Goal: Task Accomplishment & Management: Manage account settings

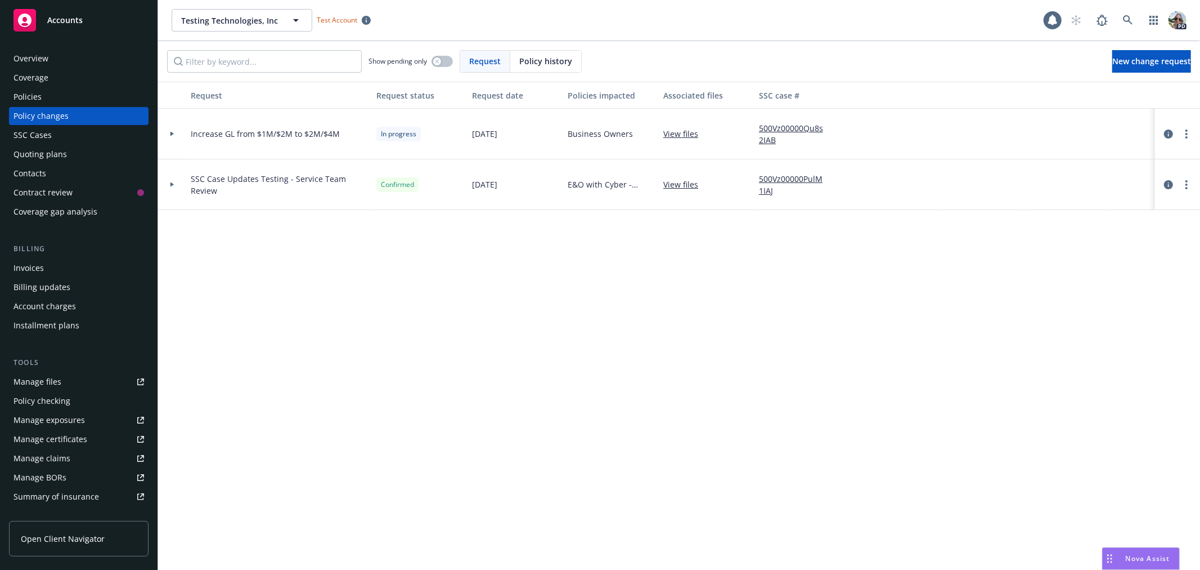
click at [23, 86] on div "Coverage" at bounding box center [31, 78] width 35 height 18
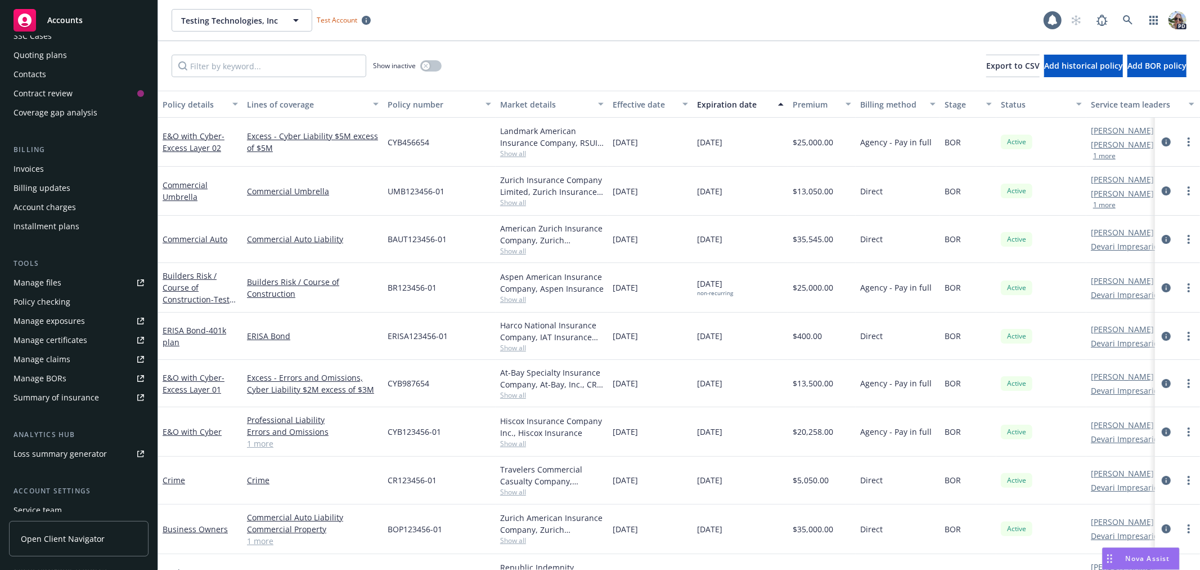
scroll to position [182, 0]
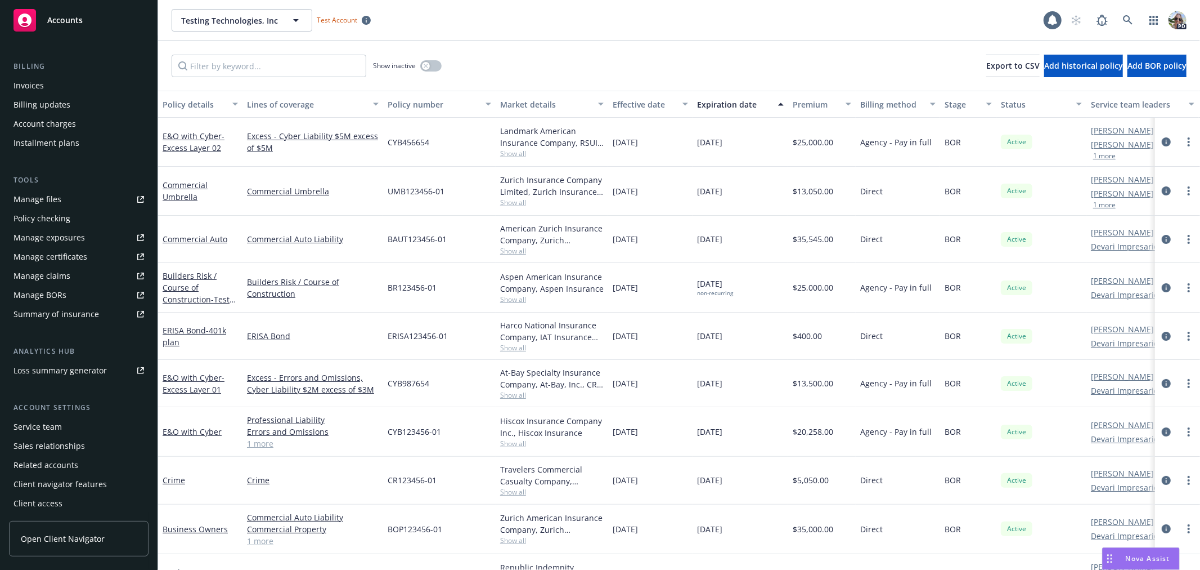
click at [23, 422] on div "Service team" at bounding box center [38, 427] width 48 height 18
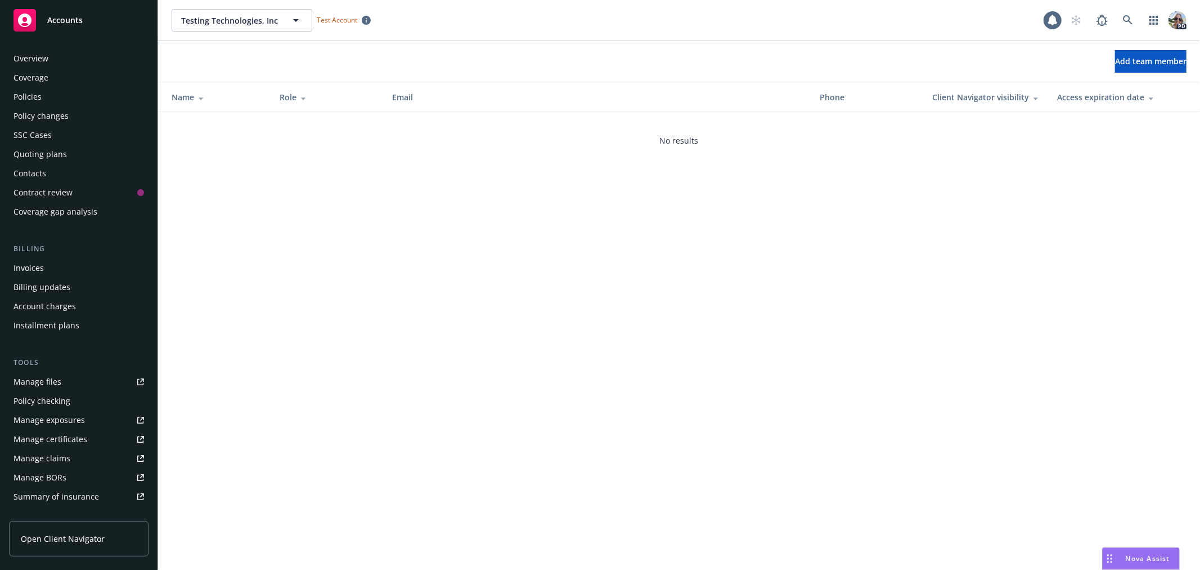
scroll to position [183, 0]
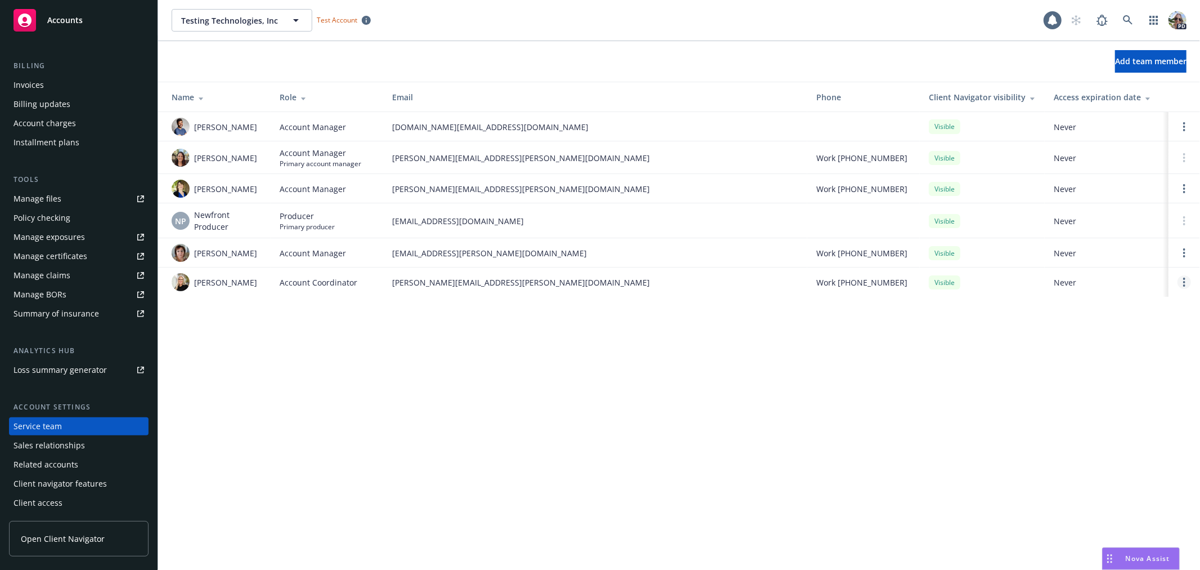
click at [1186, 280] on link "Open options" at bounding box center [1185, 282] width 14 height 14
click at [1075, 254] on span "Remove account coordinator" at bounding box center [1108, 250] width 135 height 11
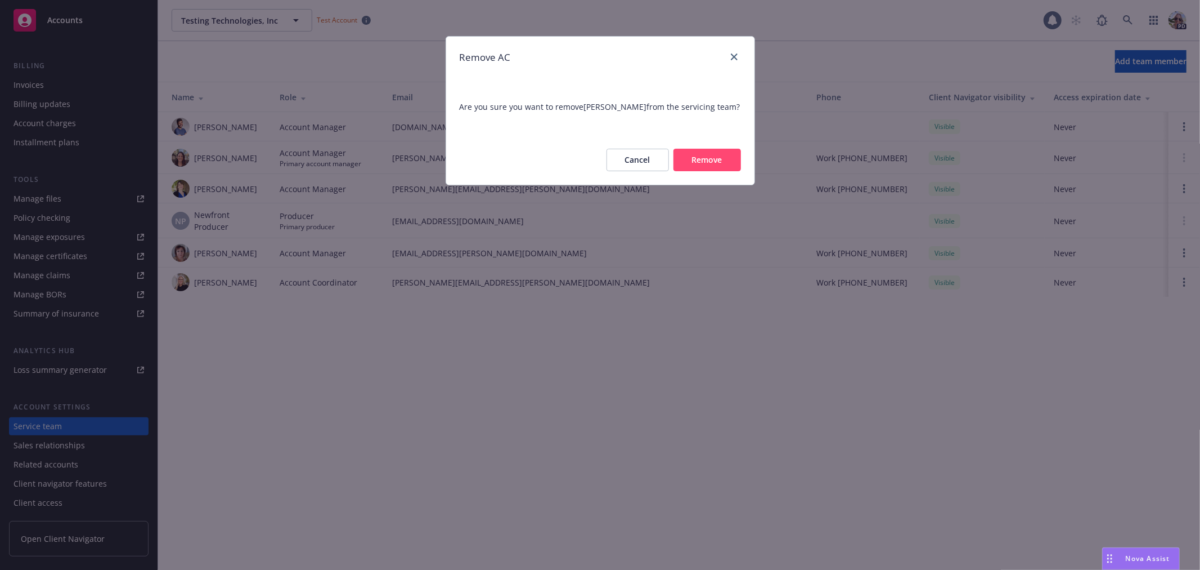
click at [713, 154] on button "Remove" at bounding box center [708, 160] width 68 height 23
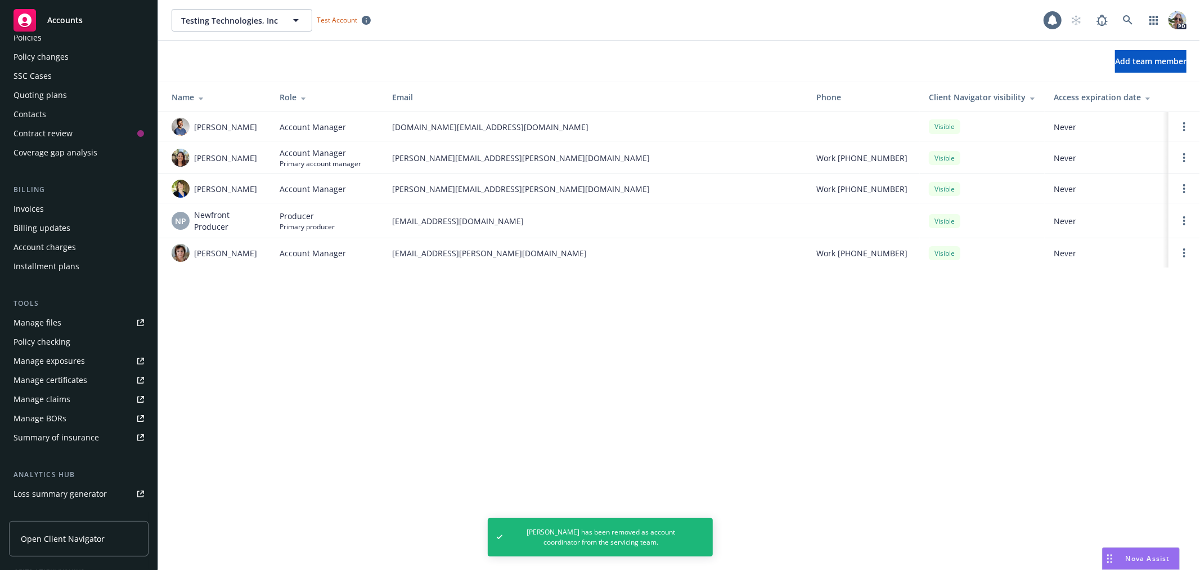
scroll to position [0, 0]
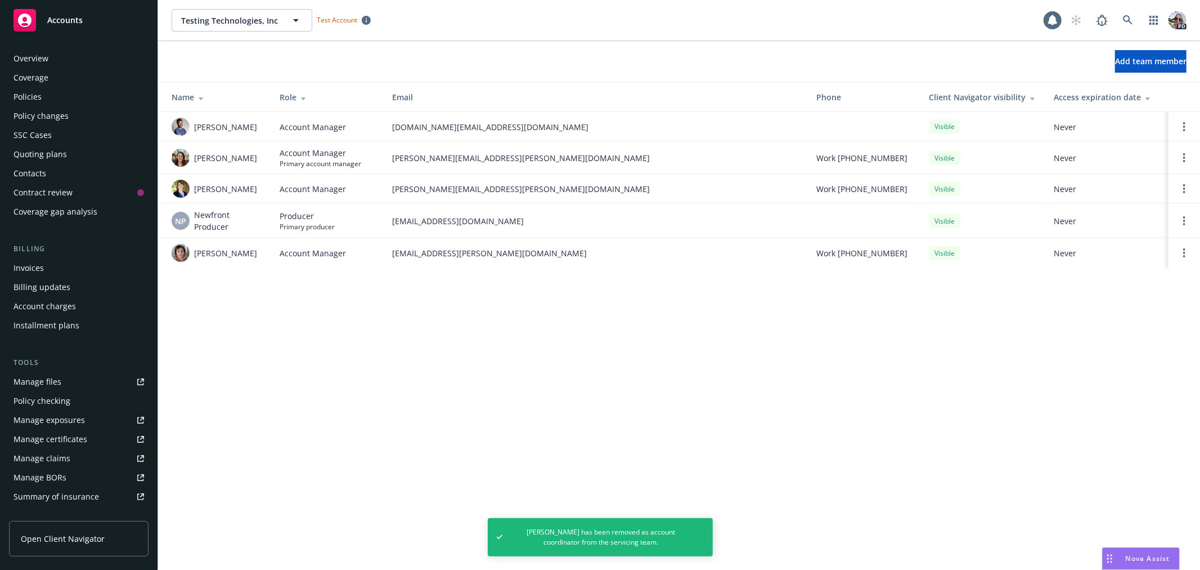
click at [57, 85] on div "Coverage" at bounding box center [79, 78] width 131 height 18
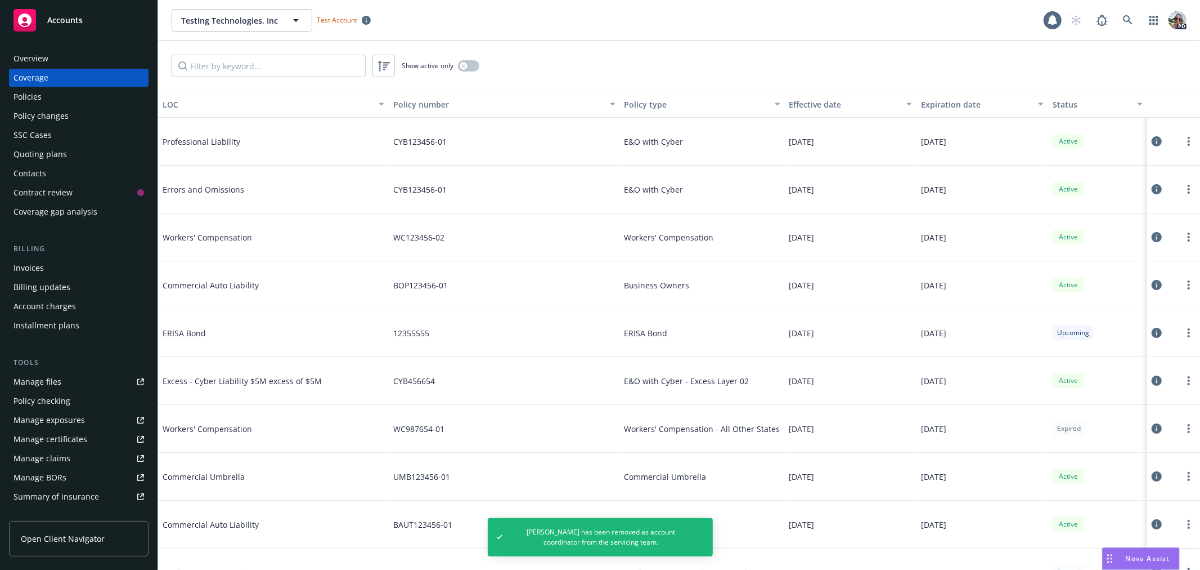
click at [54, 93] on div "Policies" at bounding box center [79, 97] width 131 height 18
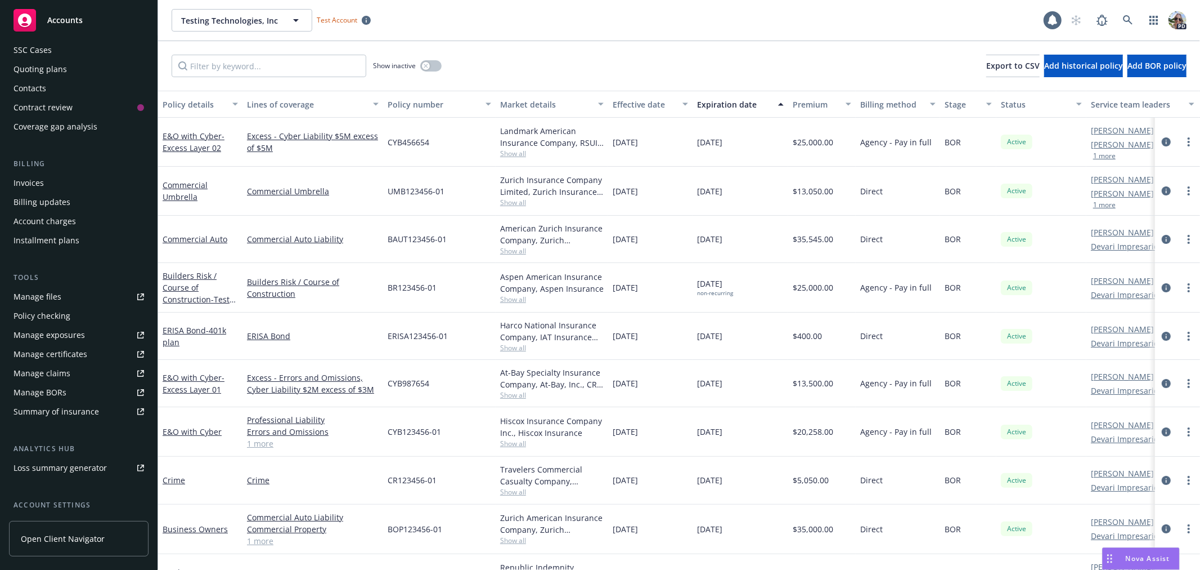
scroll to position [182, 0]
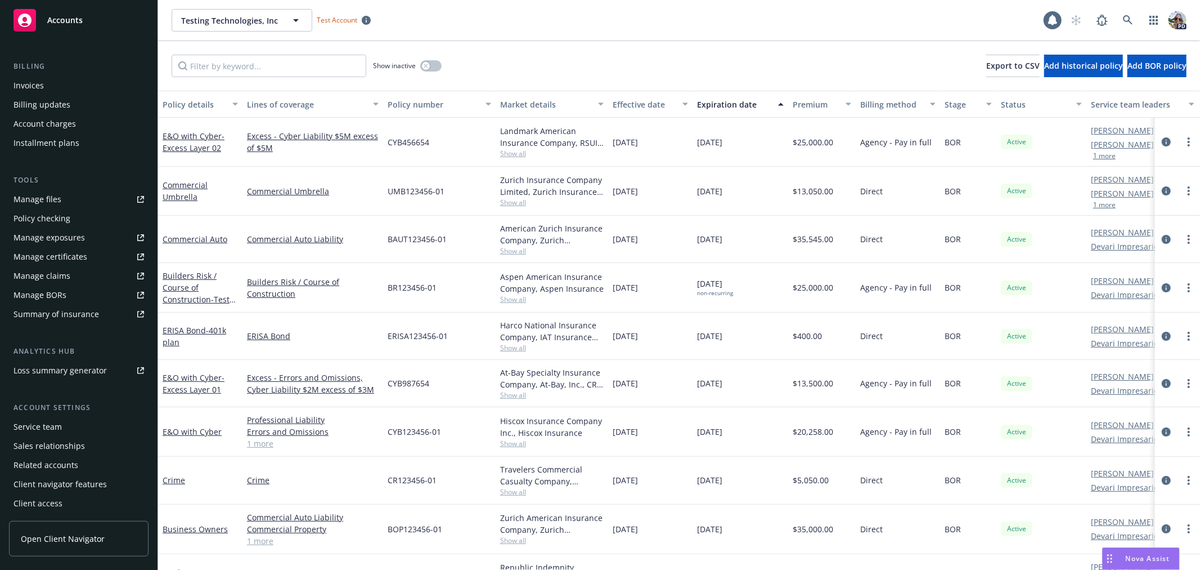
click at [34, 423] on div "Service team" at bounding box center [38, 427] width 48 height 18
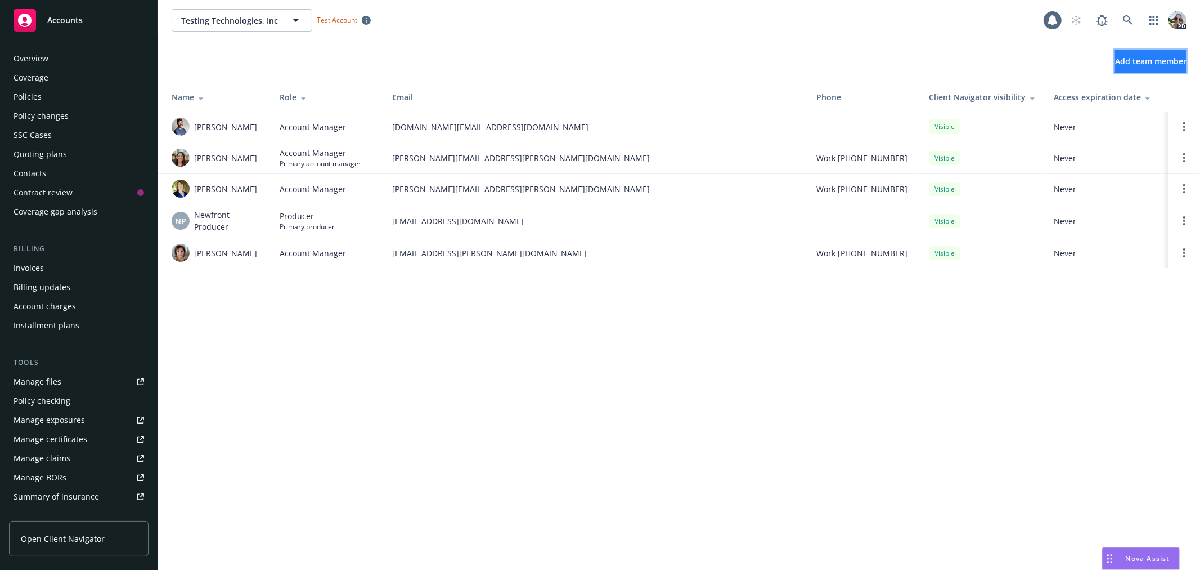
click at [1137, 62] on span "Add team member" at bounding box center [1150, 61] width 71 height 11
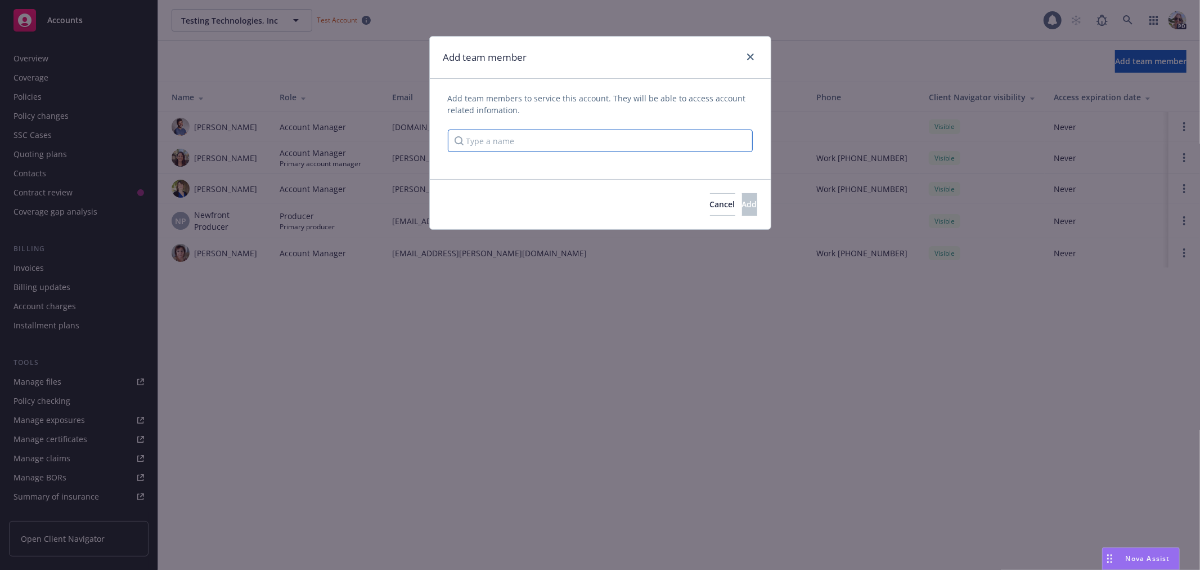
click at [491, 141] on input "Type a name" at bounding box center [600, 140] width 305 height 23
click at [750, 52] on link "close" at bounding box center [751, 57] width 14 height 14
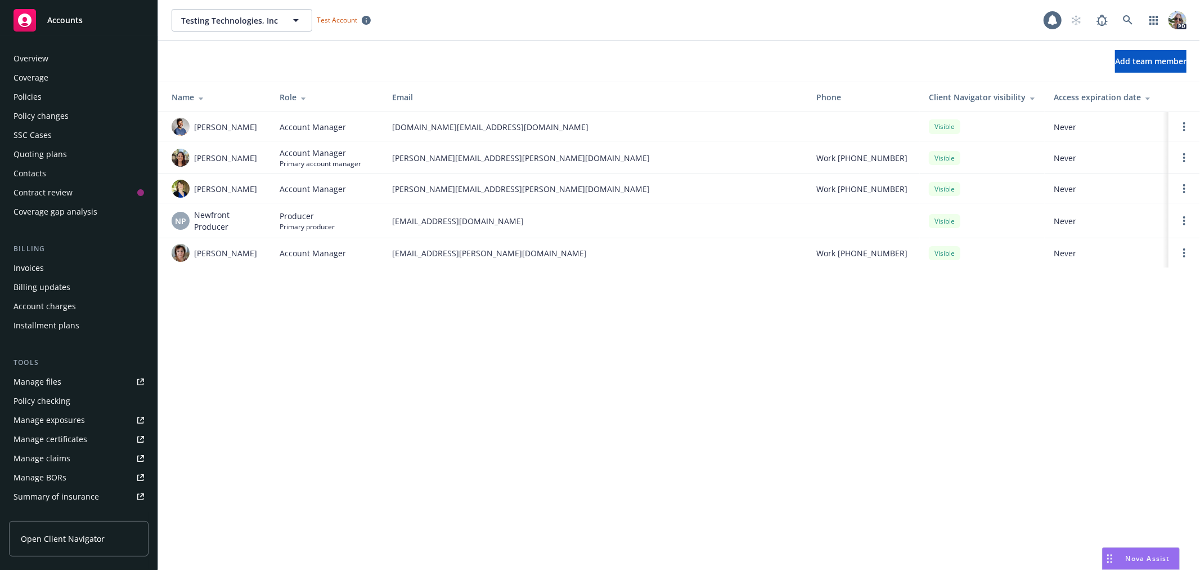
click at [32, 98] on div "Policies" at bounding box center [28, 97] width 28 height 18
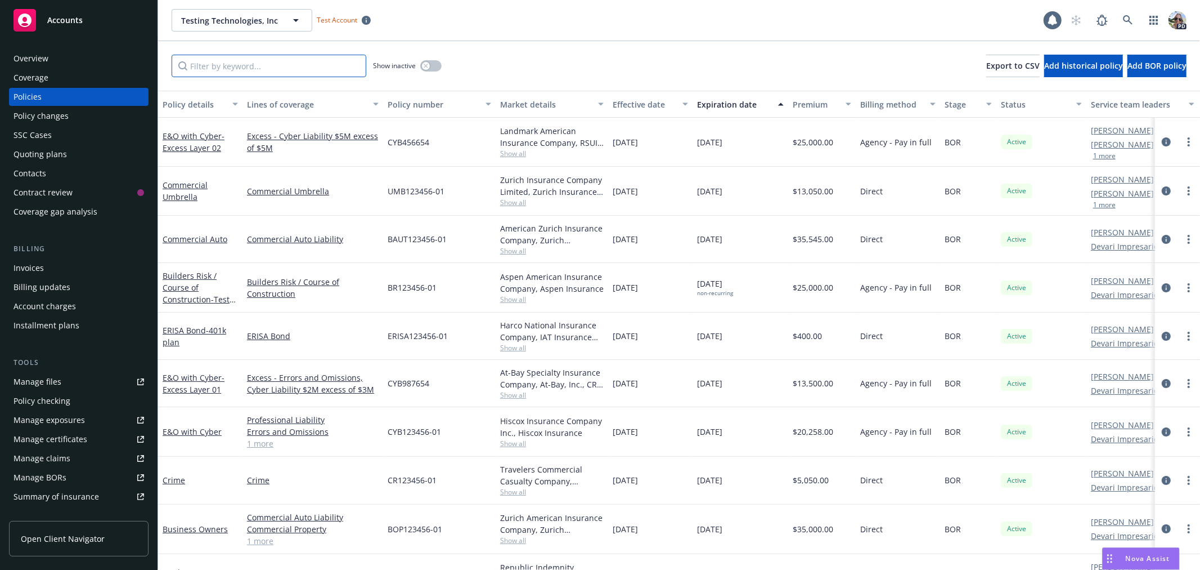
click at [267, 63] on input "Filter by keyword..." at bounding box center [269, 66] width 195 height 23
click at [172, 282] on link "Builders Risk / Course of Construction - Test Build Project" at bounding box center [196, 293] width 67 height 46
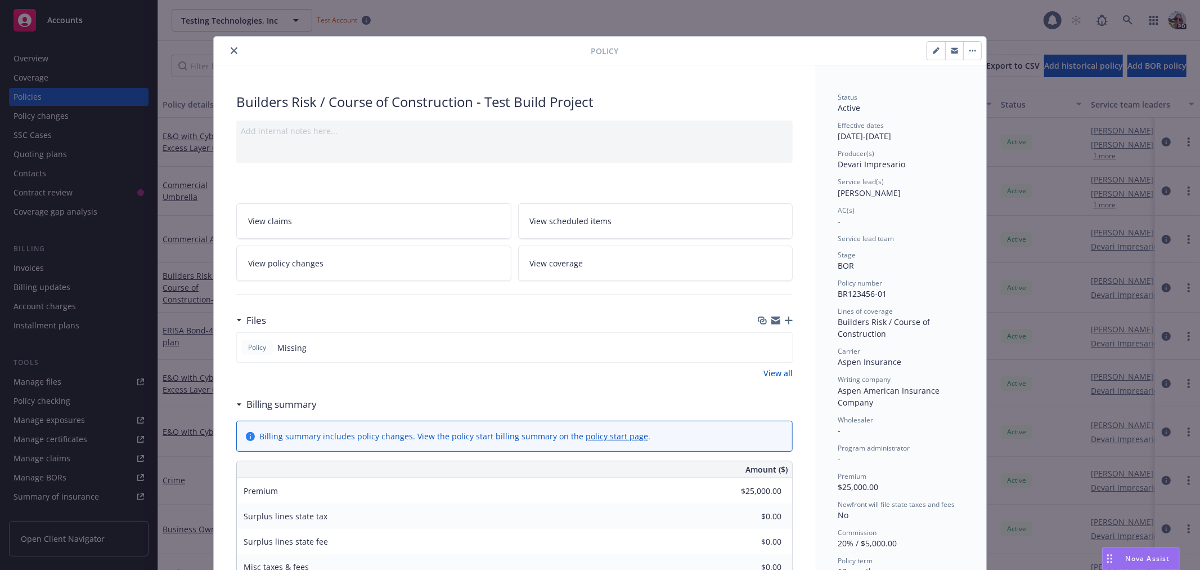
click at [933, 53] on icon "button" at bounding box center [936, 50] width 7 height 7
select select "BOR"
select select "12"
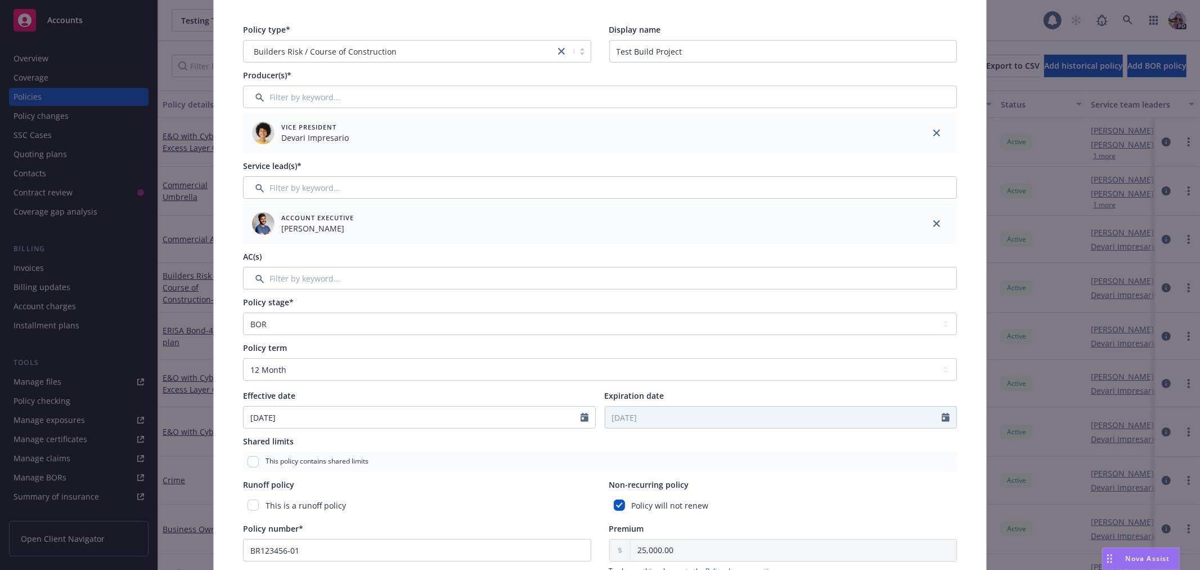
scroll to position [150, 0]
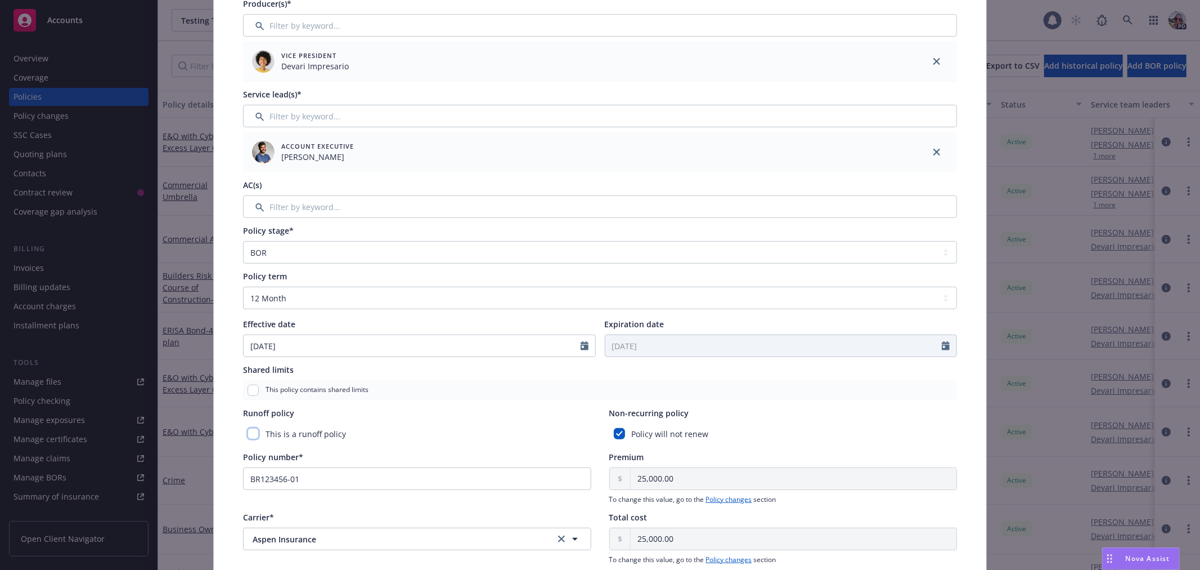
click at [251, 431] on input "checkbox" at bounding box center [253, 433] width 11 height 11
click at [249, 432] on input "checkbox" at bounding box center [253, 433] width 11 height 11
checkbox input "false"
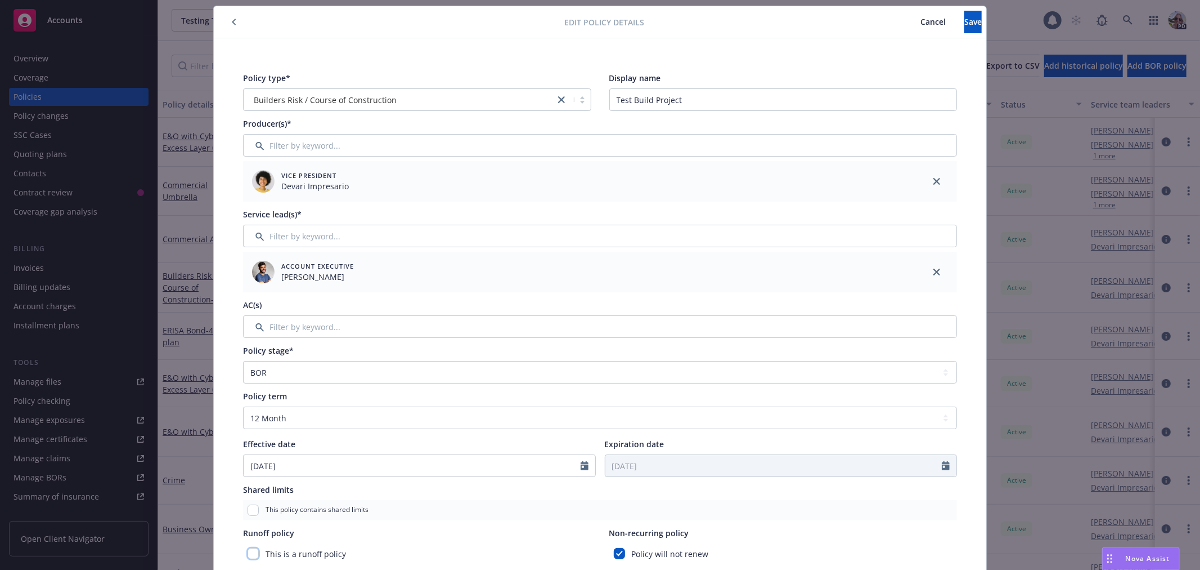
scroll to position [25, 0]
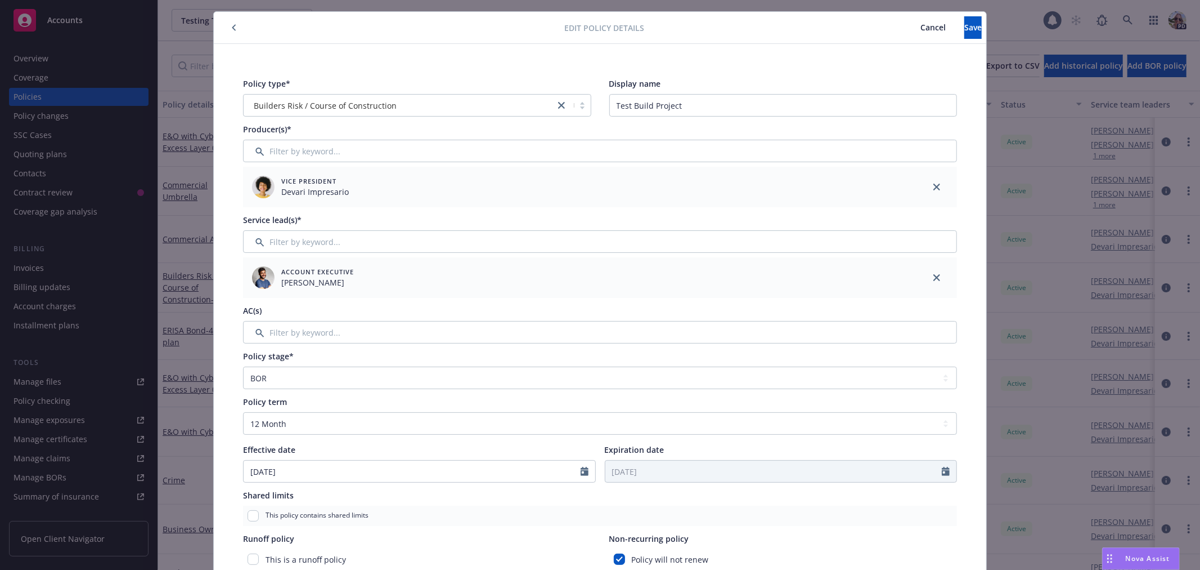
click at [921, 24] on span "Cancel" at bounding box center [933, 27] width 25 height 11
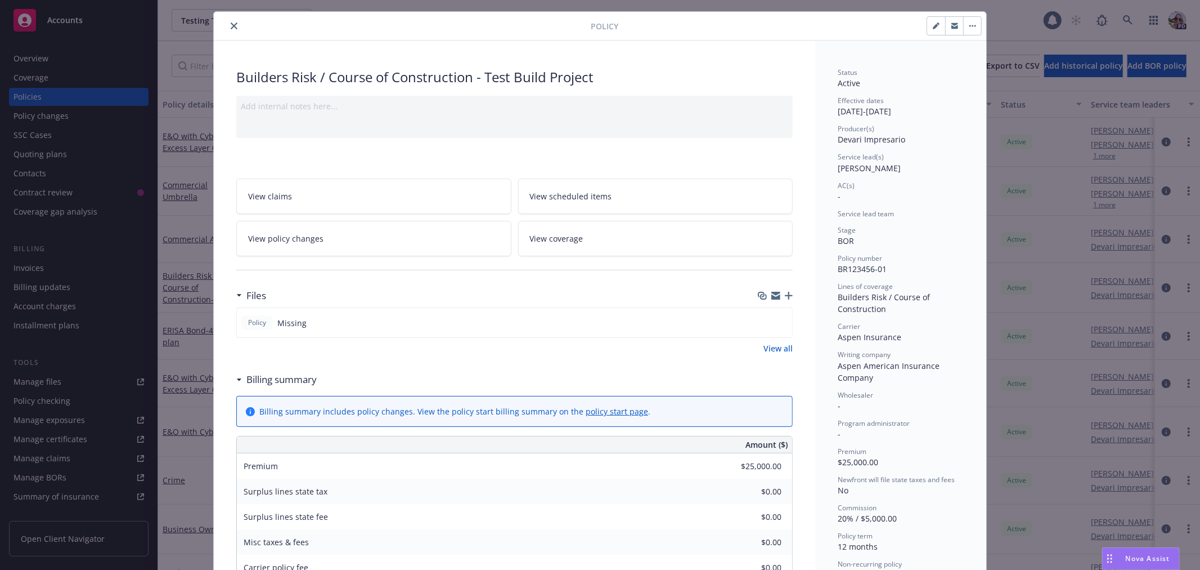
click at [228, 21] on button "close" at bounding box center [234, 26] width 14 height 14
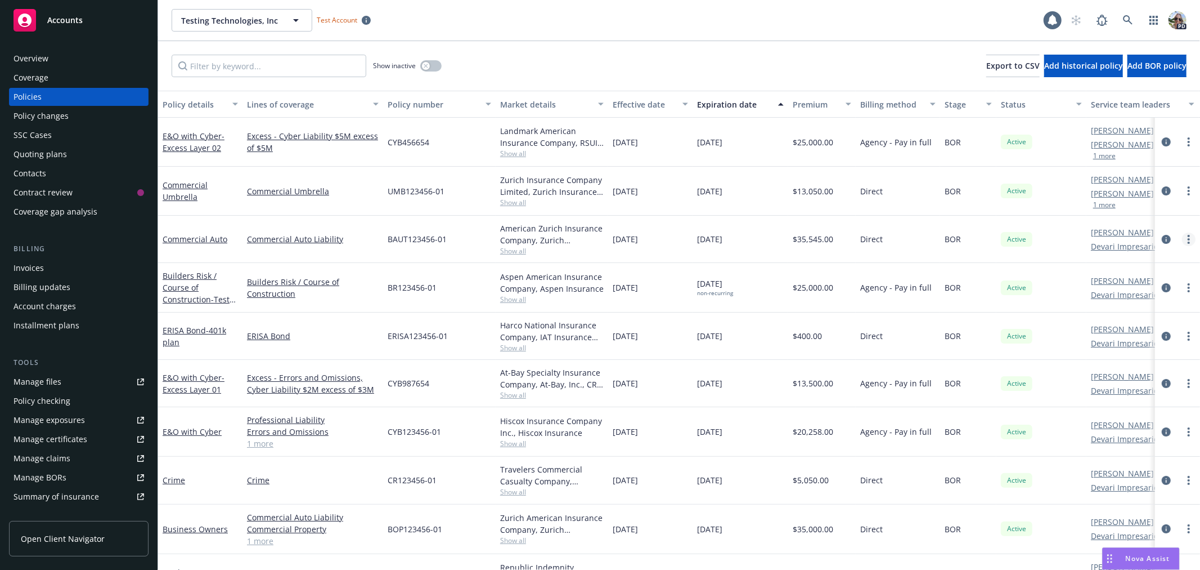
click at [1182, 237] on link "more" at bounding box center [1189, 239] width 14 height 14
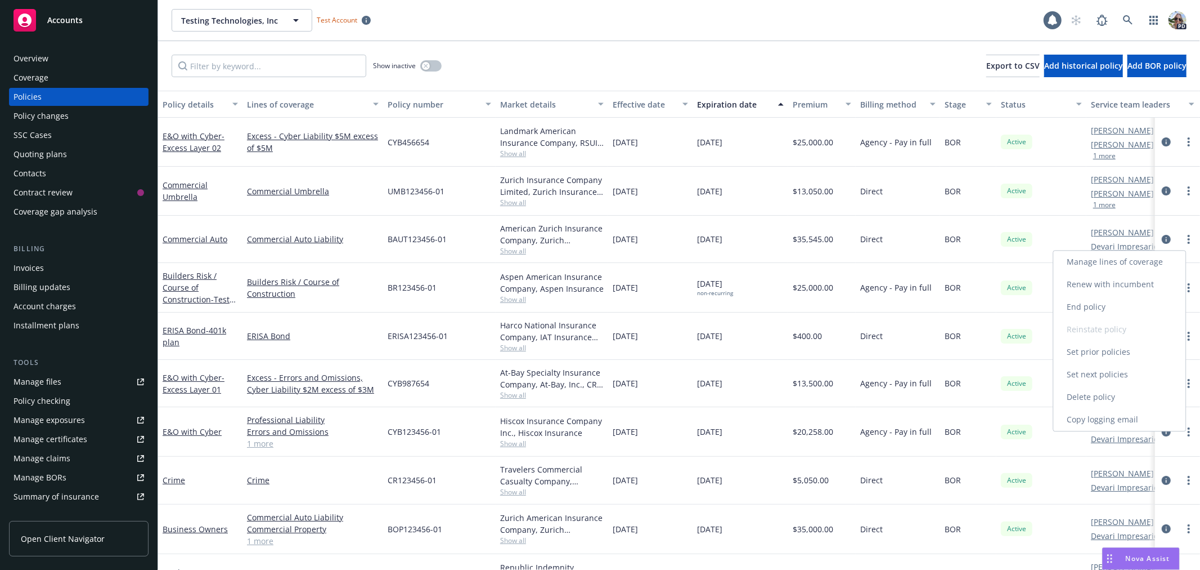
click at [1087, 308] on link "End policy" at bounding box center [1120, 306] width 132 height 23
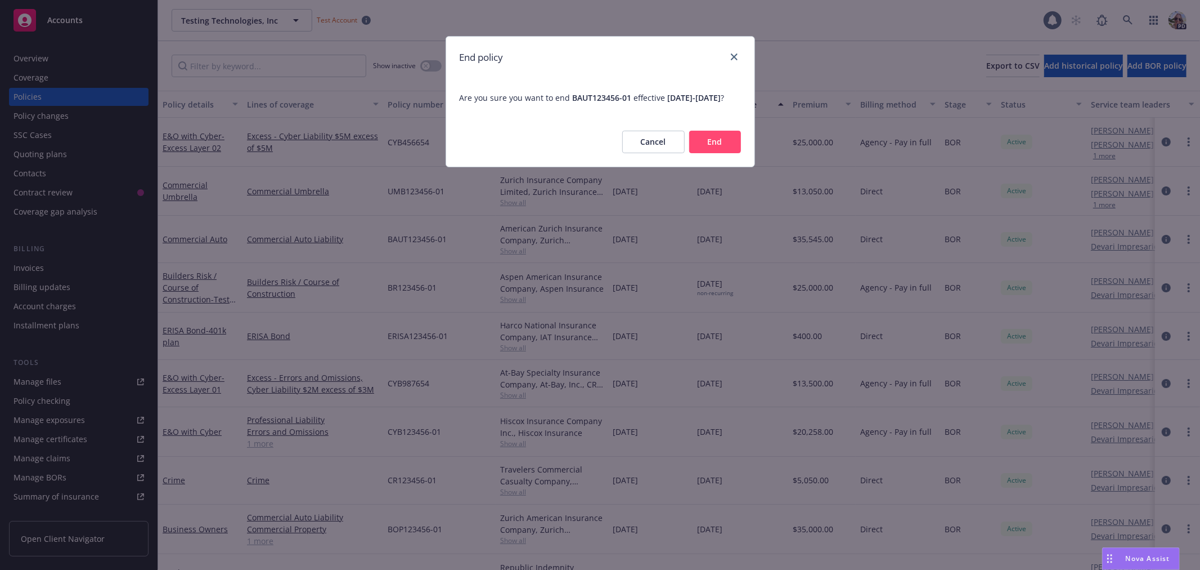
click at [721, 153] on button "End" at bounding box center [715, 142] width 52 height 23
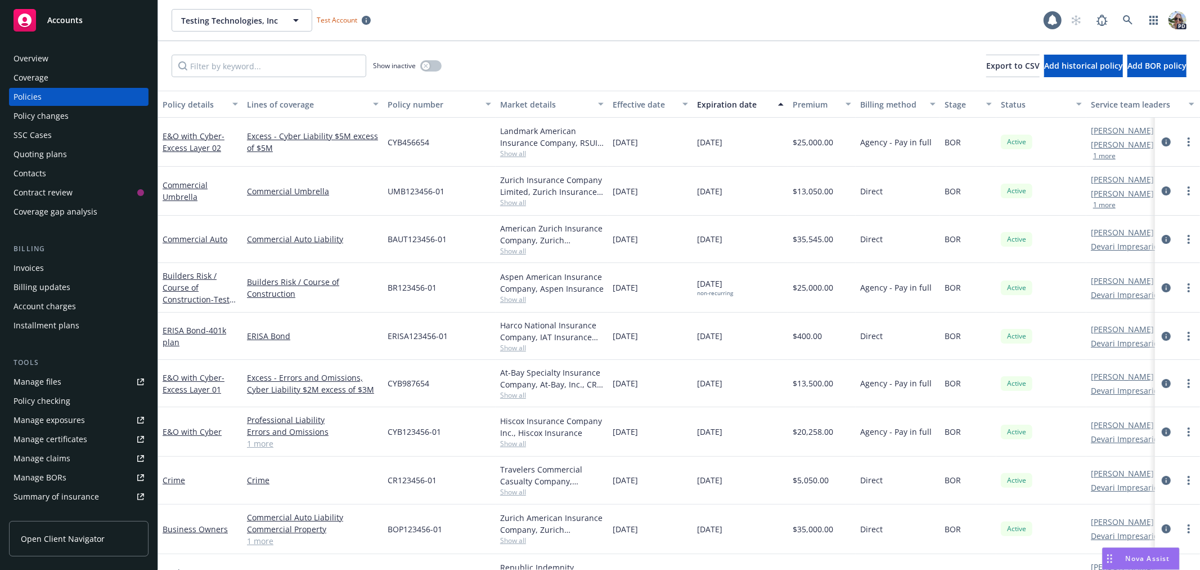
click at [52, 118] on div "Policy changes" at bounding box center [41, 116] width 55 height 18
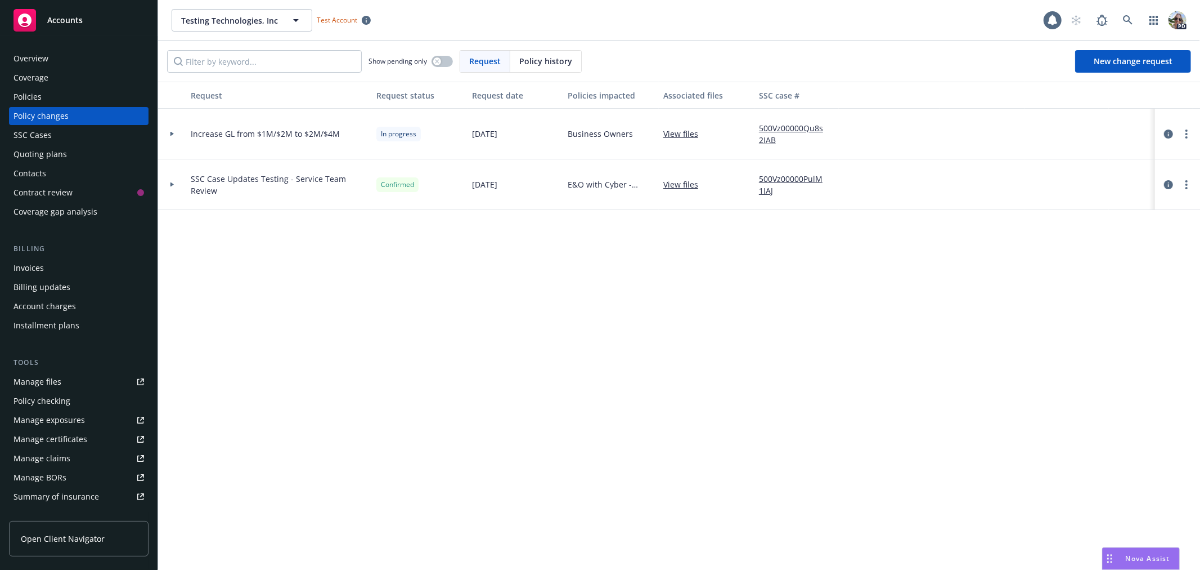
click at [173, 182] on icon at bounding box center [172, 184] width 5 height 4
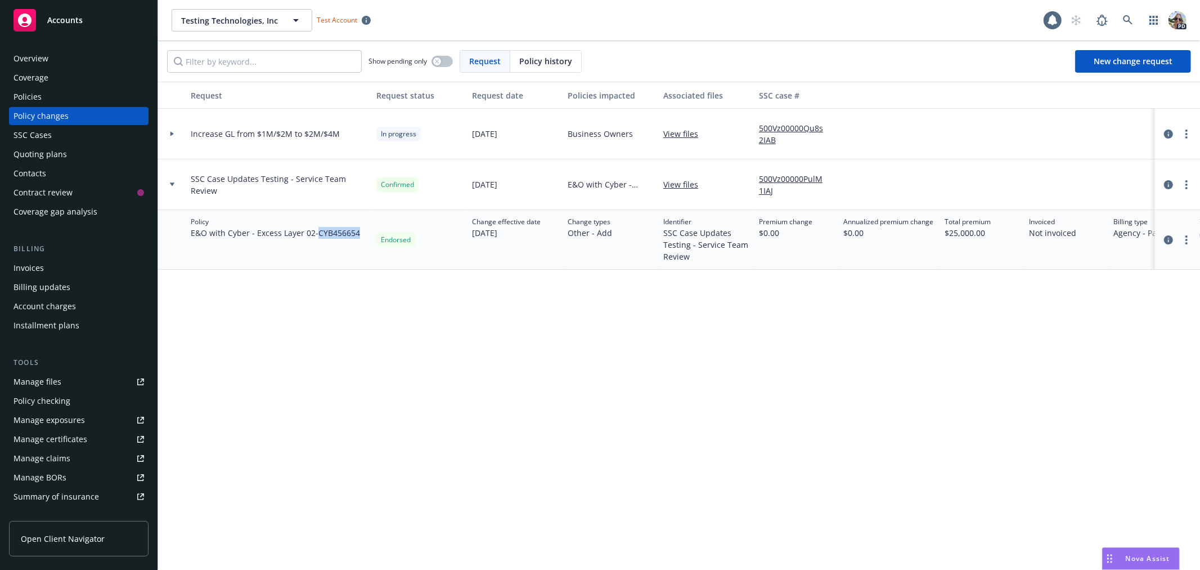
drag, startPoint x: 362, startPoint y: 234, endPoint x: 320, endPoint y: 234, distance: 42.2
click at [320, 234] on div "Policy E&O with Cyber - Excess Layer 02 - CYB456654" at bounding box center [279, 240] width 186 height 60
copy span "CYB456654"
click at [37, 93] on div "Policies" at bounding box center [28, 97] width 28 height 18
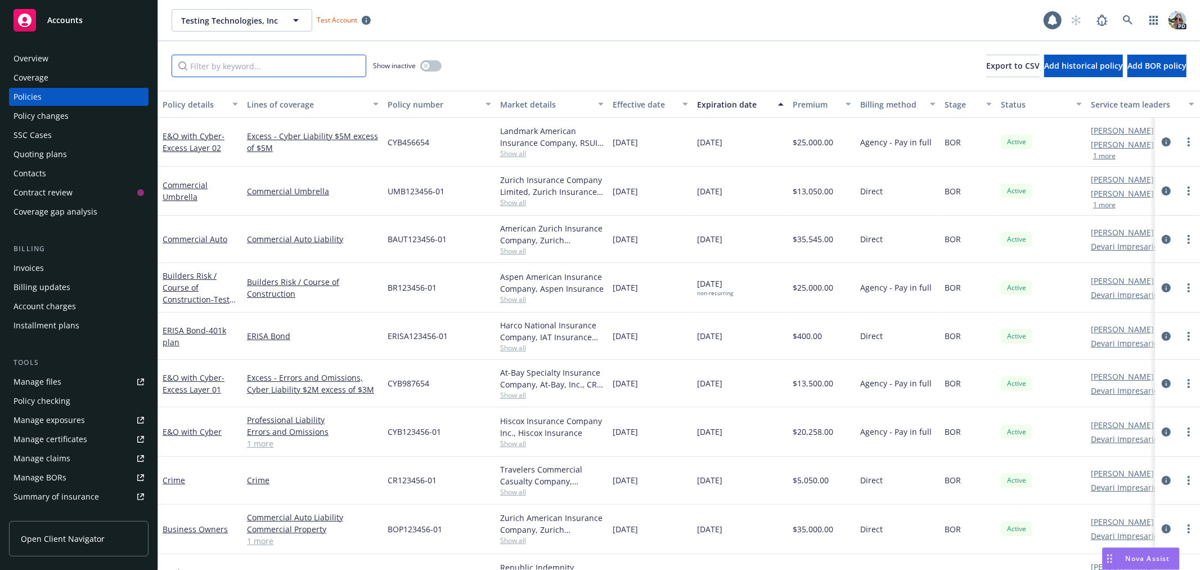
click at [222, 68] on input "Filter by keyword..." at bounding box center [269, 66] width 195 height 23
paste input "CYB456654"
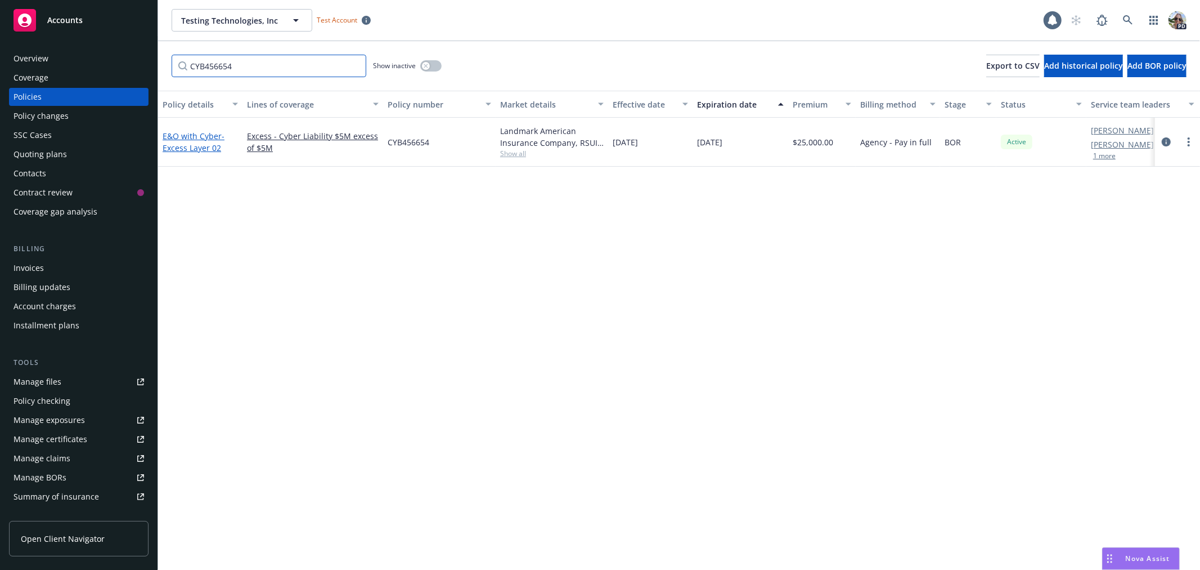
type input "CYB456654"
click at [189, 147] on span "- Excess Layer 02" at bounding box center [194, 142] width 62 height 23
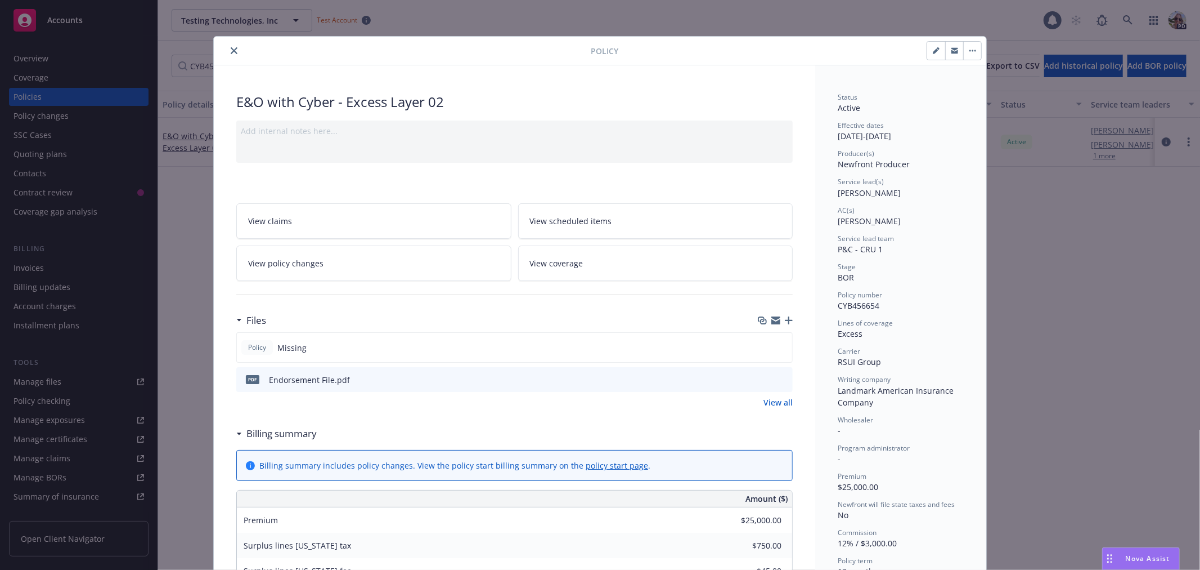
click at [275, 263] on span "View policy changes" at bounding box center [285, 263] width 75 height 12
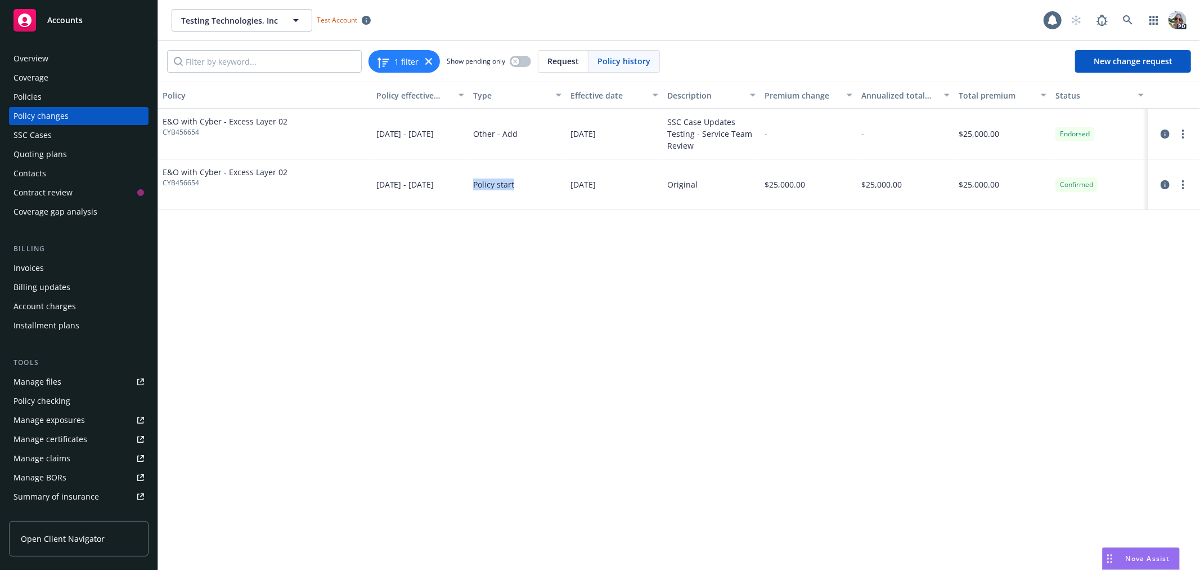
drag, startPoint x: 531, startPoint y: 186, endPoint x: 473, endPoint y: 187, distance: 58.0
click at [473, 187] on div "Policy start" at bounding box center [517, 184] width 97 height 51
drag, startPoint x: 517, startPoint y: 134, endPoint x: 473, endPoint y: 132, distance: 43.4
click at [473, 132] on div "Other - Add" at bounding box center [517, 134] width 97 height 51
drag, startPoint x: 522, startPoint y: 182, endPoint x: 471, endPoint y: 182, distance: 50.6
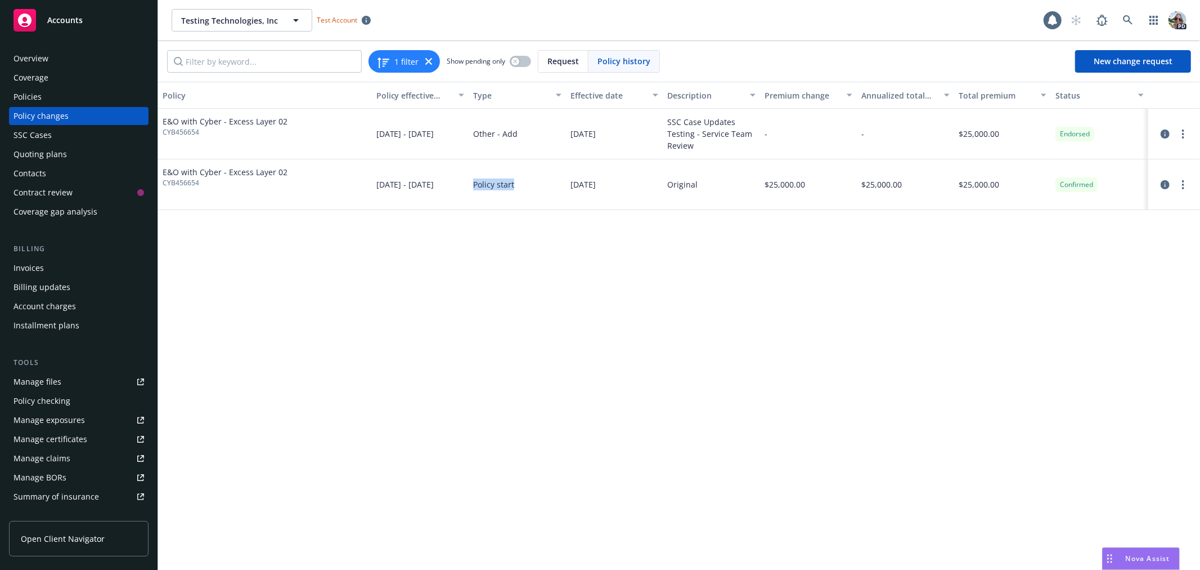
click at [471, 182] on div "Policy start" at bounding box center [517, 184] width 97 height 51
click at [1182, 181] on icon "more" at bounding box center [1183, 184] width 2 height 9
click at [1029, 274] on link "Edit billing info" at bounding box center [1093, 275] width 193 height 23
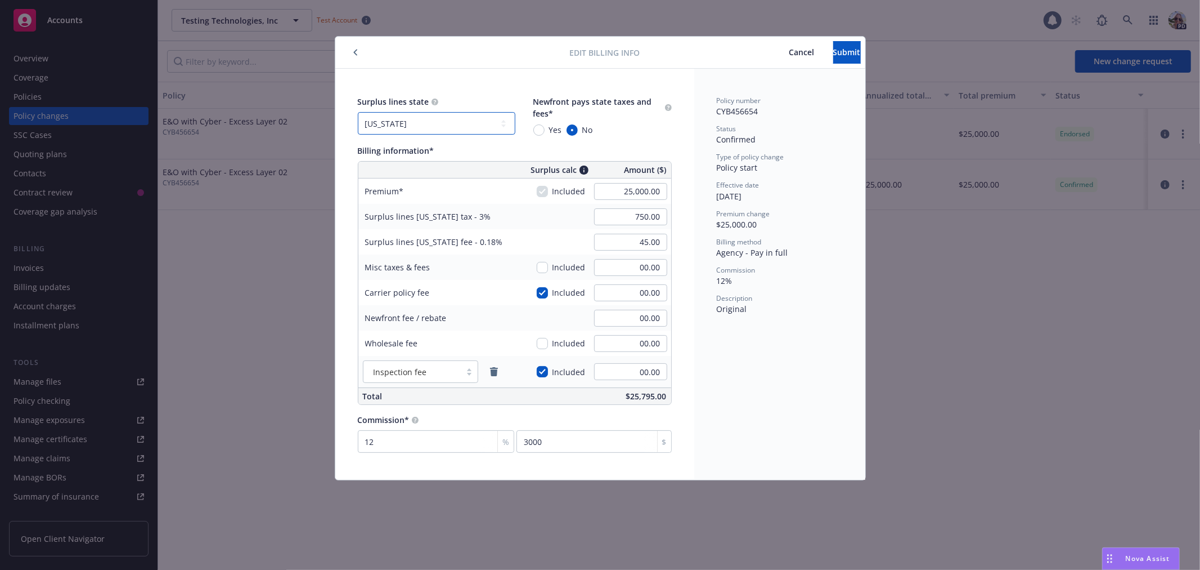
click at [382, 124] on select "No surplus lines state [US_STATE] [US_STATE] [US_STATE] [US_STATE] [US_STATE] […" at bounding box center [437, 123] width 158 height 23
select select "[GEOGRAPHIC_DATA]"
click at [358, 112] on select "No surplus lines state [US_STATE] [US_STATE] [US_STATE] [US_STATE] [US_STATE] […" at bounding box center [437, 123] width 158 height 23
type input "1,212.50"
type input "10.00"
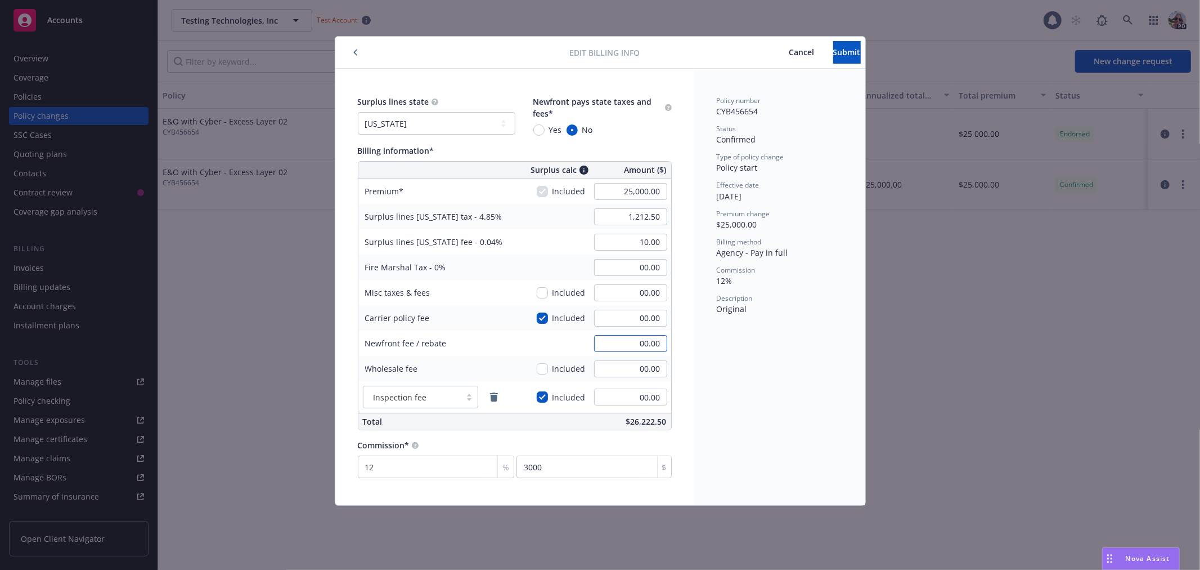
click at [642, 346] on input "00.00" at bounding box center [630, 343] width 73 height 17
type input "-3,000.00"
click at [499, 441] on div "Commission*" at bounding box center [515, 445] width 314 height 12
click at [833, 47] on span "Submit" at bounding box center [847, 52] width 28 height 11
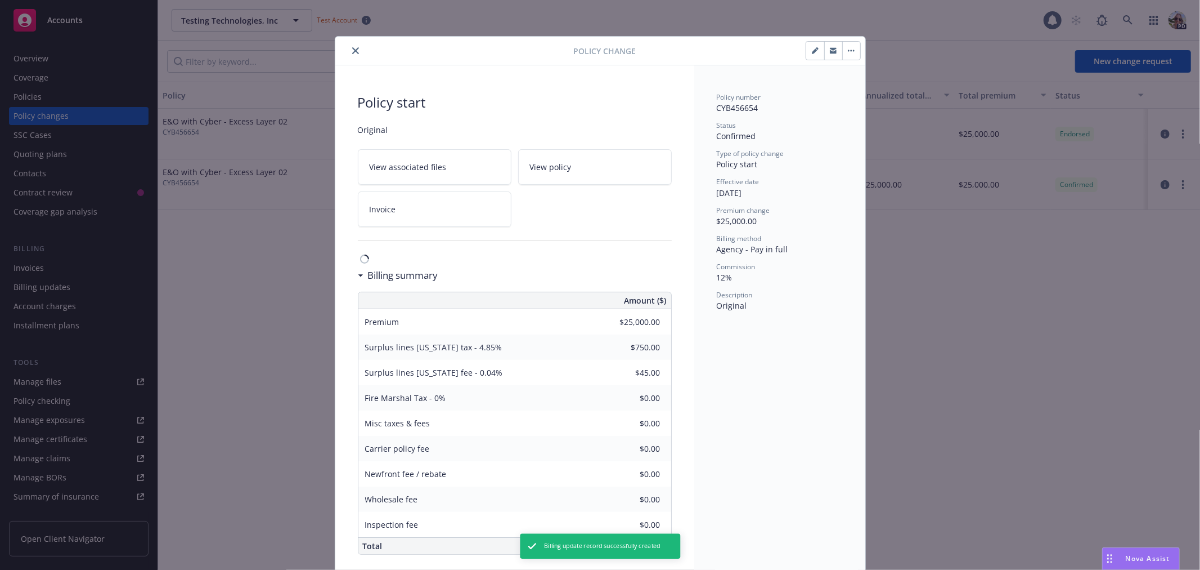
type input "$1,212.50"
type input "$10.00"
type input "-$3,000.00"
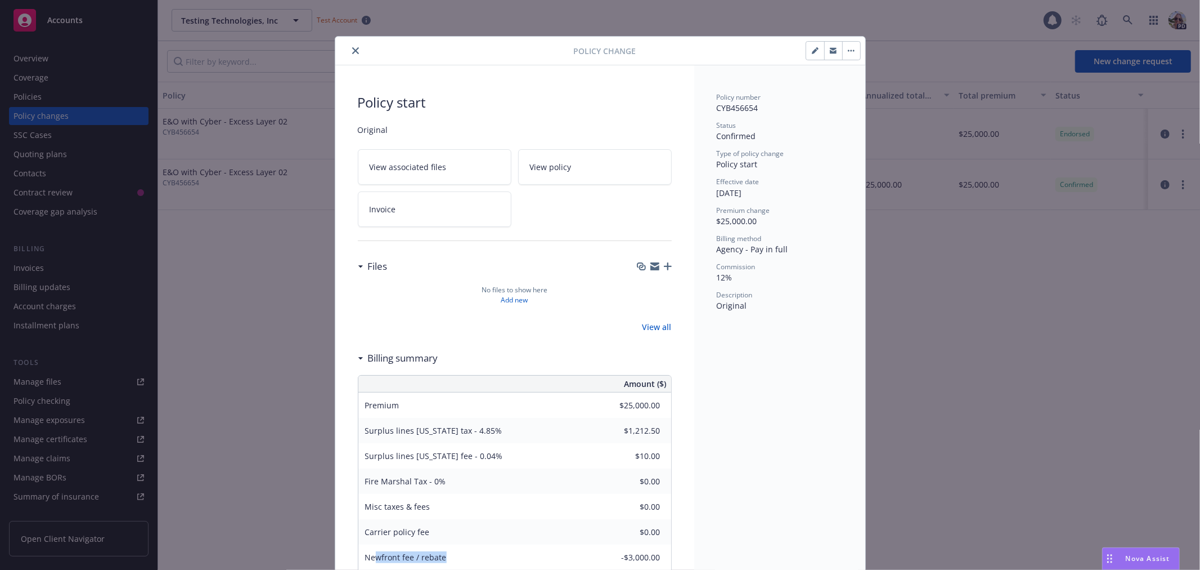
click at [651, 556] on div "Newfront fee / rebate -$3,000.00" at bounding box center [514, 556] width 313 height 25
click at [352, 46] on button "close" at bounding box center [356, 51] width 14 height 14
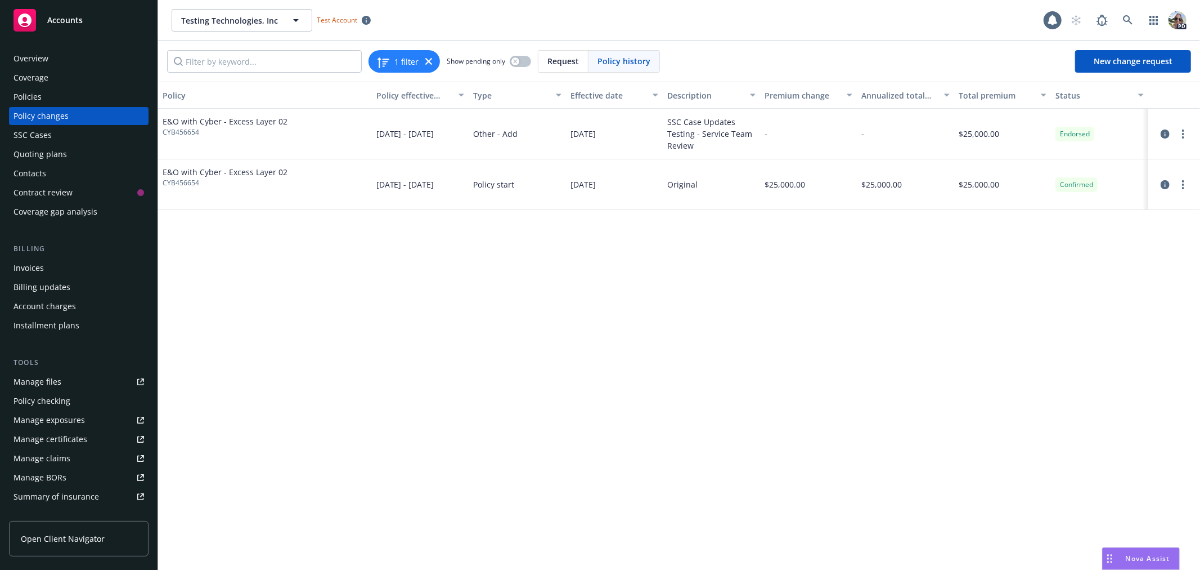
click at [37, 306] on div "Account charges" at bounding box center [45, 306] width 62 height 18
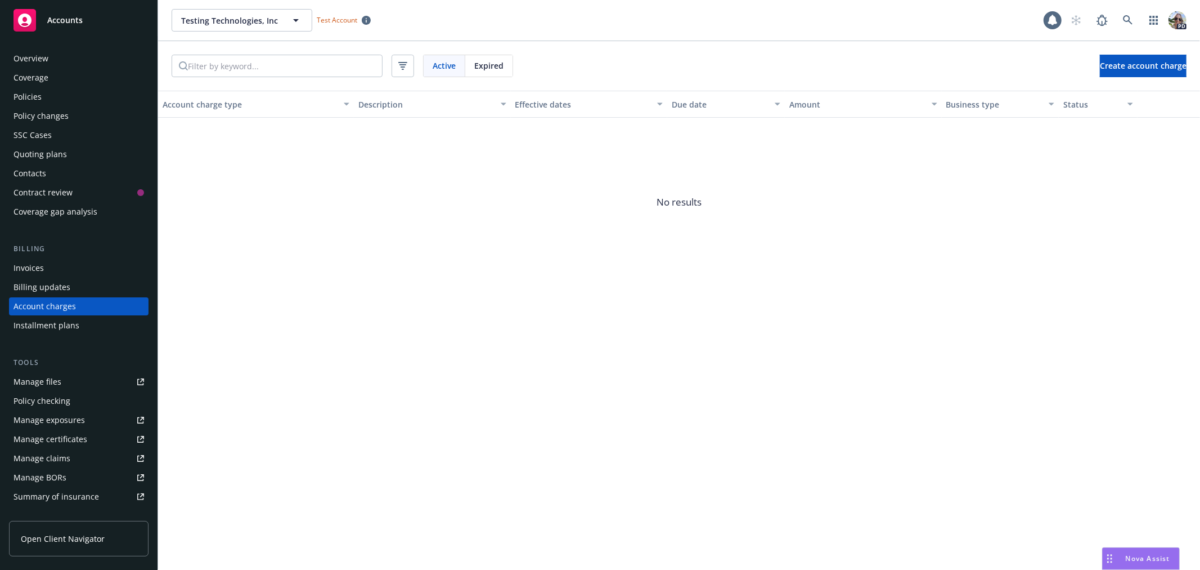
scroll to position [3, 0]
click at [1100, 61] on span "Create account charge" at bounding box center [1143, 65] width 87 height 11
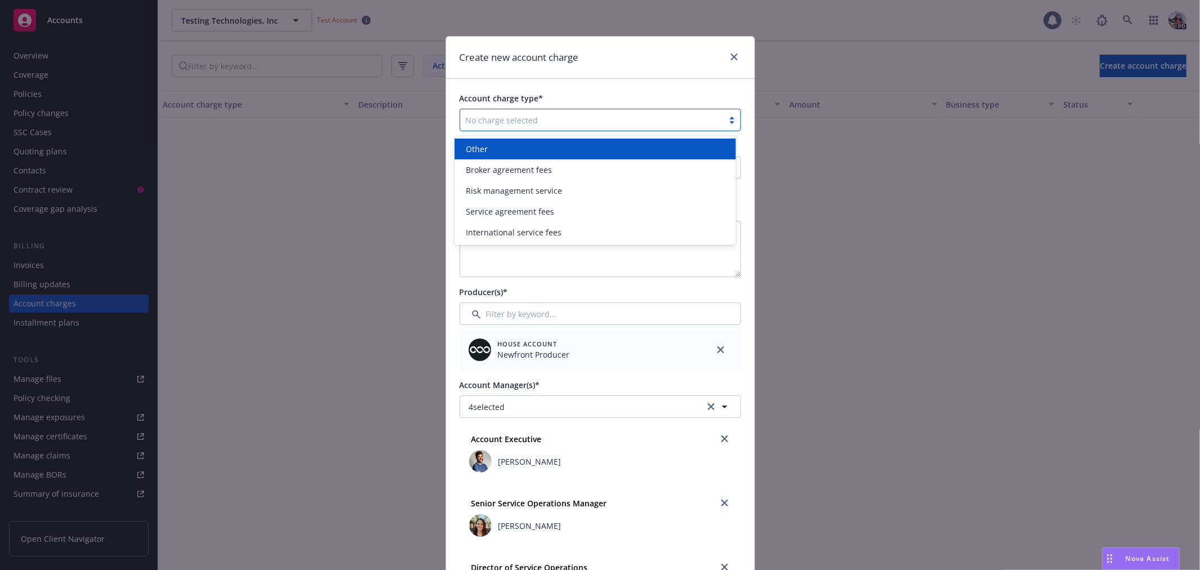
click at [483, 120] on div at bounding box center [592, 120] width 252 height 14
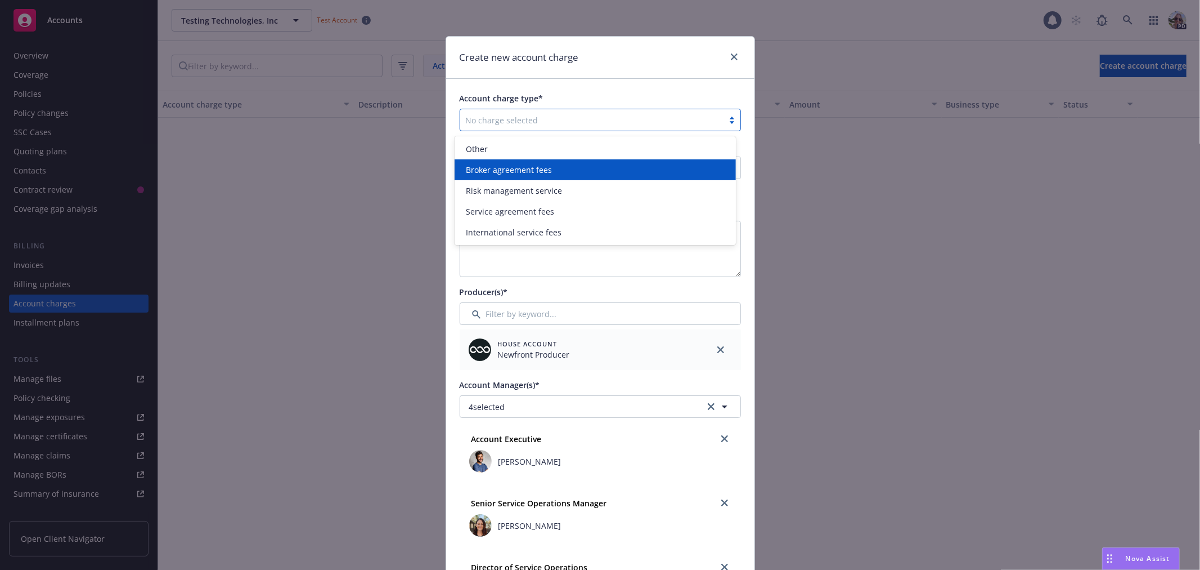
click at [478, 168] on span "Broker agreement fees" at bounding box center [509, 170] width 86 height 12
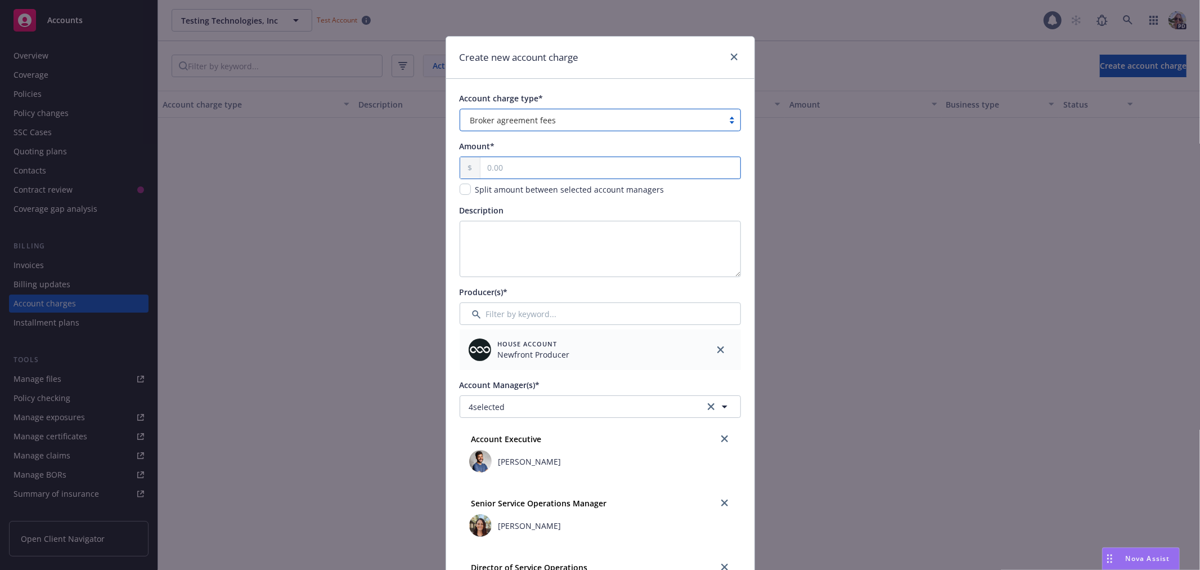
click at [493, 171] on input "text" at bounding box center [610, 167] width 259 height 21
type input "5,000.00"
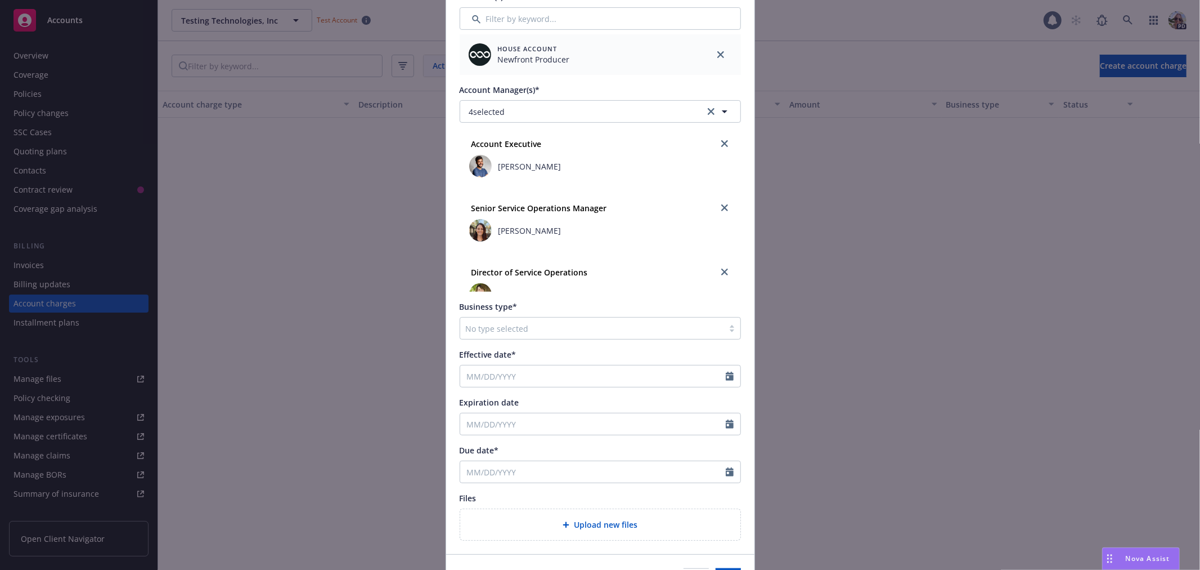
scroll to position [366, 0]
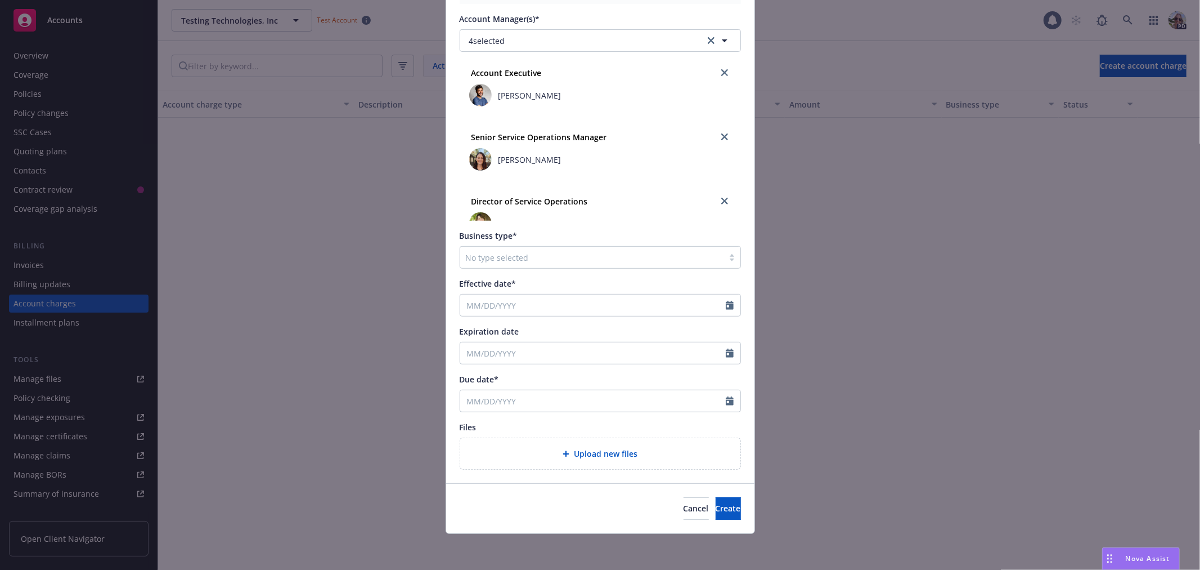
click at [507, 255] on div at bounding box center [592, 257] width 252 height 14
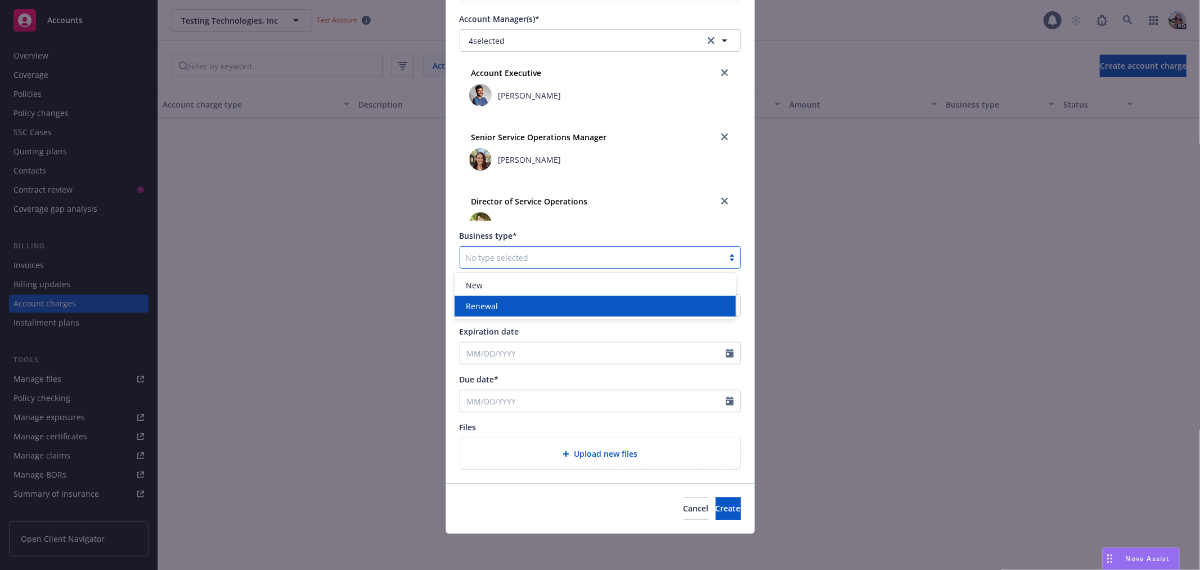
click at [501, 303] on div "Renewal" at bounding box center [595, 306] width 268 height 12
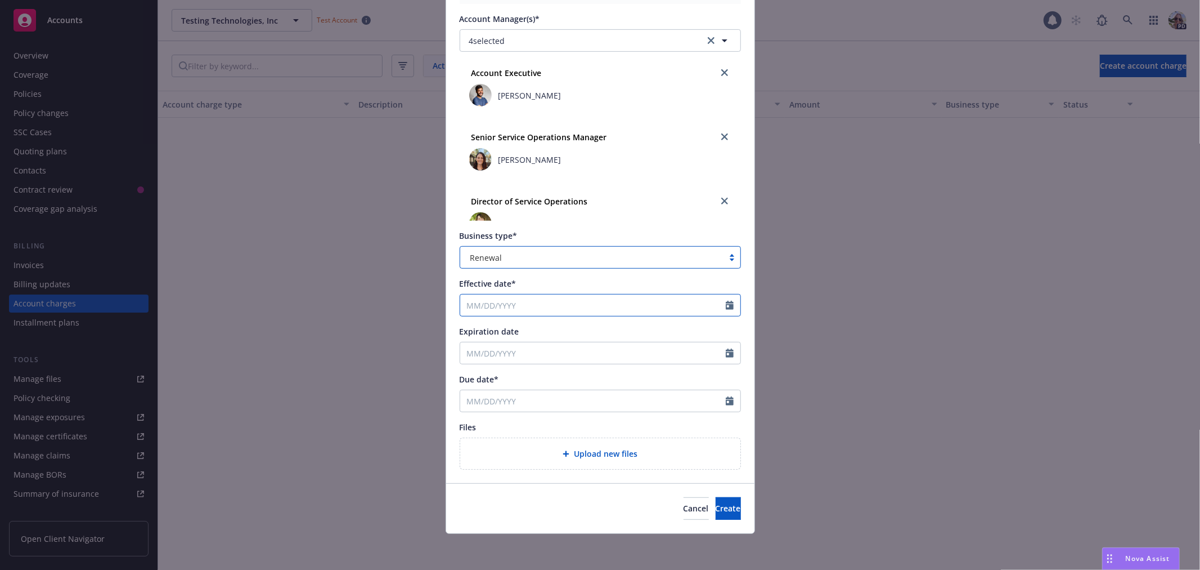
click at [490, 308] on input "Effective date*" at bounding box center [593, 304] width 266 height 21
select select "8"
click at [490, 424] on span "18" at bounding box center [492, 421] width 17 height 14
type input "[DATE]"
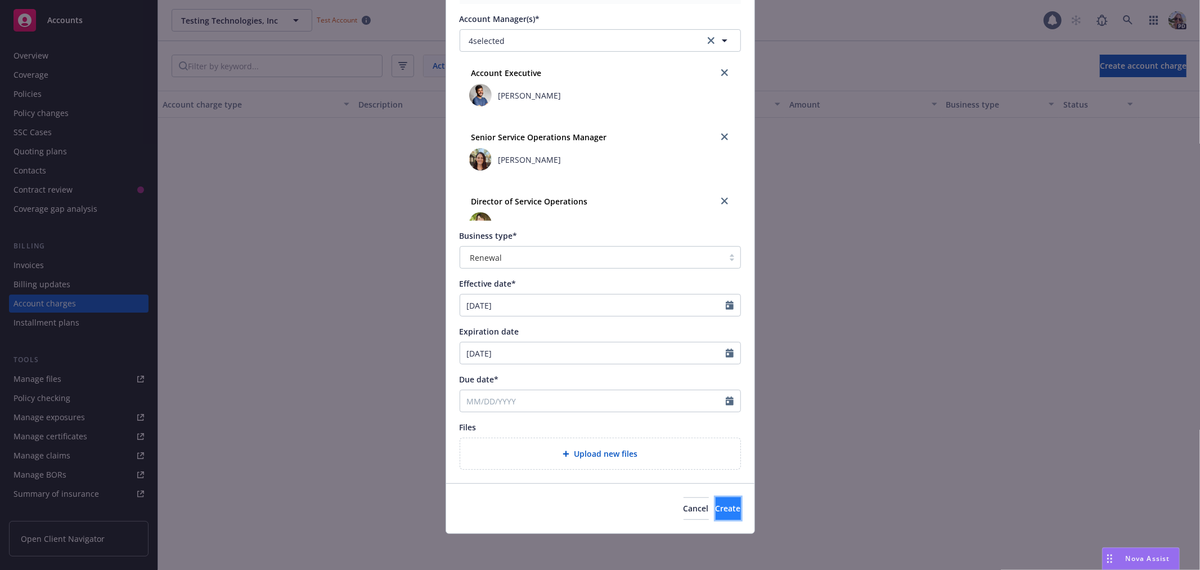
click at [722, 507] on button "Create" at bounding box center [728, 508] width 25 height 23
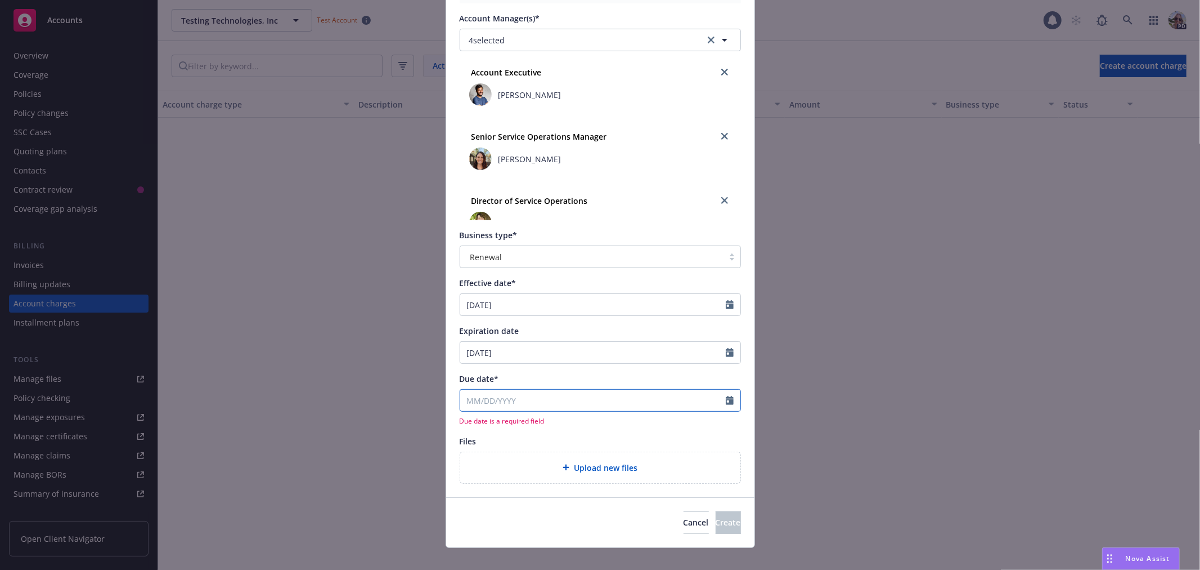
click at [474, 394] on input "Due date*" at bounding box center [593, 399] width 266 height 21
select select "8"
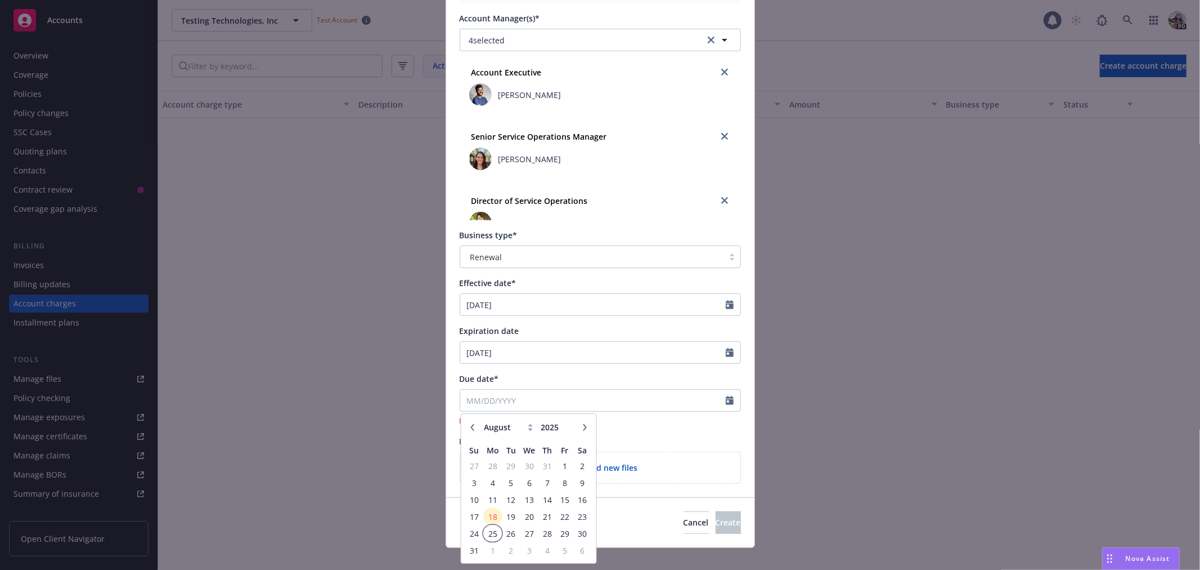
click at [487, 533] on span "25" at bounding box center [492, 533] width 17 height 14
type input "[DATE]"
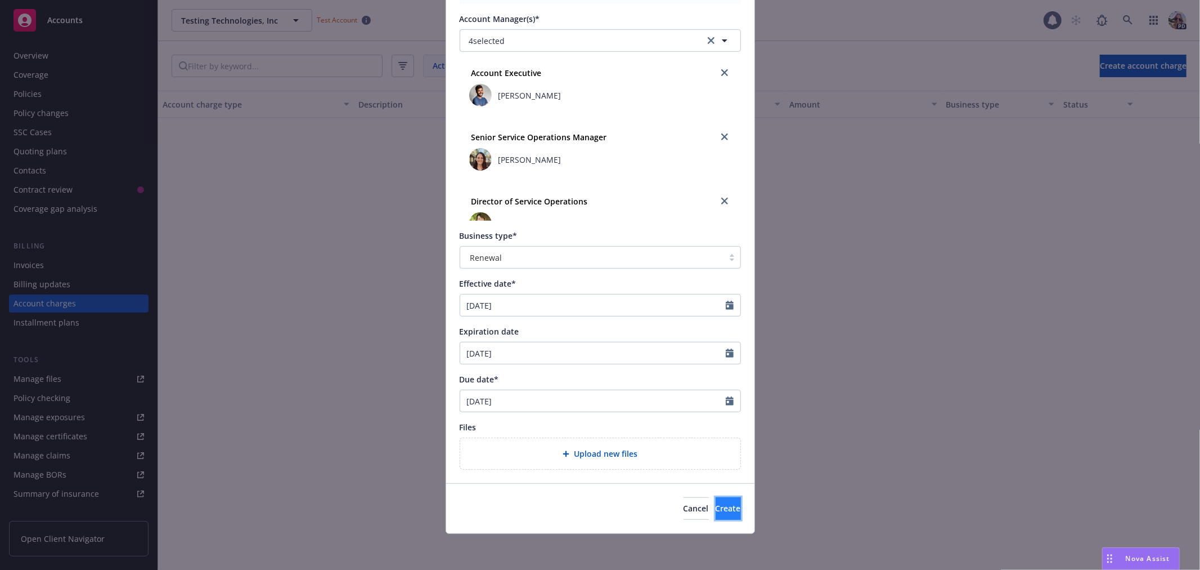
click at [716, 514] on button "Create" at bounding box center [728, 508] width 25 height 23
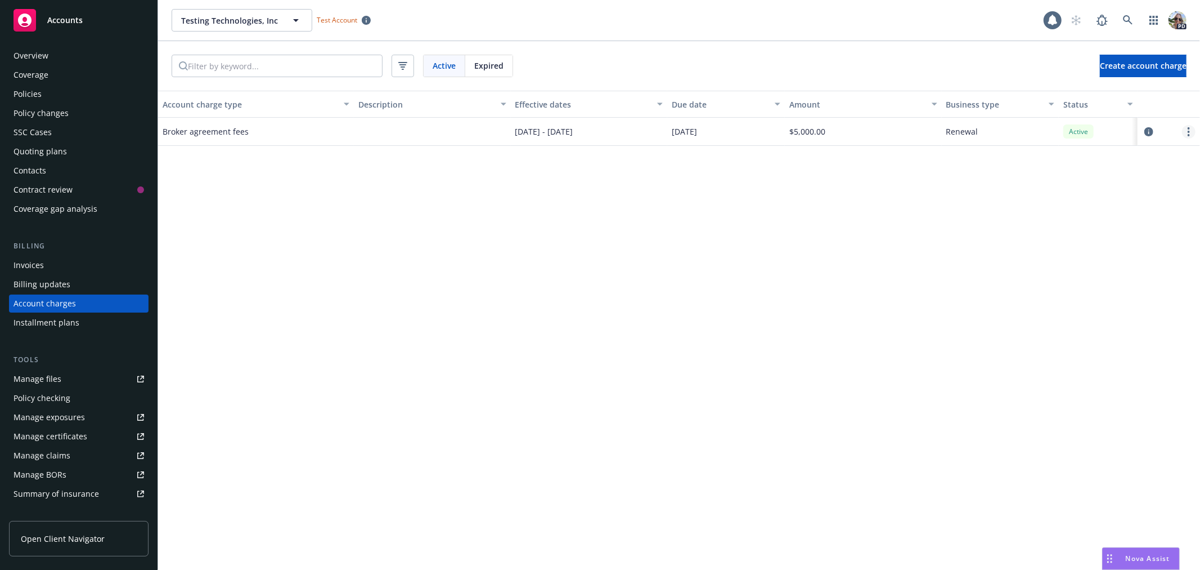
click at [1188, 132] on icon "more" at bounding box center [1189, 131] width 2 height 9
click at [1152, 148] on link "Delete" at bounding box center [1166, 152] width 60 height 23
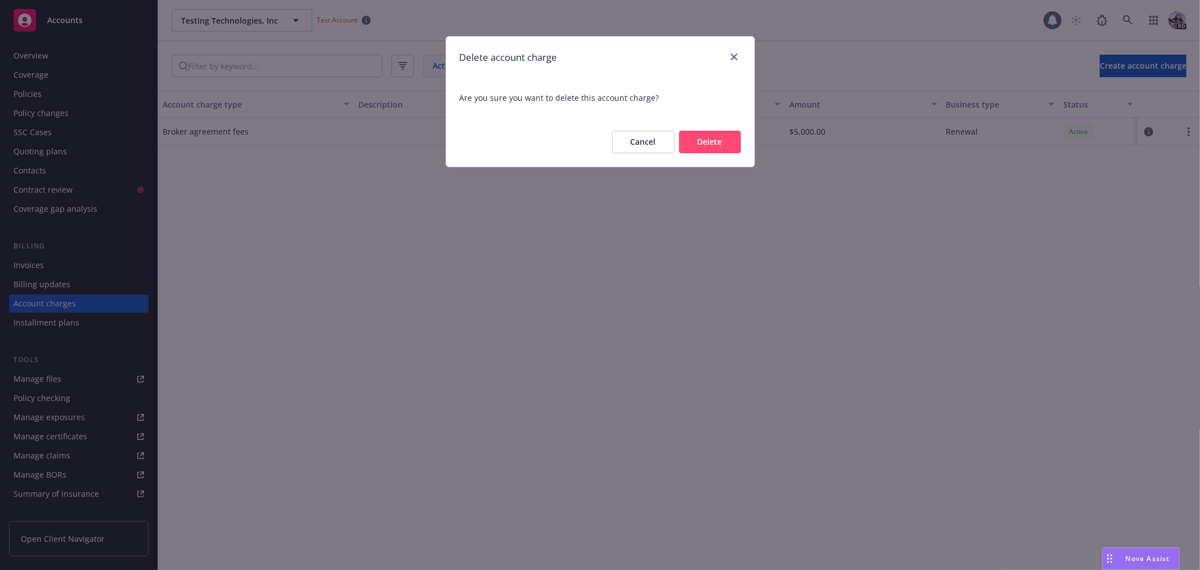
click at [734, 139] on button "Delete" at bounding box center [710, 142] width 62 height 23
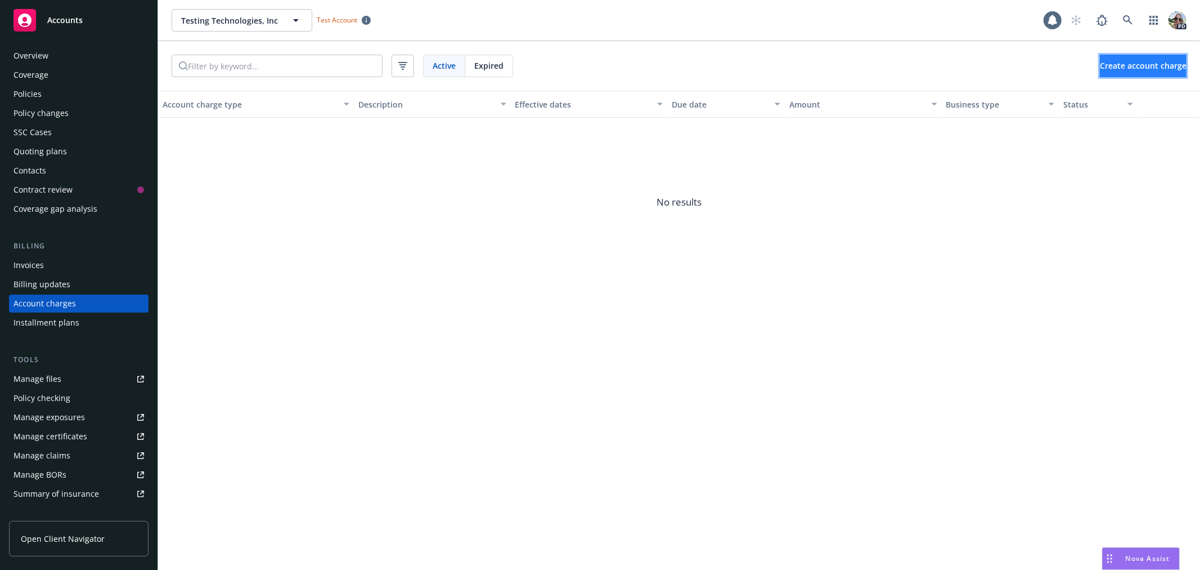
click at [1100, 70] on span "Create account charge" at bounding box center [1143, 65] width 87 height 11
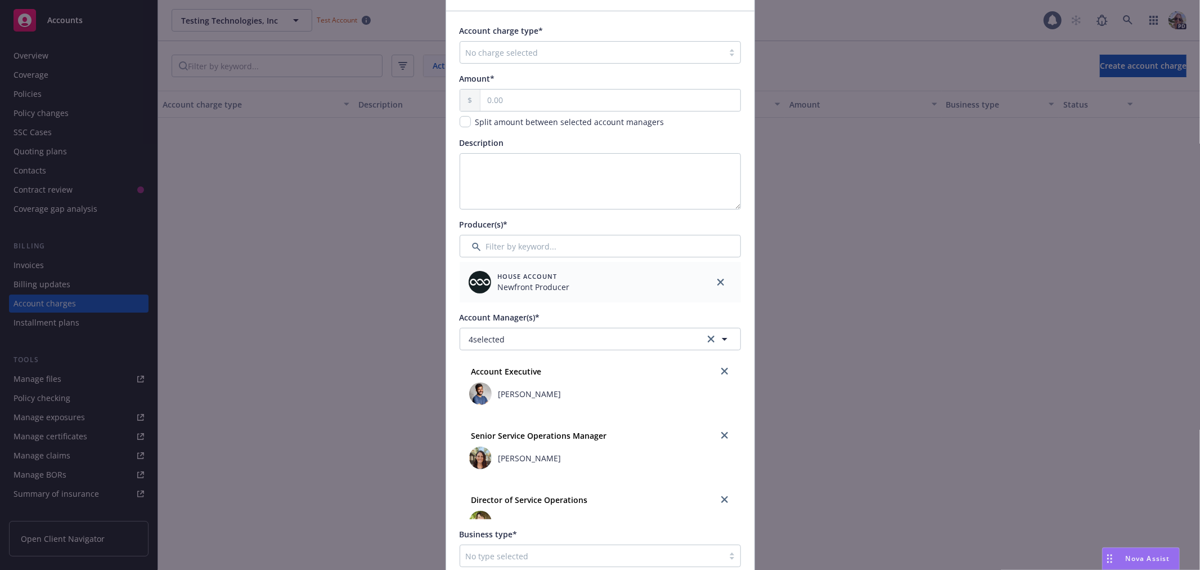
scroll to position [36, 0]
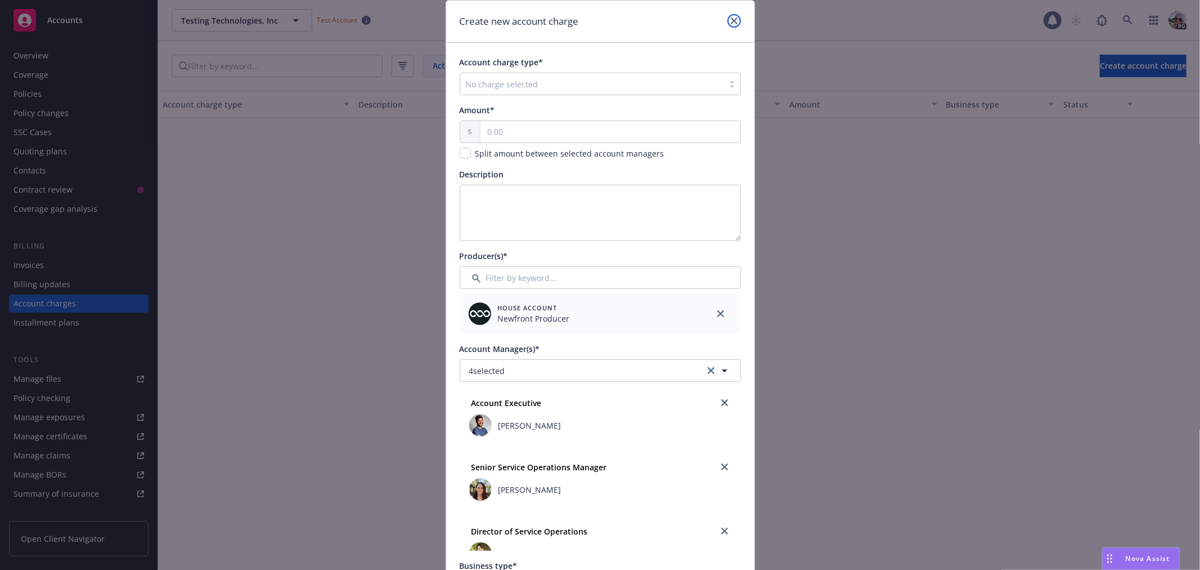
drag, startPoint x: 732, startPoint y: 15, endPoint x: 721, endPoint y: 15, distance: 10.1
click at [730, 16] on link "close" at bounding box center [735, 21] width 14 height 14
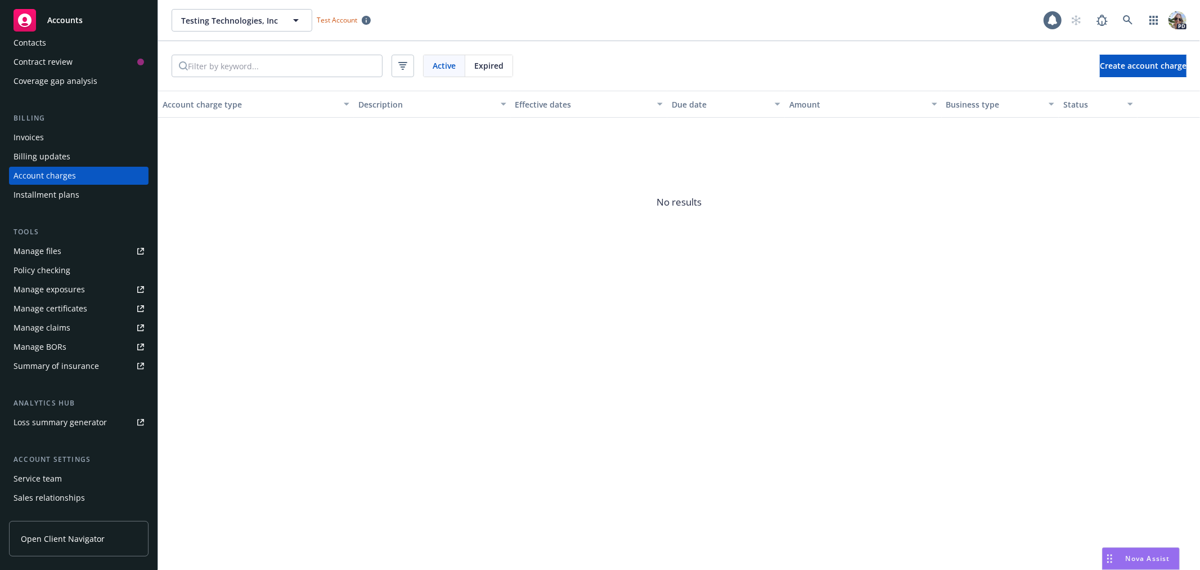
scroll to position [182, 0]
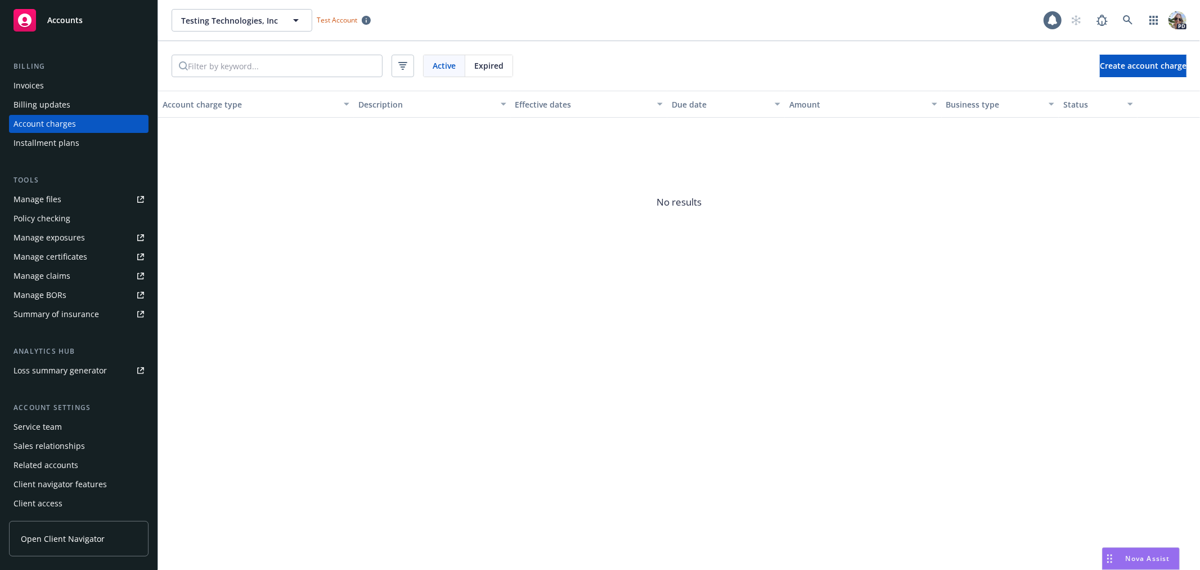
click at [30, 426] on div "Service team" at bounding box center [38, 427] width 48 height 18
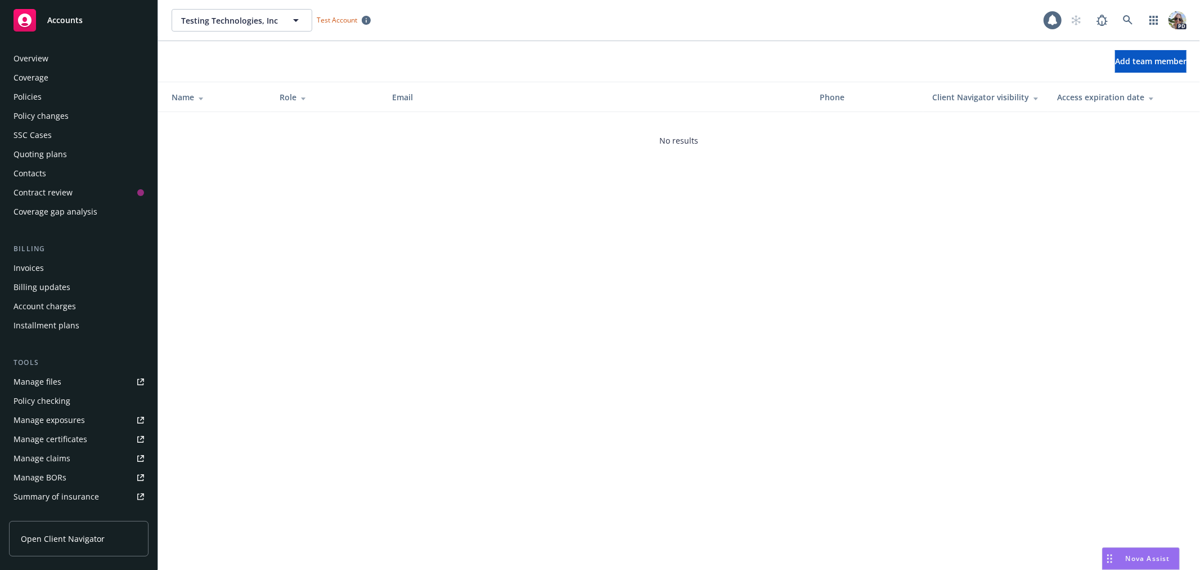
scroll to position [183, 0]
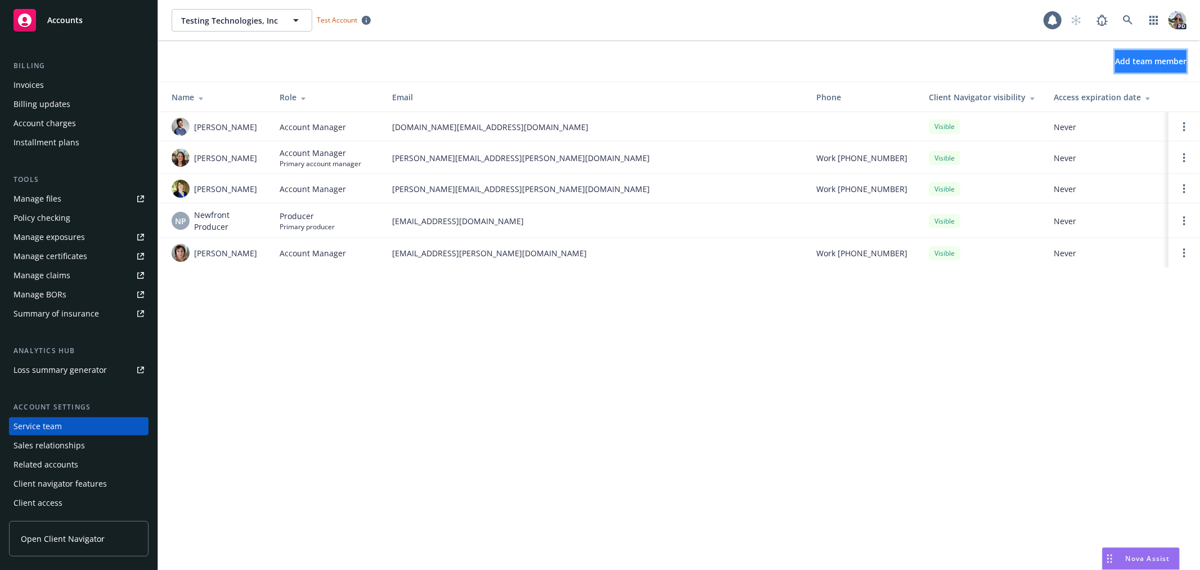
click at [1127, 64] on span "Add team member" at bounding box center [1150, 61] width 71 height 11
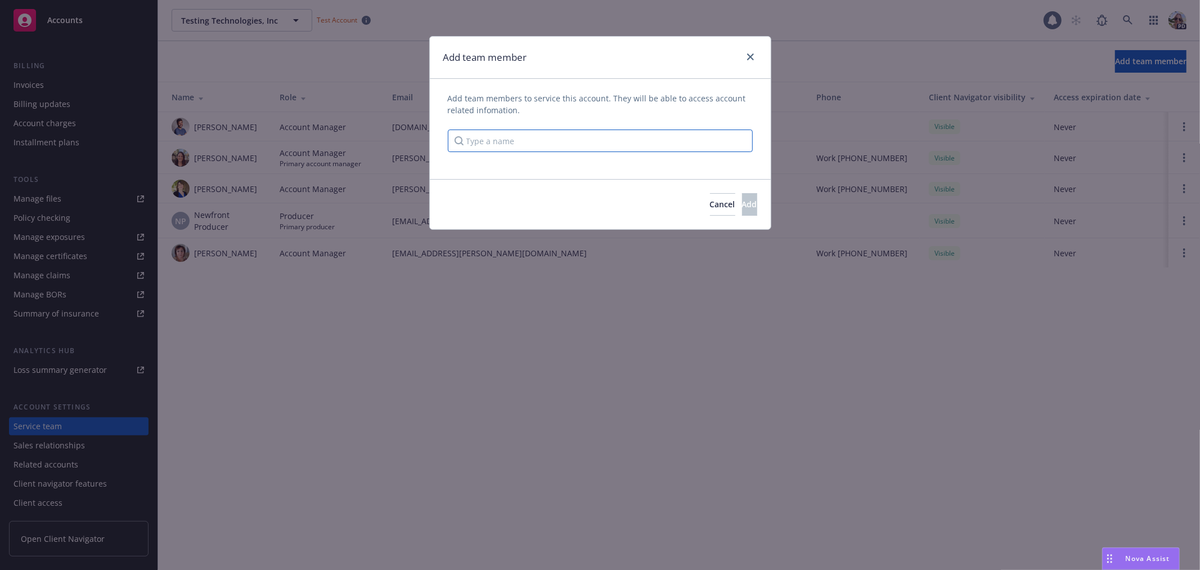
drag, startPoint x: 481, startPoint y: 142, endPoint x: 511, endPoint y: 102, distance: 49.9
click at [492, 118] on div "Add team members to service this account. They will be able to access account r…" at bounding box center [600, 122] width 305 height 60
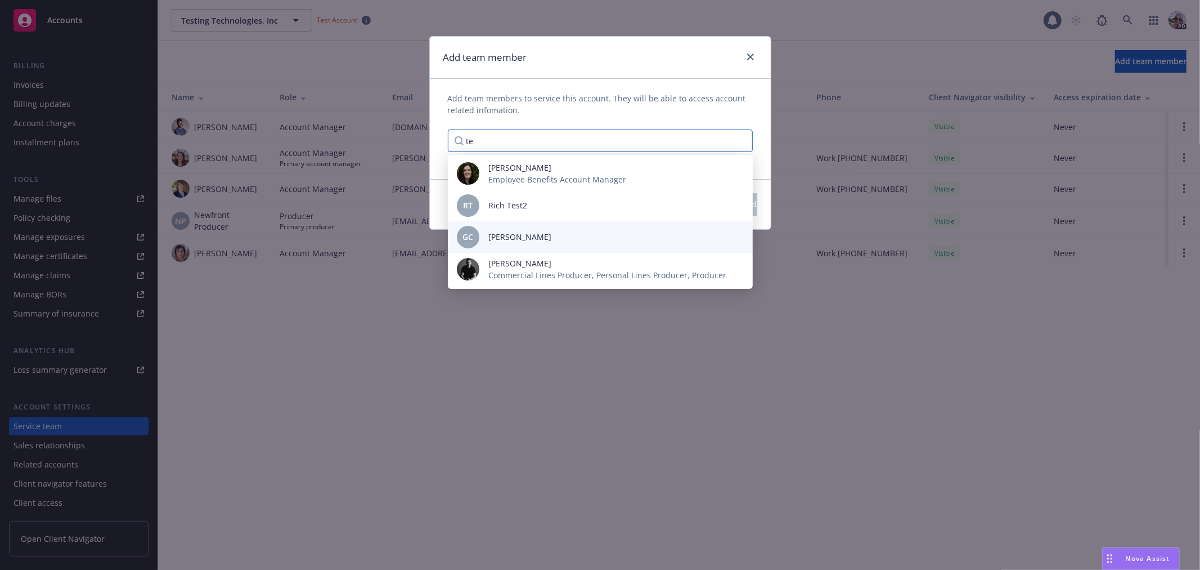
type input "t"
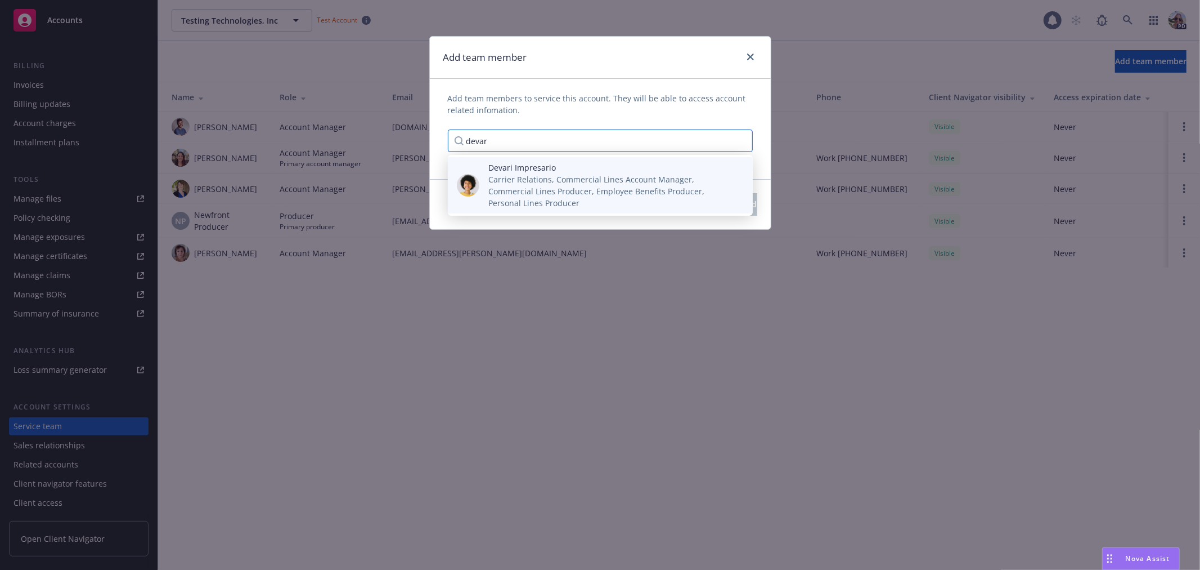
type input "devar"
click at [639, 173] on span "Carrier Relations, Commercial Lines Account Manager, Commercial Lines Producer,…" at bounding box center [611, 190] width 246 height 35
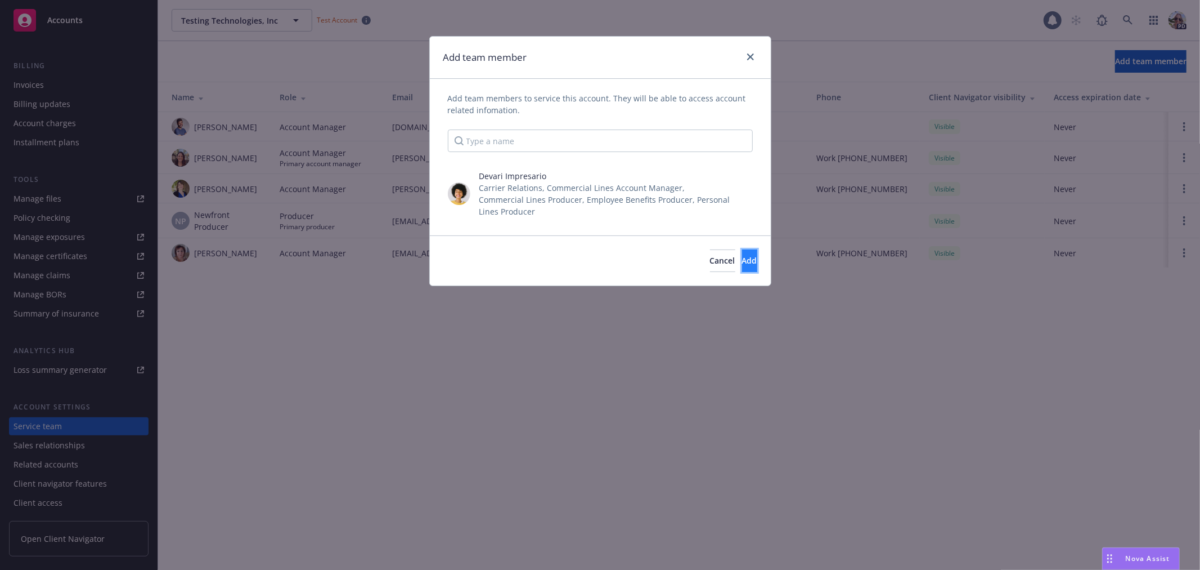
click at [742, 266] on span "Add" at bounding box center [749, 260] width 15 height 11
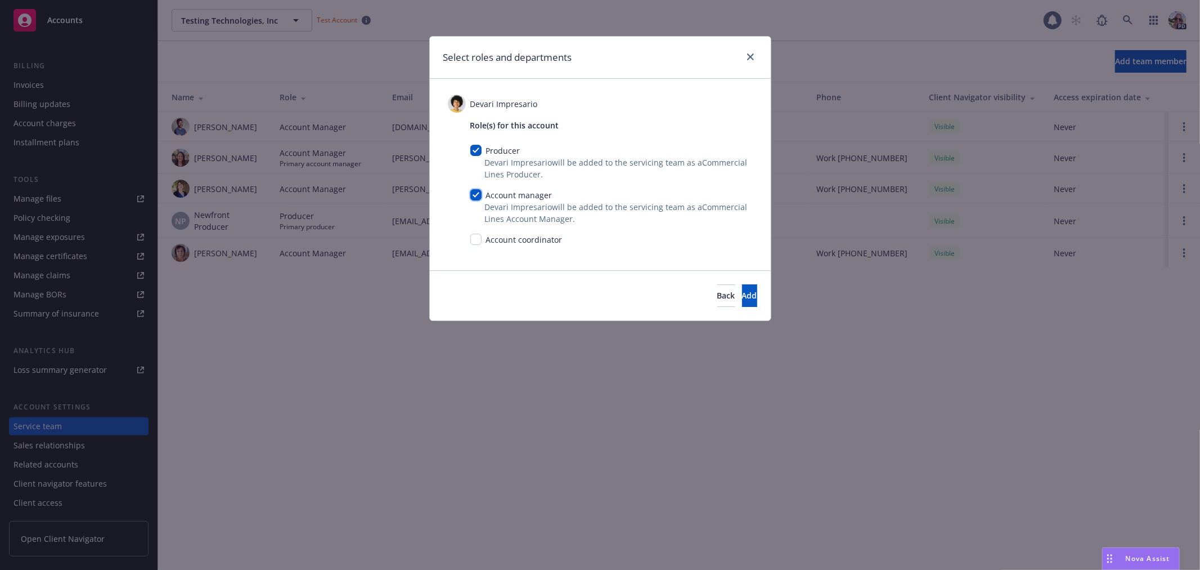
click at [473, 191] on input "checkbox" at bounding box center [475, 194] width 11 height 11
checkbox input "false"
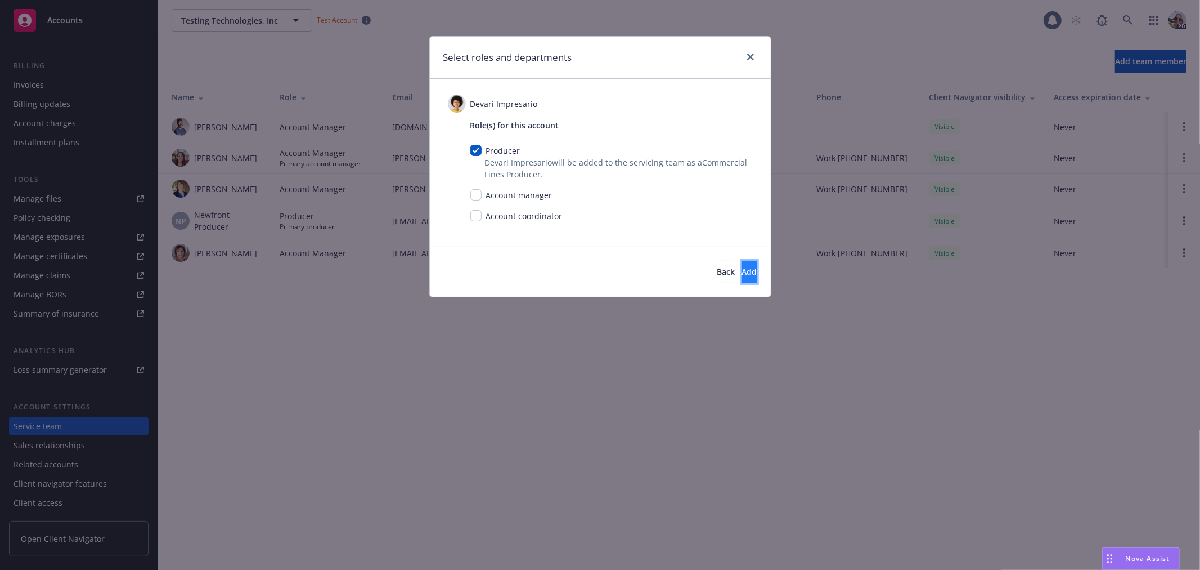
click at [742, 267] on span "Add" at bounding box center [749, 271] width 15 height 11
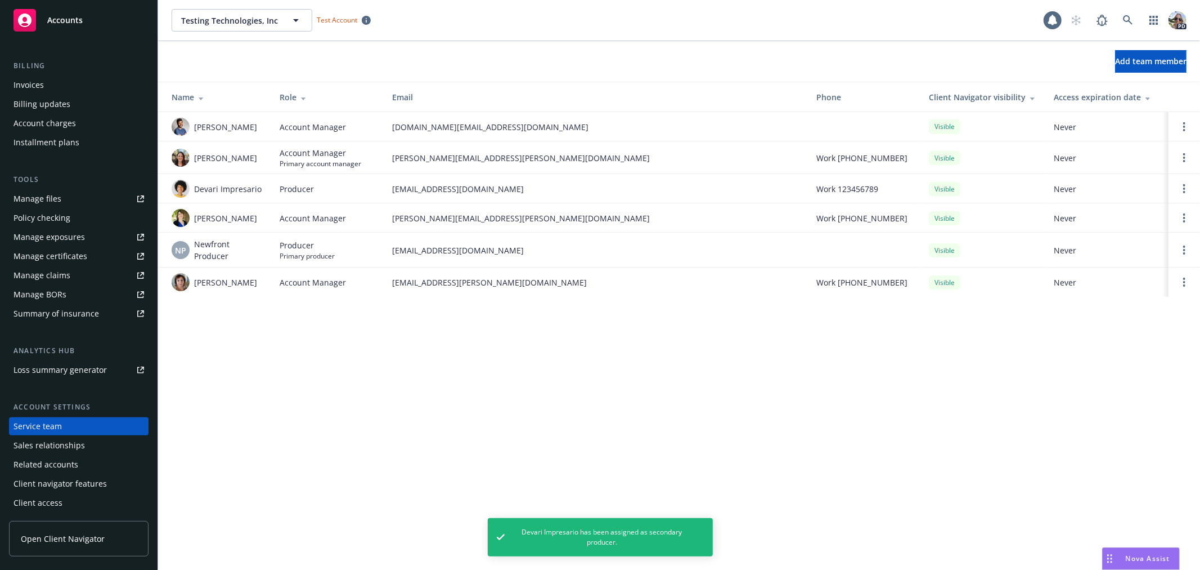
click at [38, 124] on div "Account charges" at bounding box center [45, 123] width 62 height 18
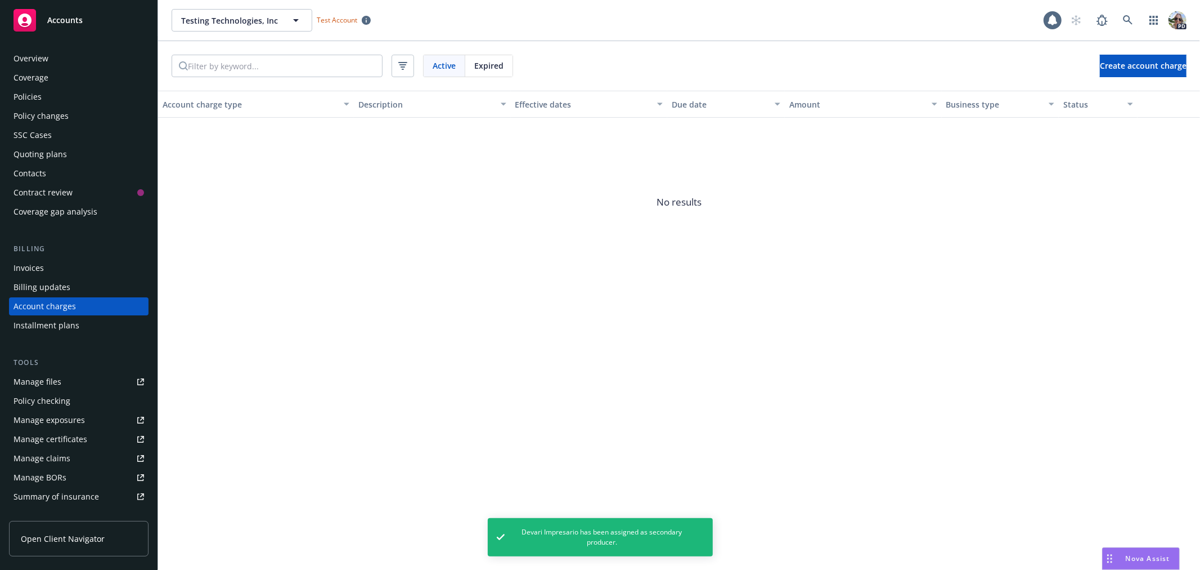
scroll to position [3, 0]
click at [1129, 70] on span "Create account charge" at bounding box center [1143, 65] width 87 height 11
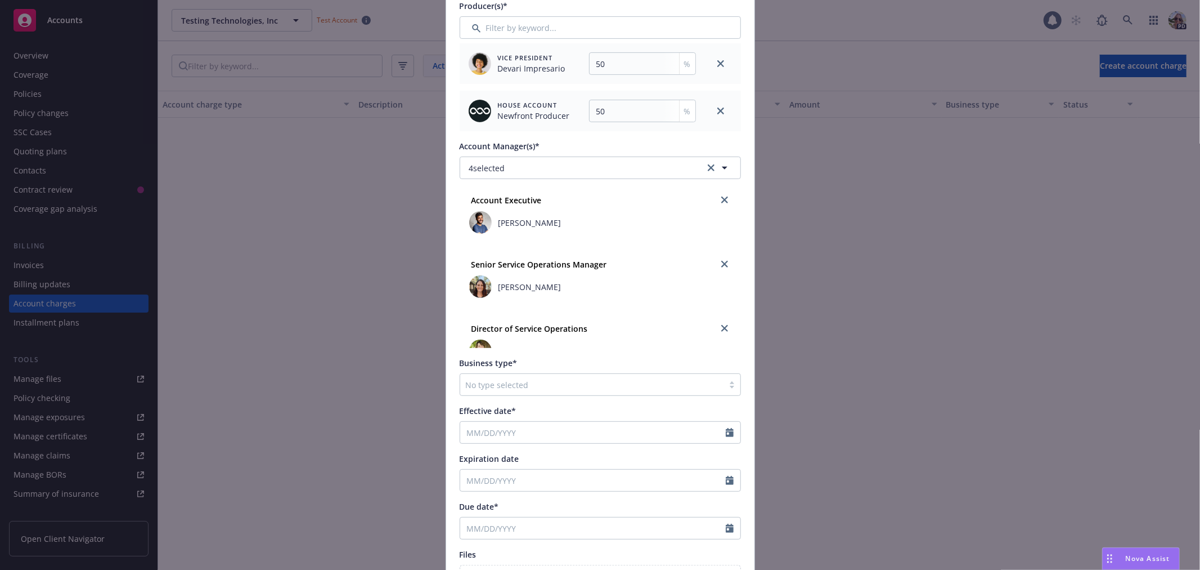
scroll to position [284, 0]
click at [718, 110] on icon "close" at bounding box center [721, 113] width 7 height 7
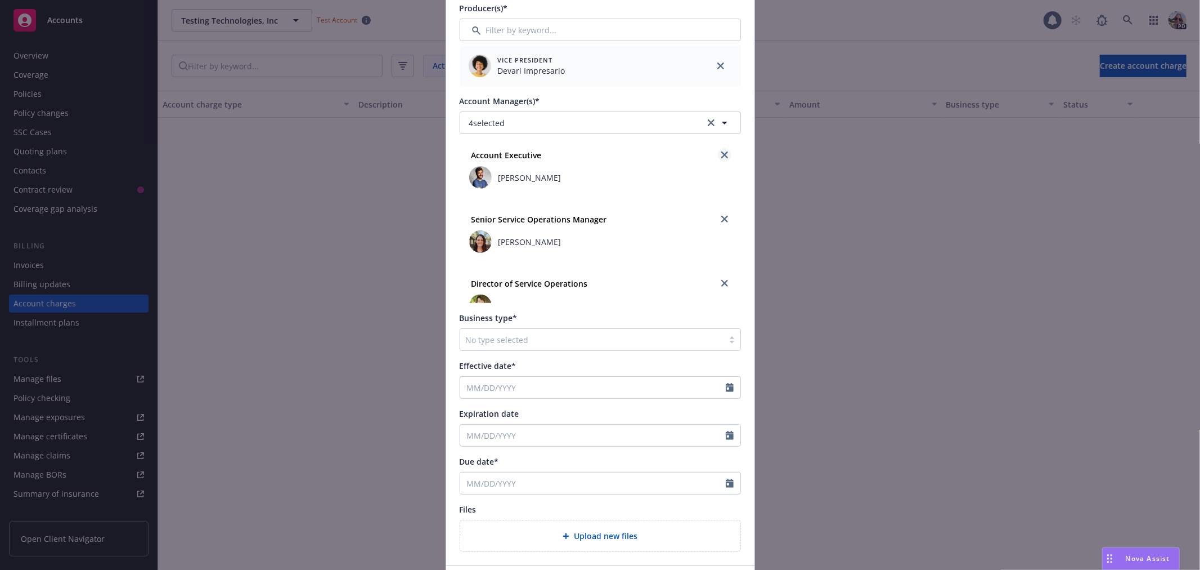
click at [721, 155] on icon "close" at bounding box center [724, 154] width 7 height 7
click at [718, 217] on link "close" at bounding box center [725, 219] width 14 height 14
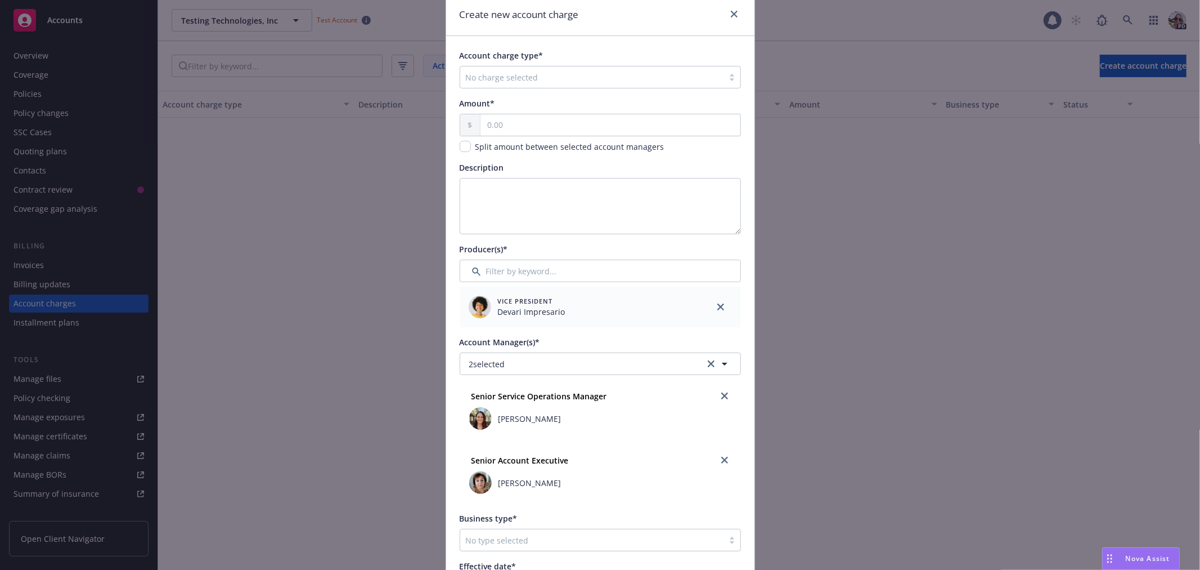
scroll to position [0, 0]
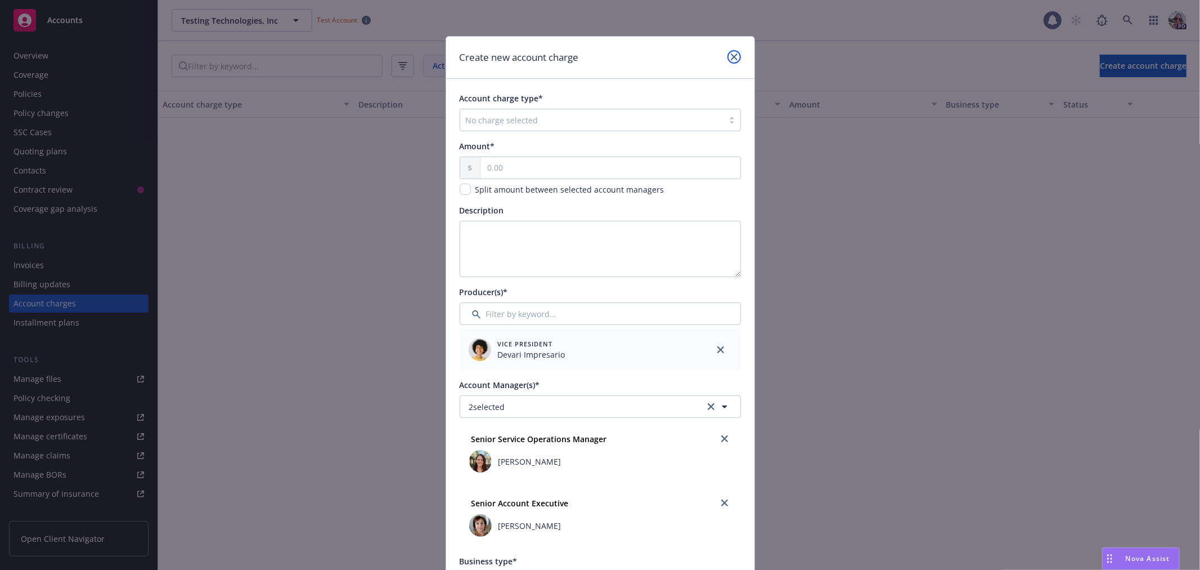
click at [731, 54] on icon "close" at bounding box center [734, 56] width 7 height 7
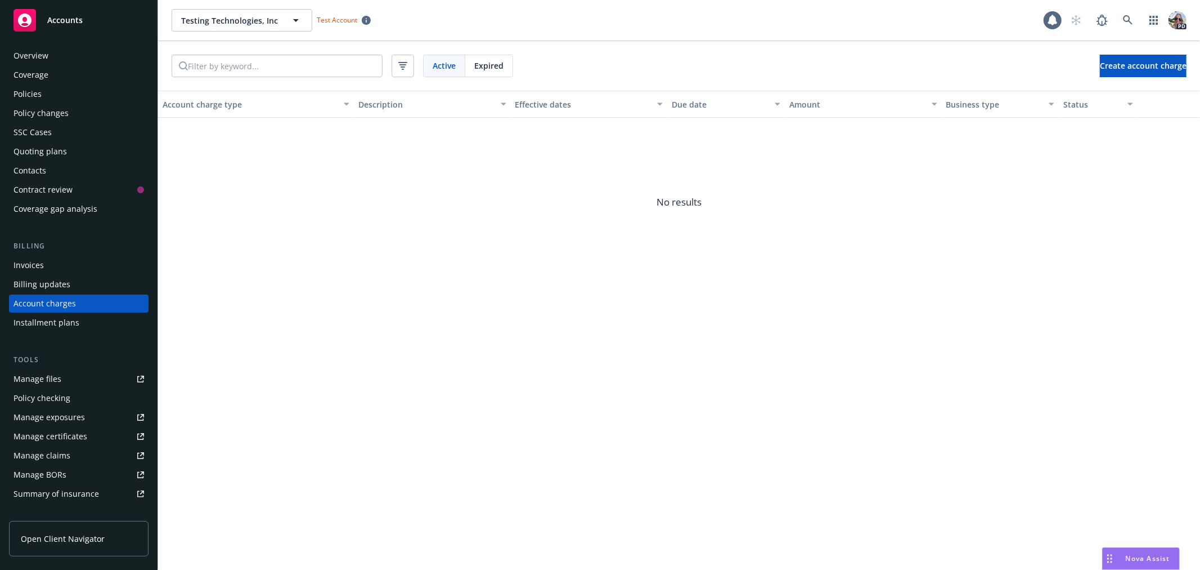
click at [37, 97] on div "Policies" at bounding box center [28, 94] width 28 height 18
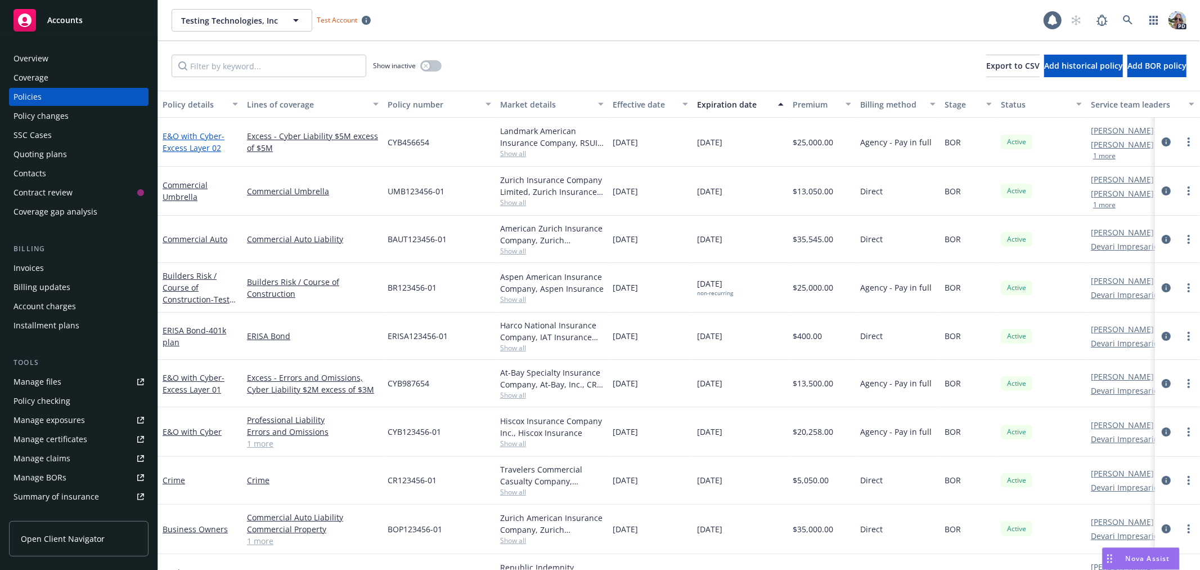
click at [178, 147] on span "- Excess Layer 02" at bounding box center [194, 142] width 62 height 23
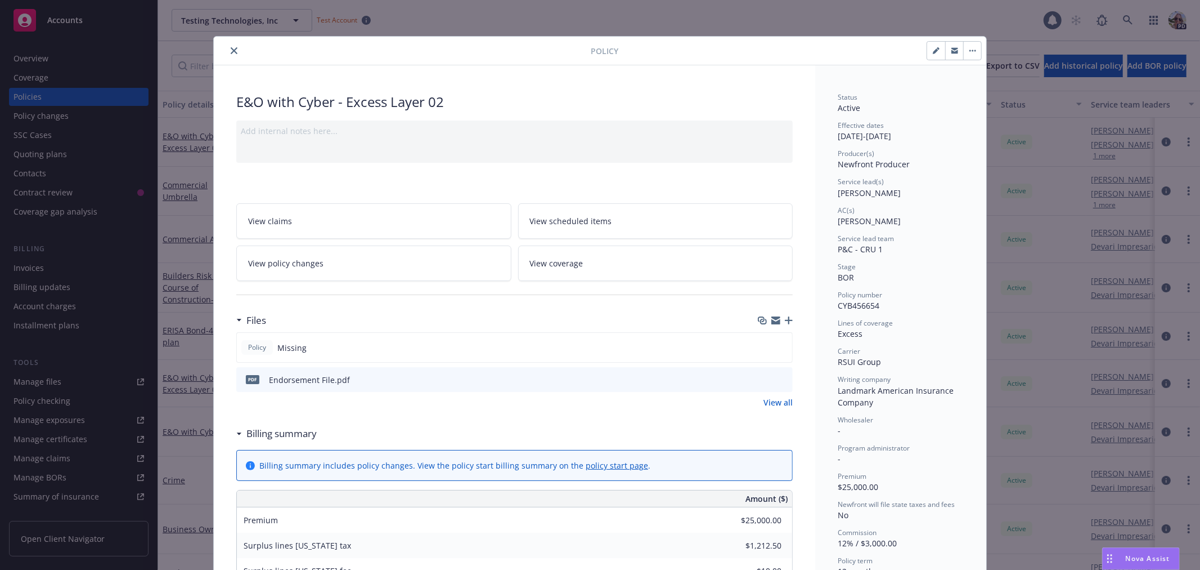
click at [933, 51] on icon "button" at bounding box center [936, 51] width 6 height 6
select select "BOR"
select select "12"
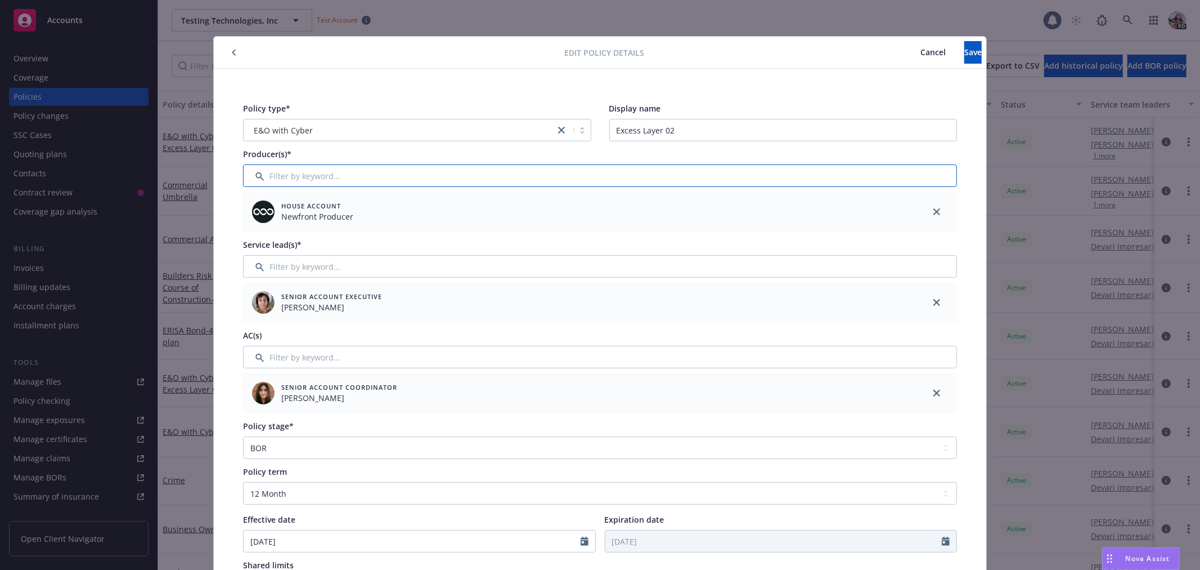
click at [353, 178] on input "Filter by keyword..." at bounding box center [600, 175] width 714 height 23
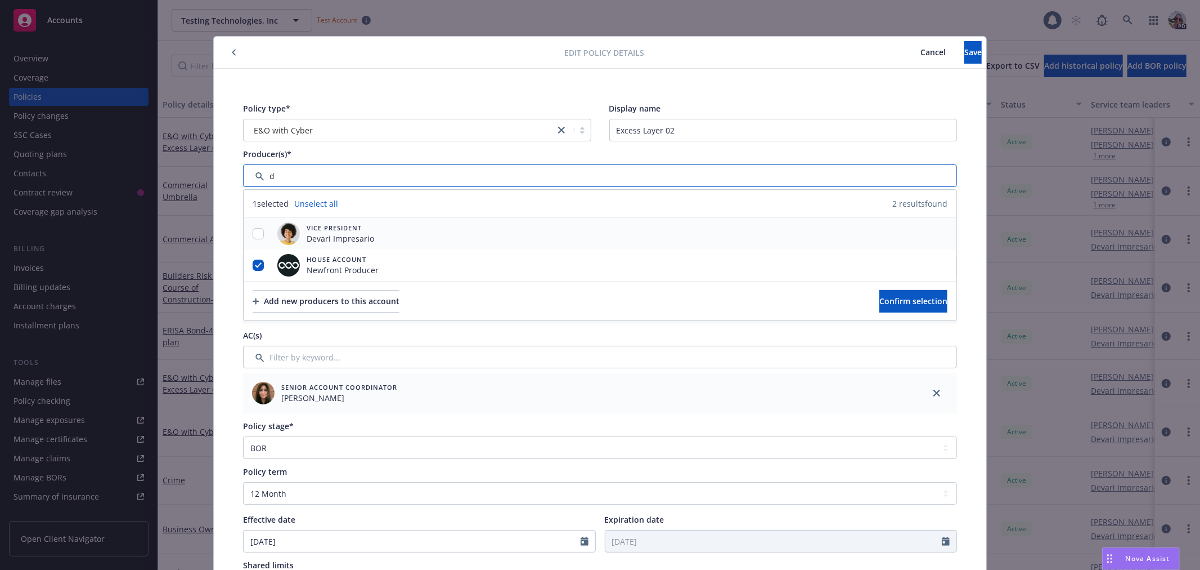
type input "d"
click at [253, 232] on input "checkbox" at bounding box center [258, 233] width 11 height 11
checkbox input "true"
drag, startPoint x: 852, startPoint y: 296, endPoint x: 856, endPoint y: 288, distance: 9.3
click at [880, 295] on button "Confirm selection" at bounding box center [914, 301] width 68 height 23
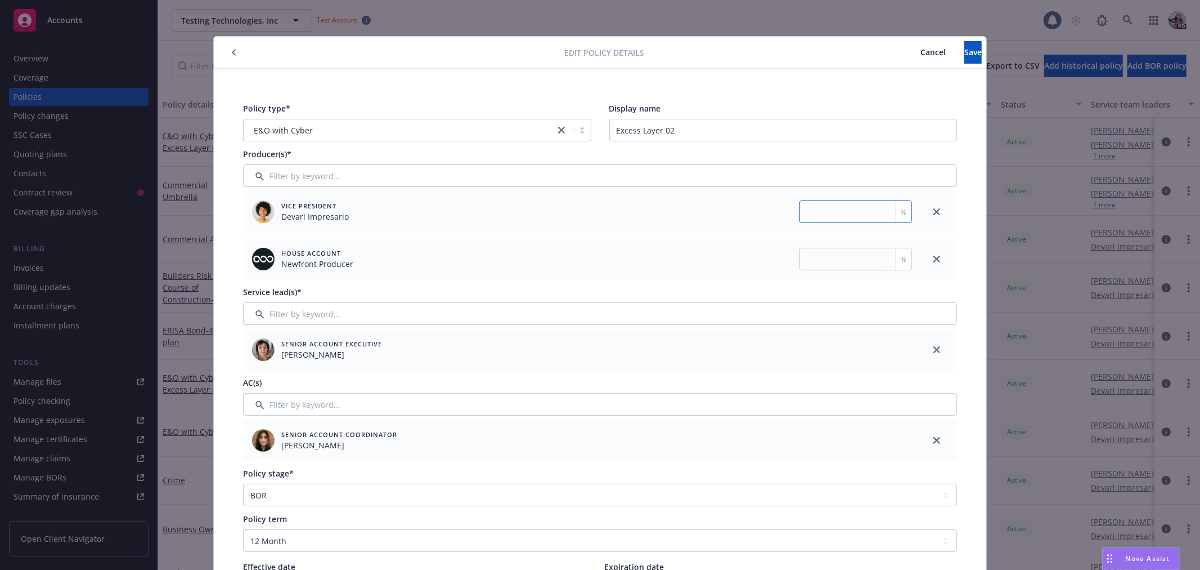
click at [846, 213] on input "number" at bounding box center [856, 211] width 113 height 23
type input "60"
click at [845, 257] on input "number" at bounding box center [856, 259] width 113 height 23
type input "40"
click at [267, 313] on input "Filter by keyword..." at bounding box center [600, 313] width 714 height 23
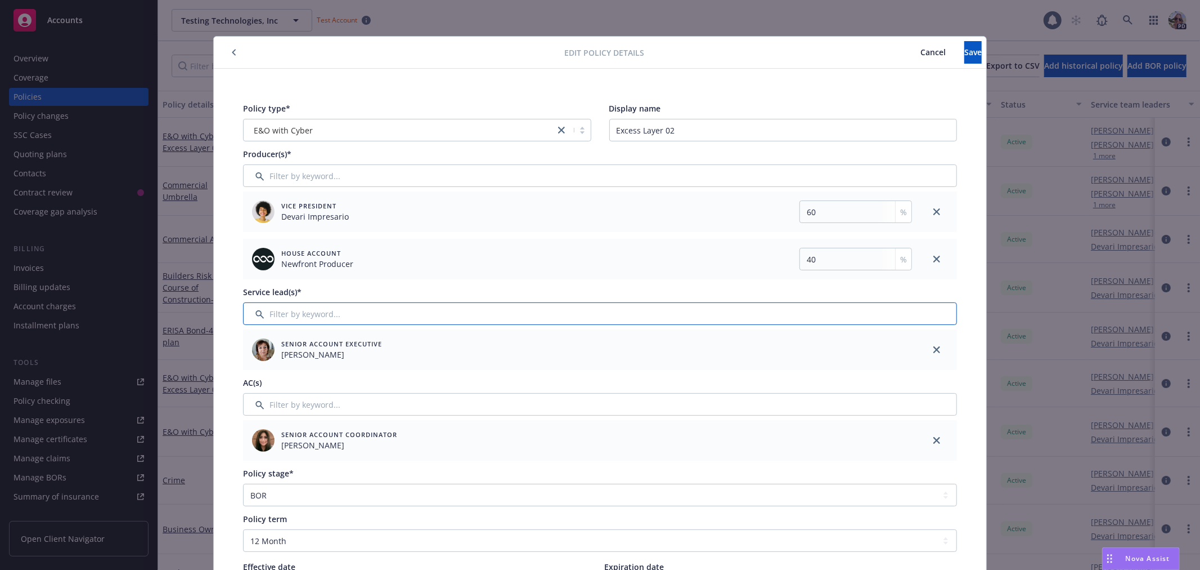
click at [277, 311] on input "Filter by keyword..." at bounding box center [600, 313] width 714 height 23
click at [232, 55] on icon "button" at bounding box center [234, 52] width 5 height 7
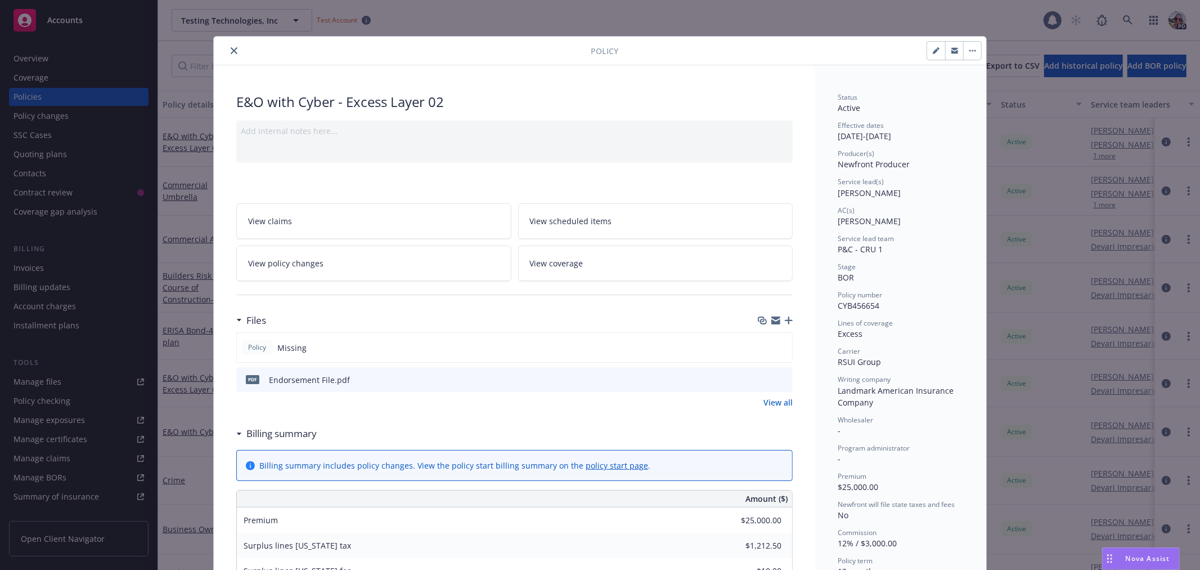
click at [231, 52] on icon "close" at bounding box center [234, 50] width 7 height 7
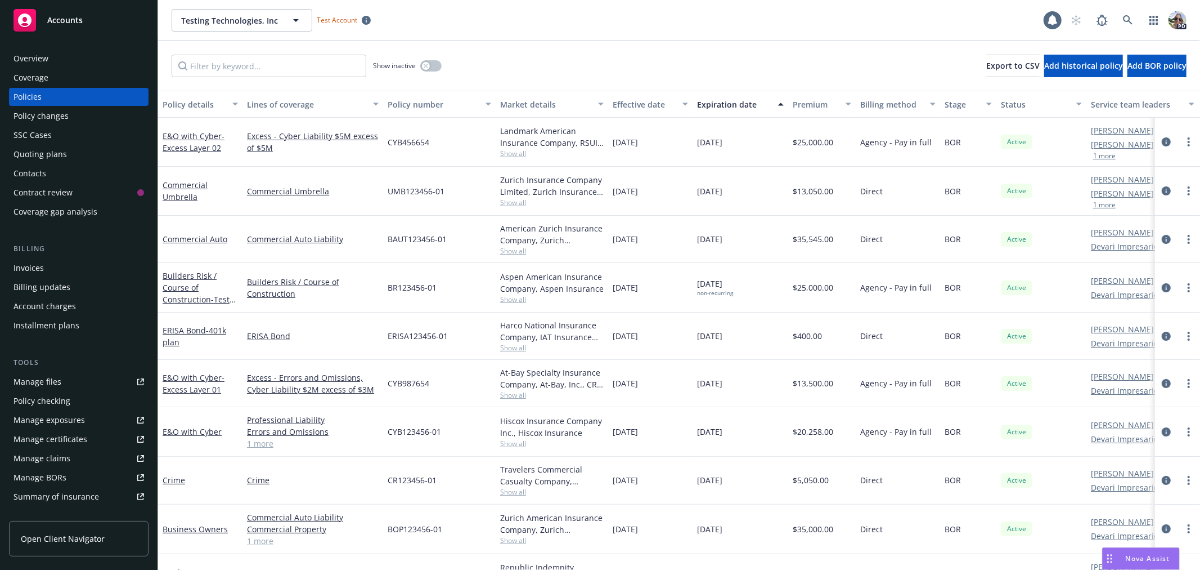
click at [53, 115] on div "Policy changes" at bounding box center [41, 116] width 55 height 18
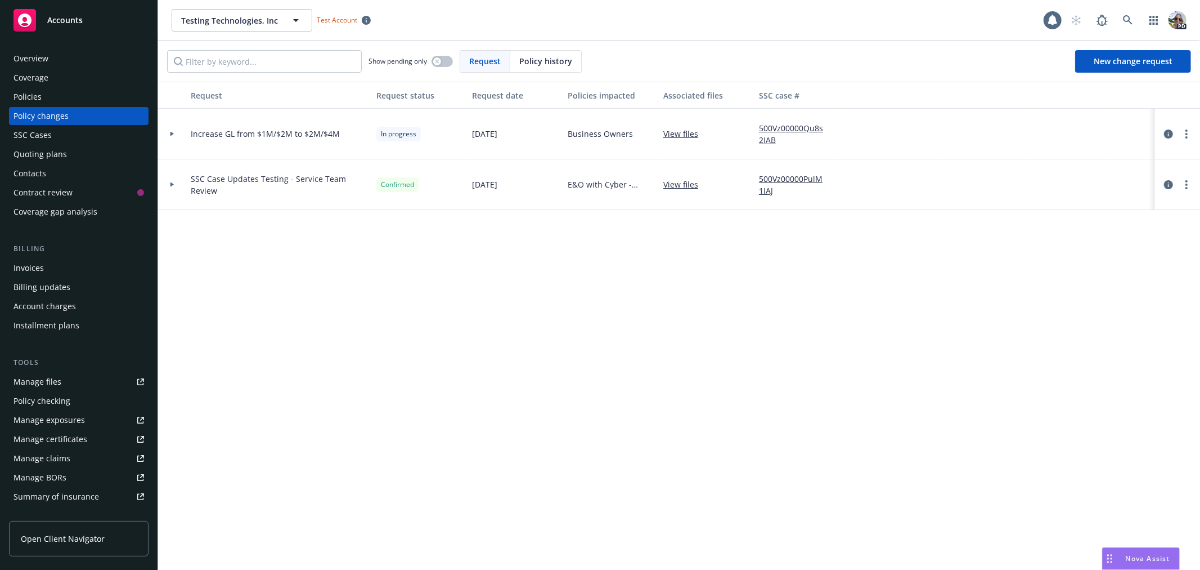
click at [170, 134] on icon at bounding box center [172, 134] width 5 height 4
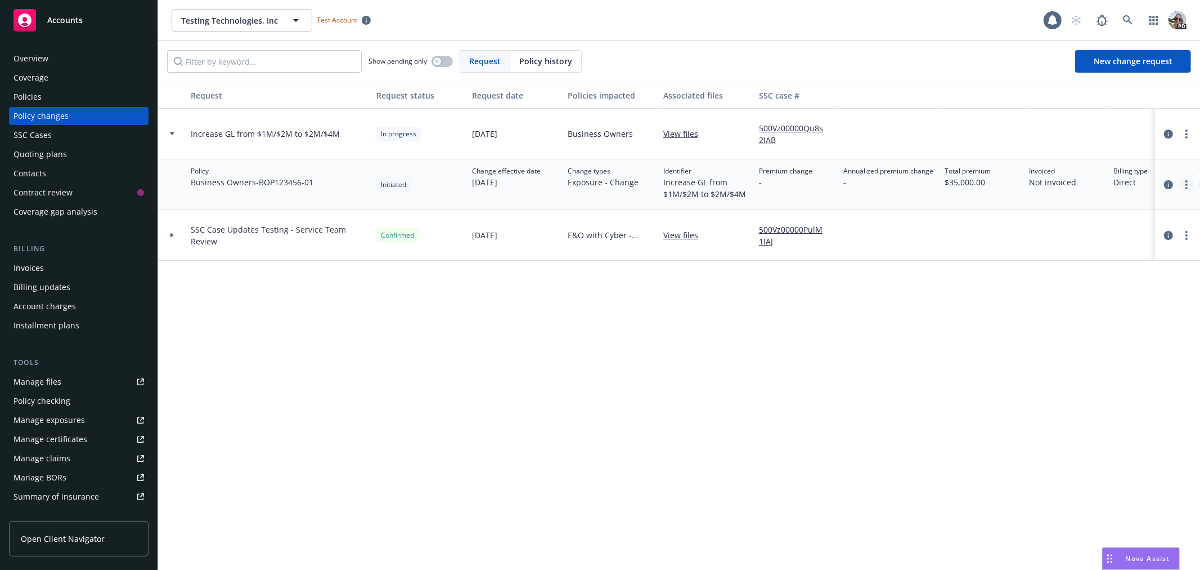
click at [1186, 183] on icon "more" at bounding box center [1187, 184] width 2 height 9
click at [1053, 227] on link "Resume workflow" at bounding box center [1096, 230] width 193 height 23
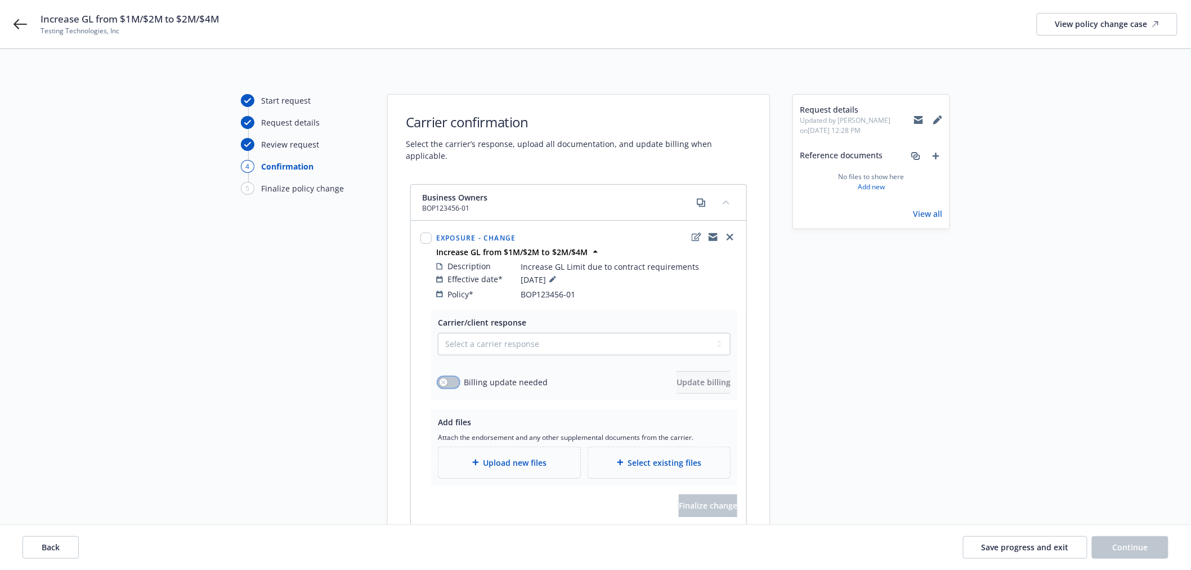
click at [443, 380] on icon "button" at bounding box center [443, 382] width 4 height 4
click at [676, 376] on span "Update billing" at bounding box center [703, 381] width 54 height 11
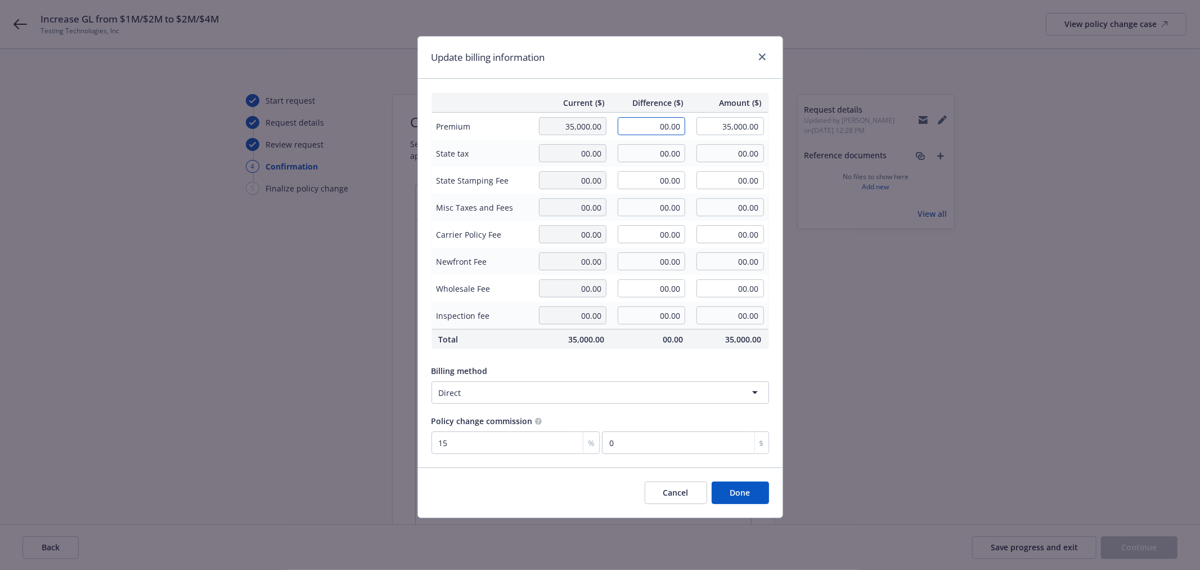
drag, startPoint x: 630, startPoint y: 120, endPoint x: 704, endPoint y: 123, distance: 73.8
click at [705, 124] on tr "Premium 35,000.00 00.00 35,000.00" at bounding box center [600, 127] width 337 height 28
type input "3,000.00"
type input "38,000.00"
type input "450"
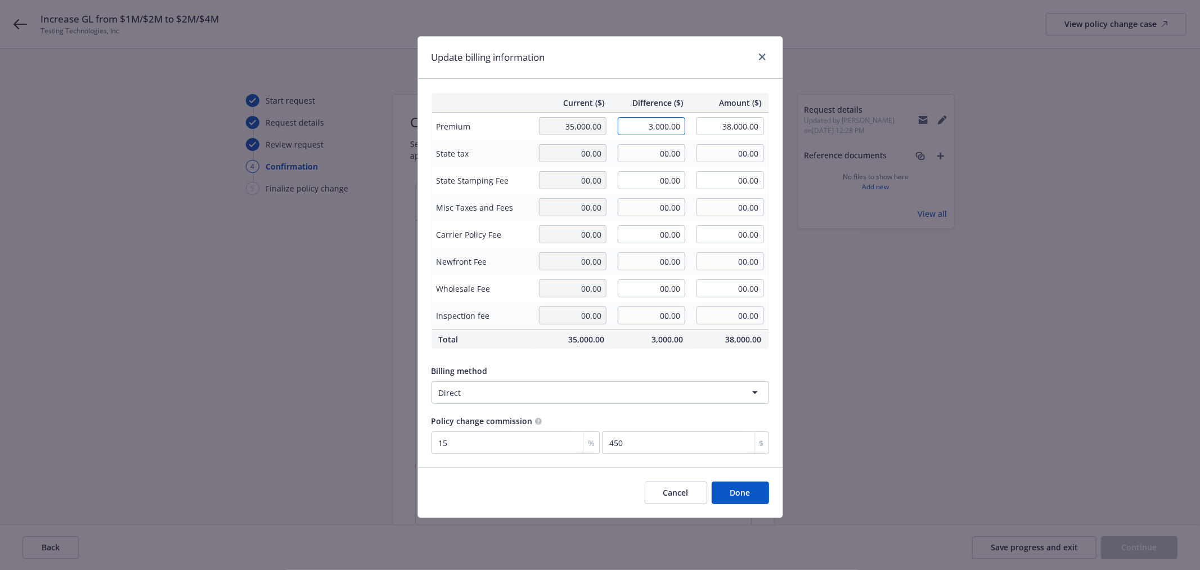
click at [660, 125] on input "3,000.00" at bounding box center [652, 126] width 68 height 18
type input "00.00"
type input "35,000.00"
type input "0"
click at [747, 490] on button "Done" at bounding box center [740, 492] width 57 height 23
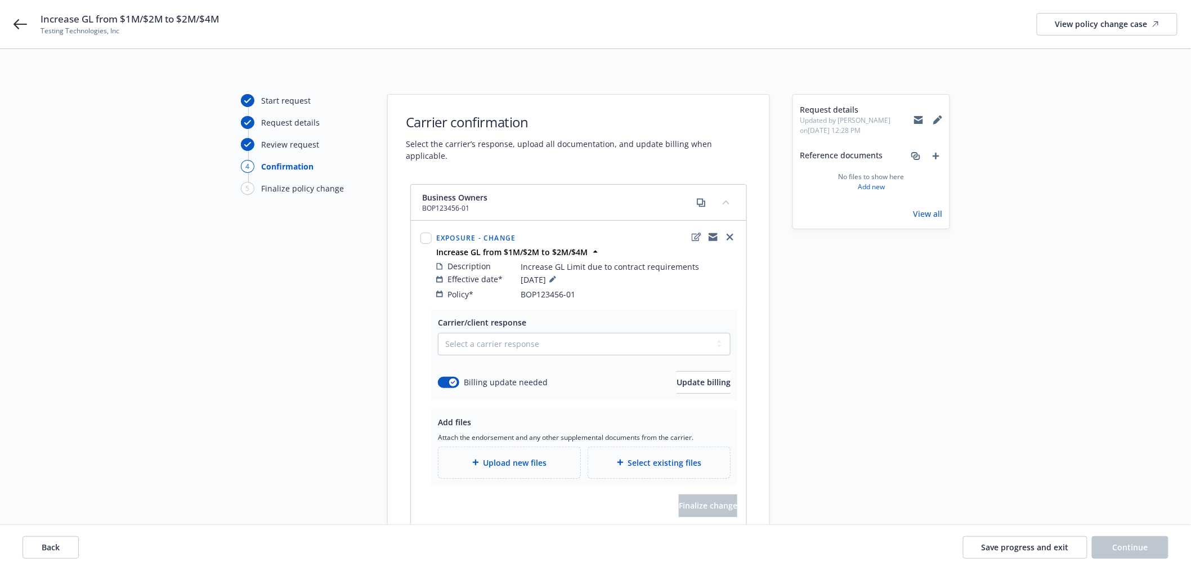
click at [12, 20] on div "Increase GL from $1M/$2M to $2M/$4M Testing Technologies, Inc View policy chang…" at bounding box center [595, 24] width 1191 height 48
drag, startPoint x: 20, startPoint y: 25, endPoint x: 11, endPoint y: 29, distance: 9.3
click at [20, 25] on icon at bounding box center [21, 24] width 14 height 14
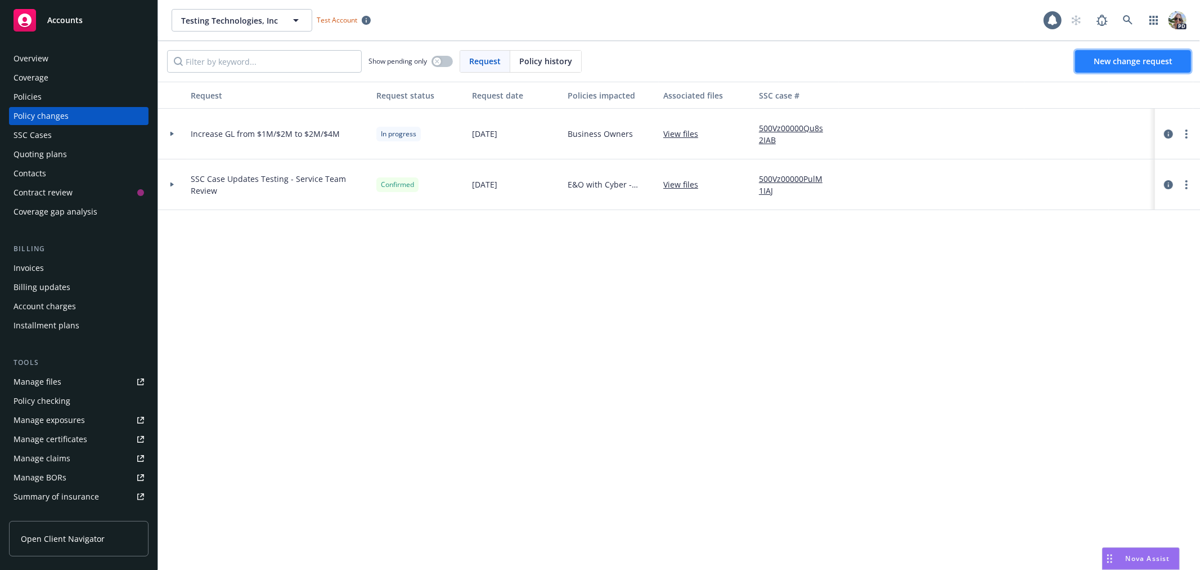
click at [1111, 60] on span "New change request" at bounding box center [1133, 61] width 79 height 11
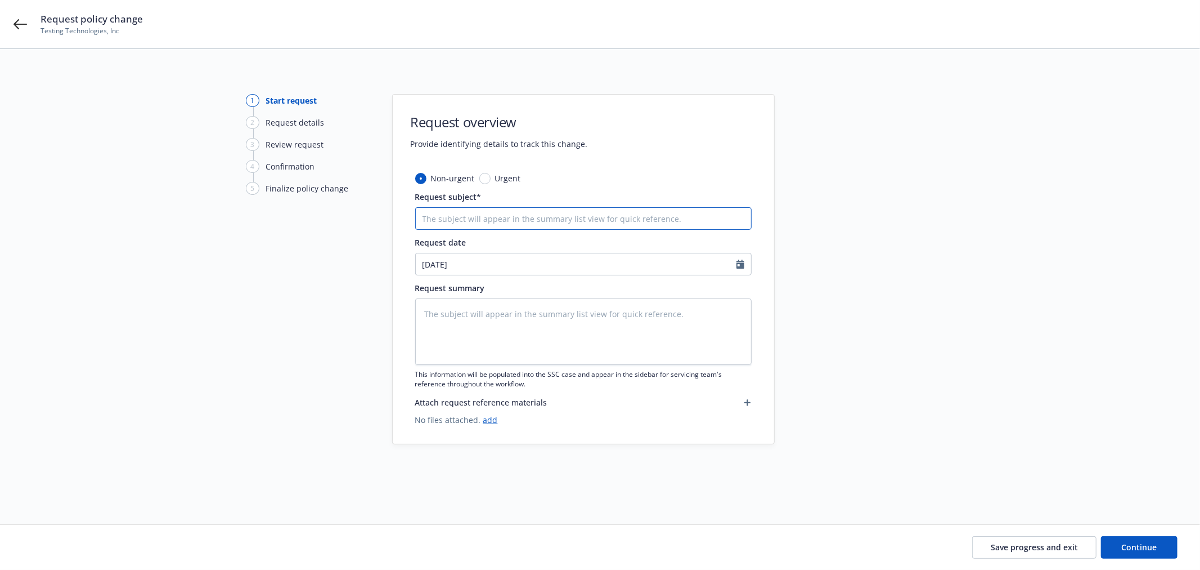
click at [476, 214] on input "Request subject*" at bounding box center [583, 218] width 337 height 23
type textarea "x"
type input "T"
type textarea "x"
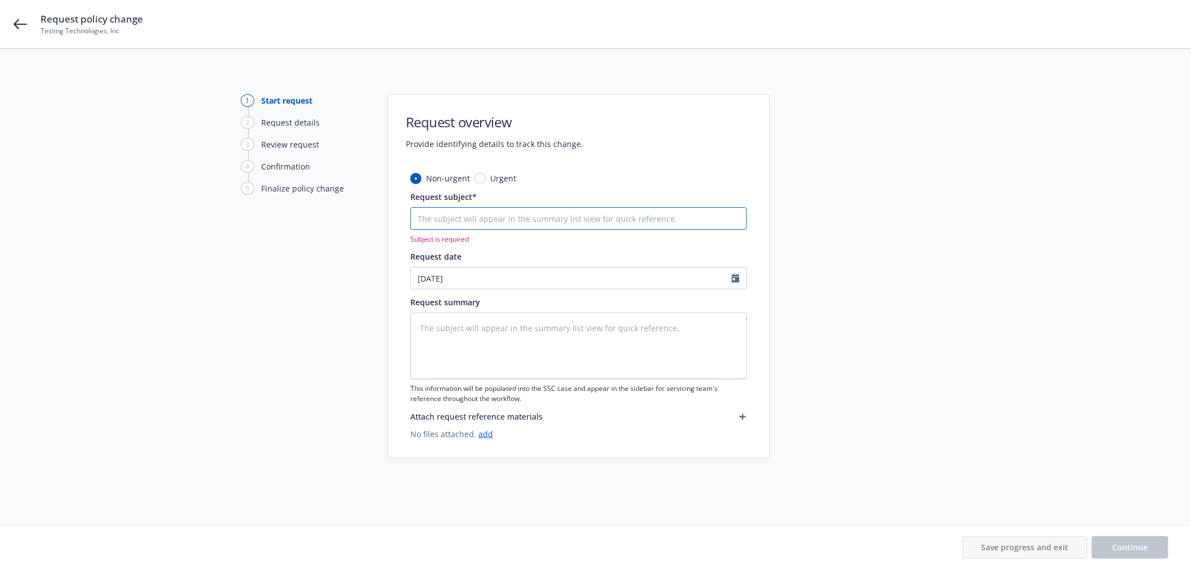
type textarea "x"
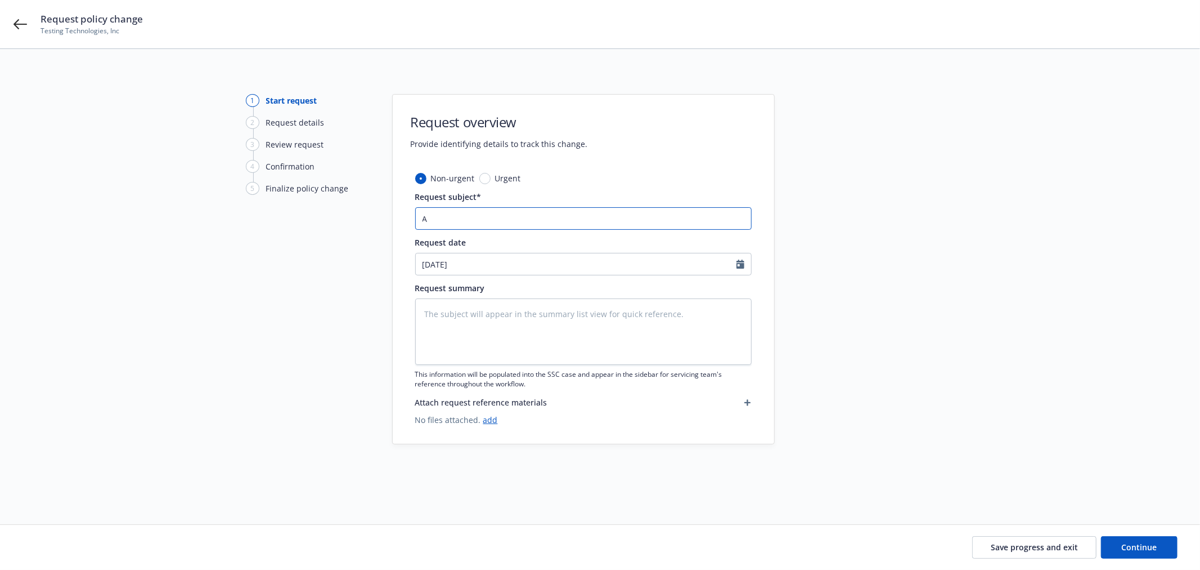
type input "An"
type textarea "x"
type input "Anb"
type textarea "x"
type input "An"
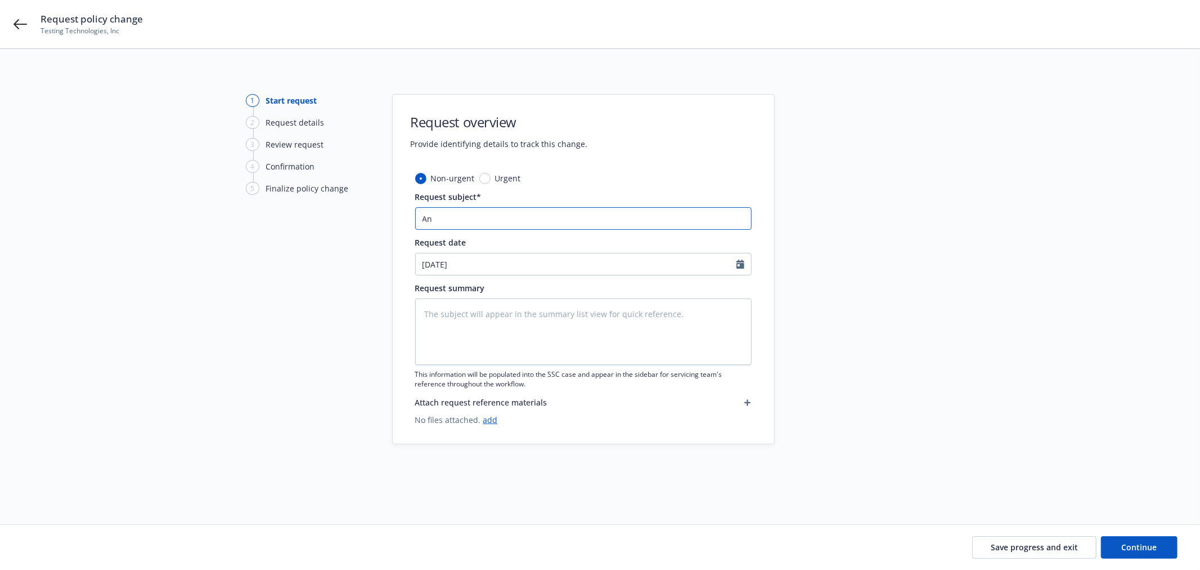
type textarea "x"
type input "Ano"
type textarea "x"
type input "Anot"
type textarea "x"
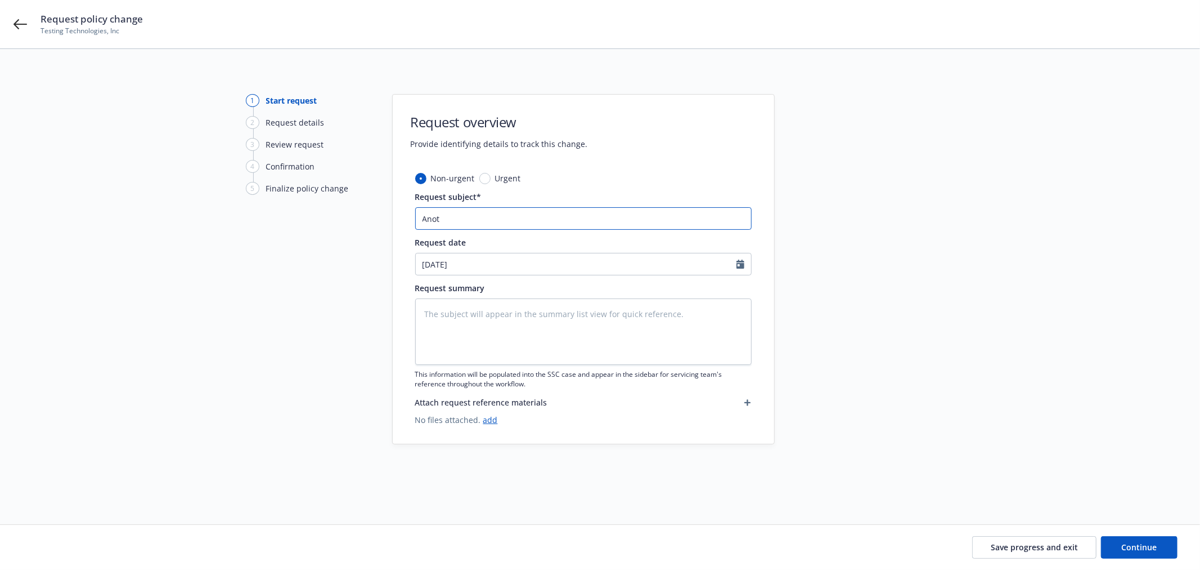
type input "Anoth"
type textarea "x"
type input "Another"
type textarea "x"
type input "Another"
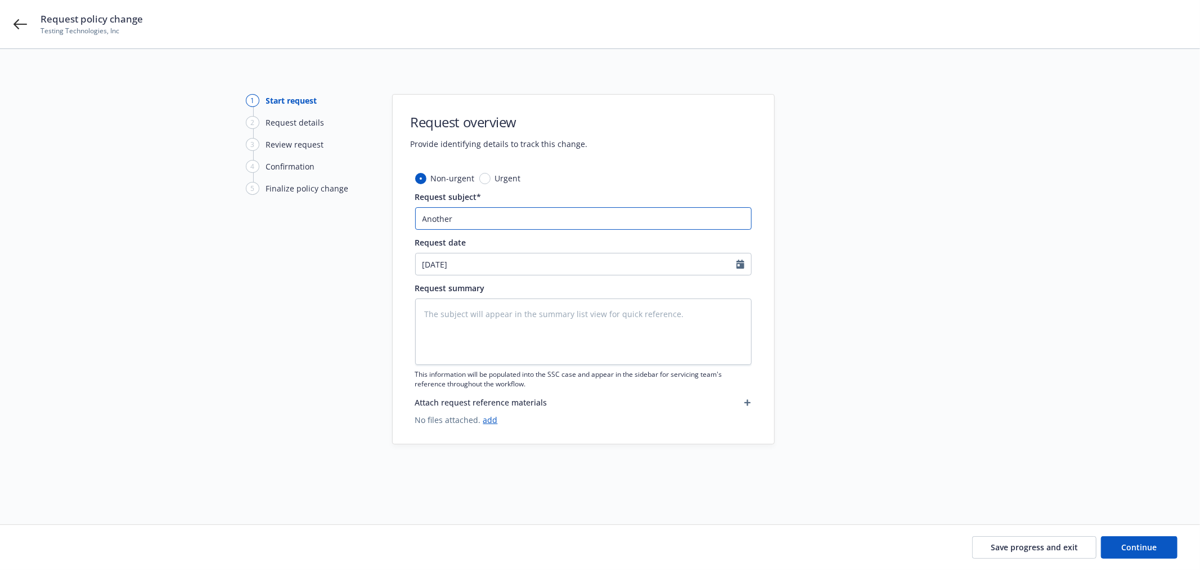
type textarea "x"
type input "Another t"
type textarea "x"
type input "Another te"
type textarea "x"
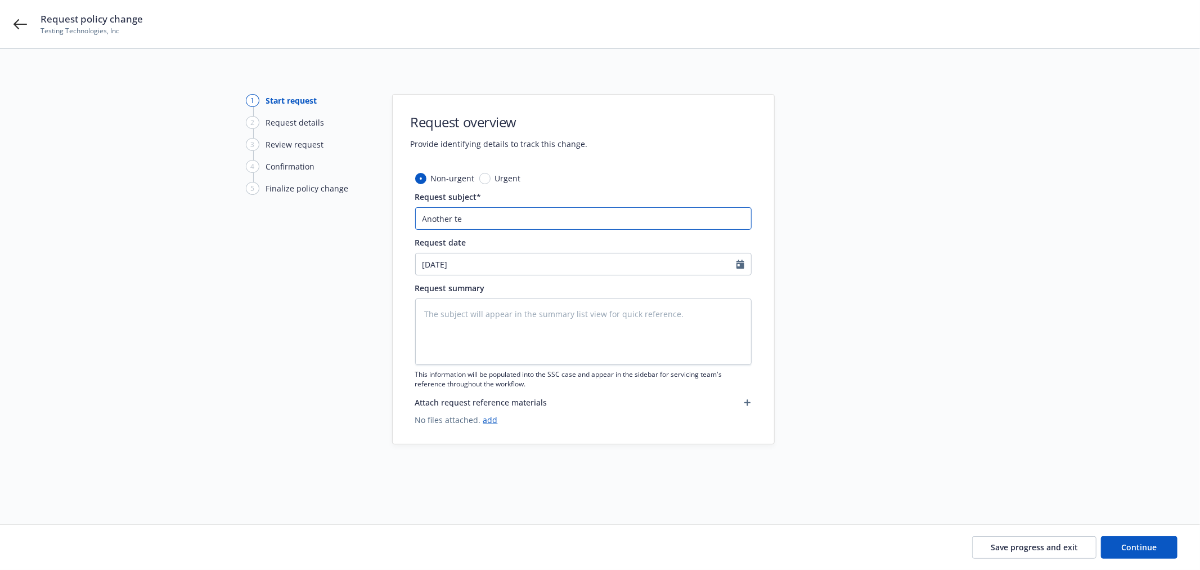
type input "Another tes"
type textarea "x"
type input "Another test"
click at [1130, 542] on span "Continue" at bounding box center [1139, 546] width 35 height 11
type textarea "x"
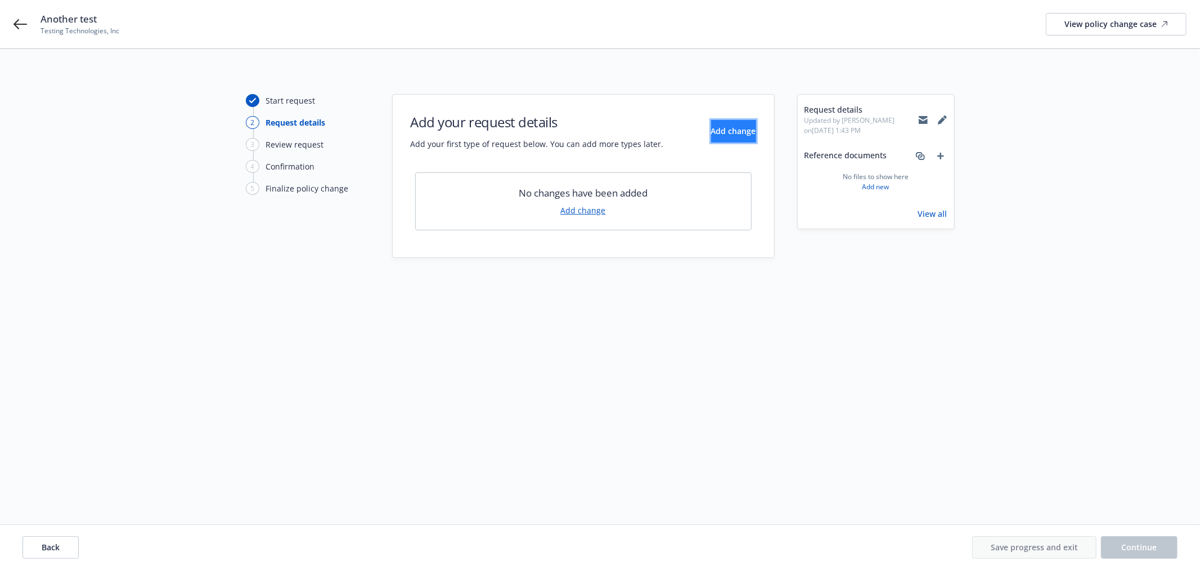
click at [719, 132] on span "Add change" at bounding box center [733, 130] width 45 height 11
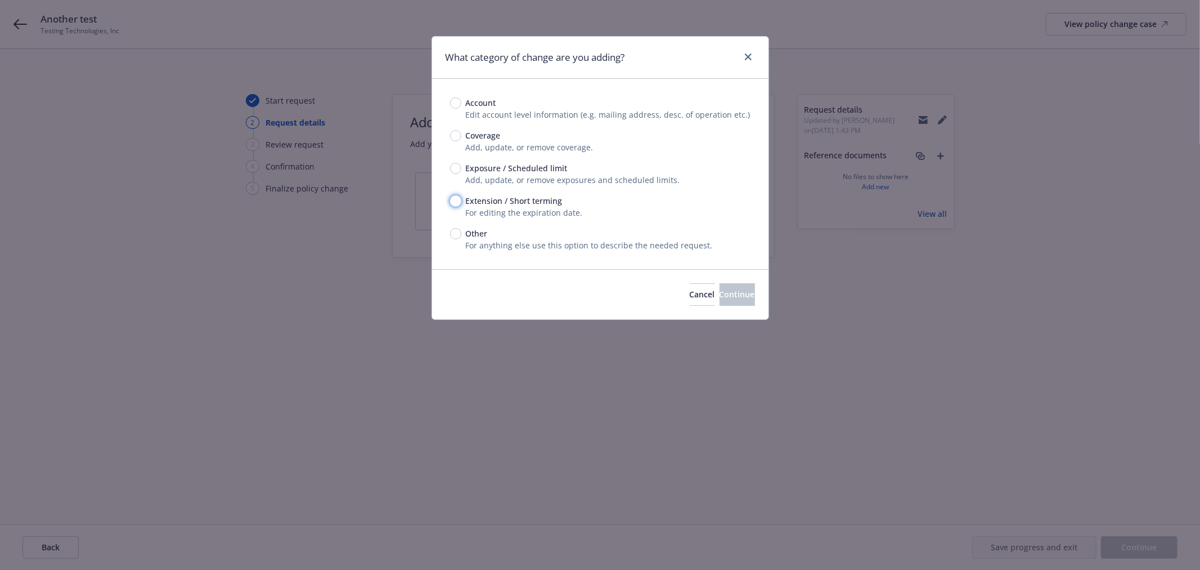
click at [453, 200] on input "Extension / Short terming" at bounding box center [455, 200] width 11 height 11
radio input "true"
click at [733, 290] on span "Continue" at bounding box center [737, 294] width 35 height 11
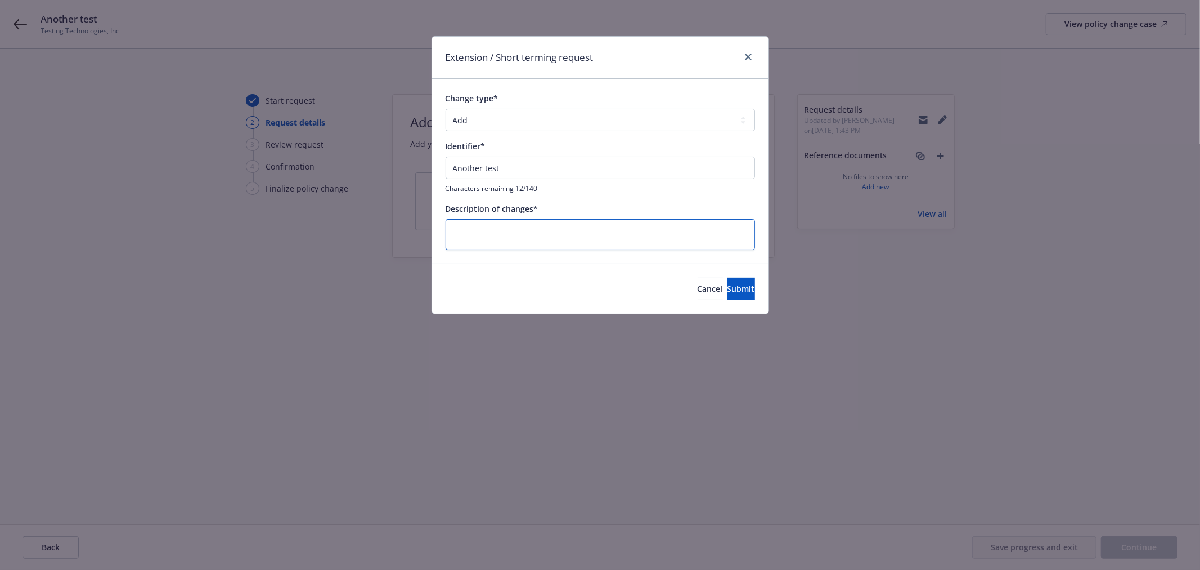
click at [615, 237] on textarea at bounding box center [601, 234] width 310 height 31
type textarea "x"
type textarea "t"
type textarea "x"
type textarea "te"
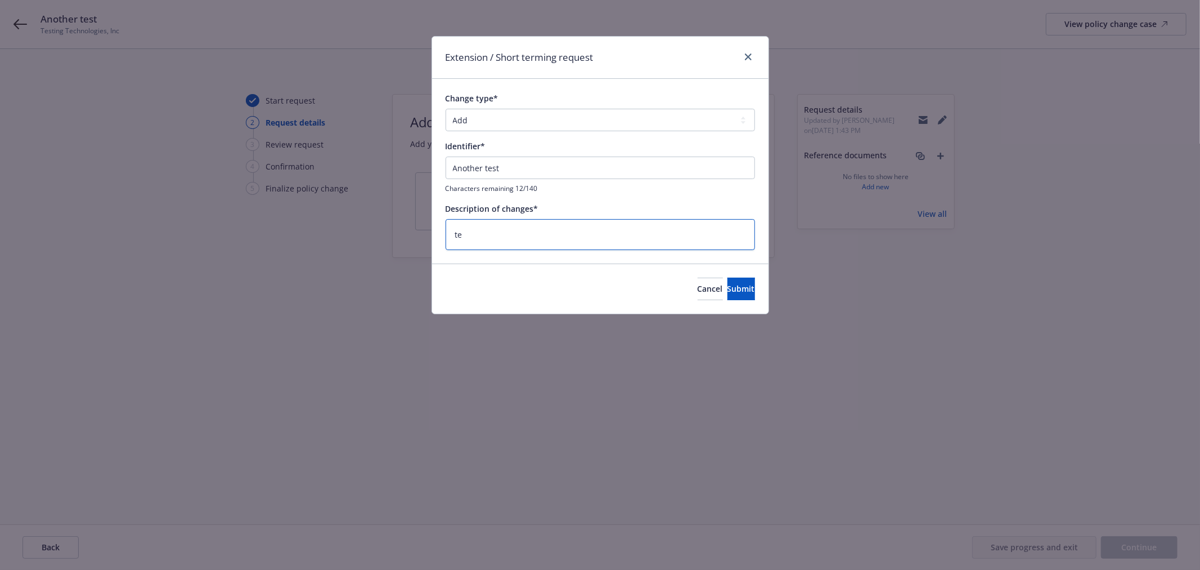
type textarea "x"
type textarea "tes"
type textarea "x"
type textarea "tesy"
type textarea "x"
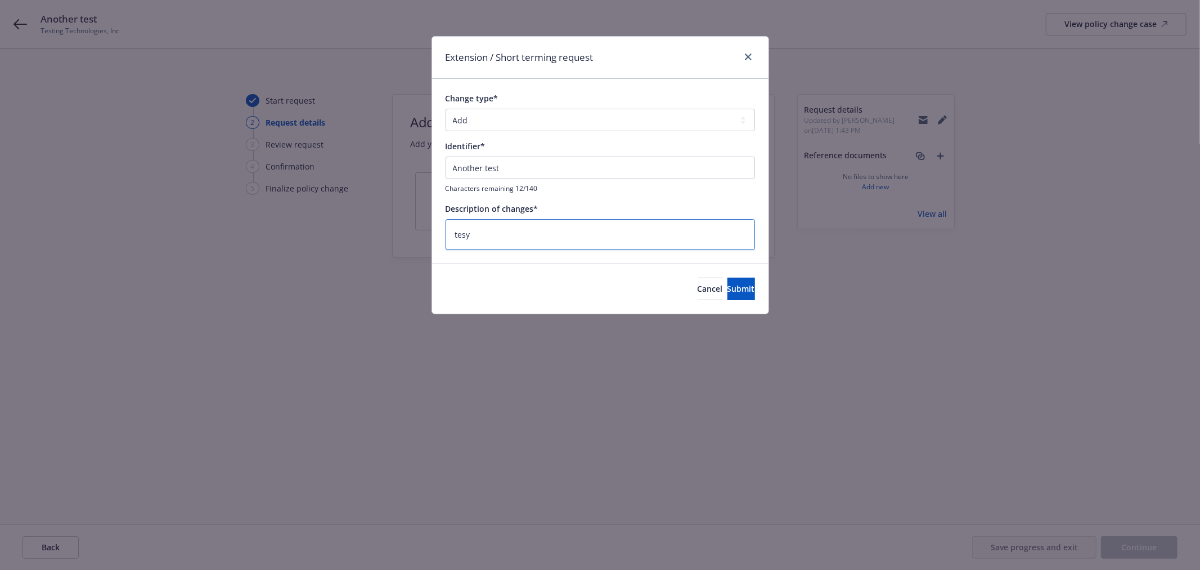
type textarea "tes"
type textarea "x"
type textarea "test"
click at [728, 285] on span "Submit" at bounding box center [742, 288] width 28 height 11
type textarea "x"
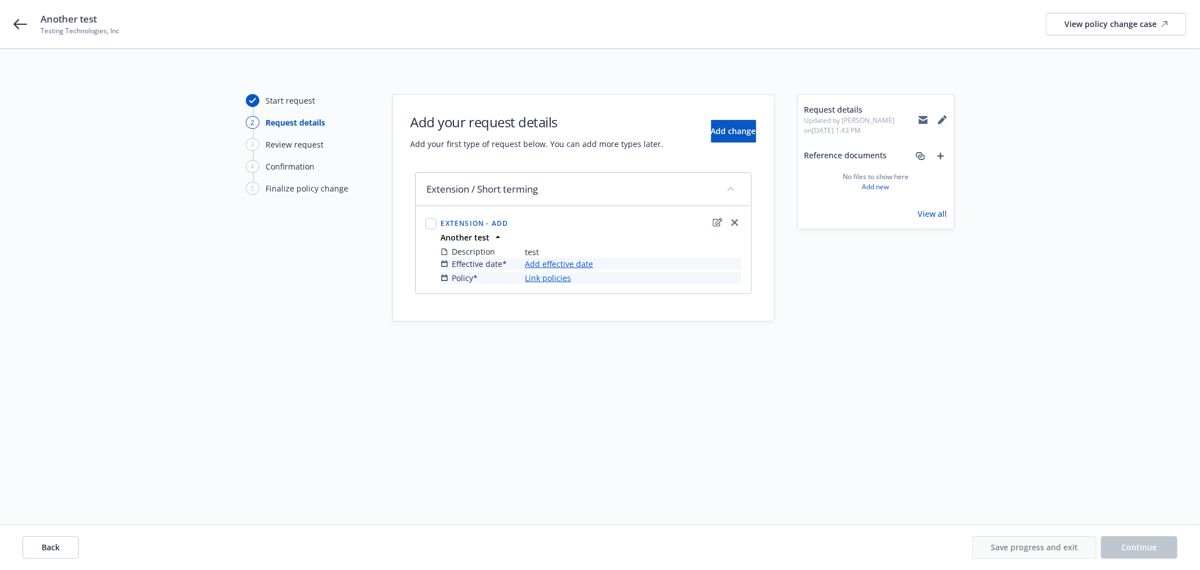
click at [548, 263] on link "Add effective date" at bounding box center [560, 264] width 68 height 12
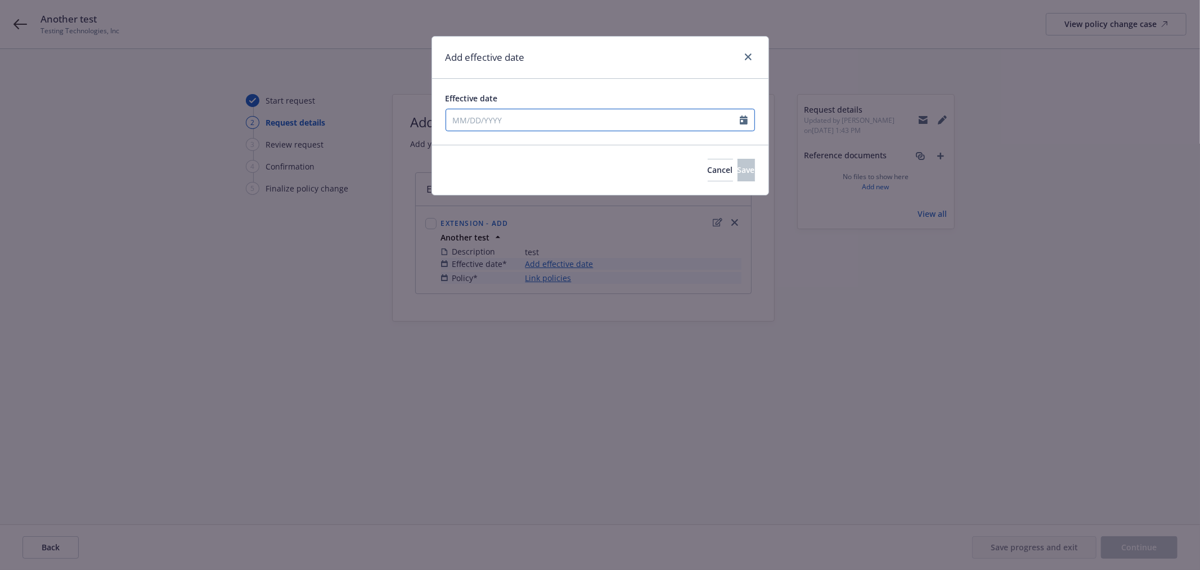
click at [503, 123] on input "Effective date" at bounding box center [593, 119] width 294 height 21
select select "8"
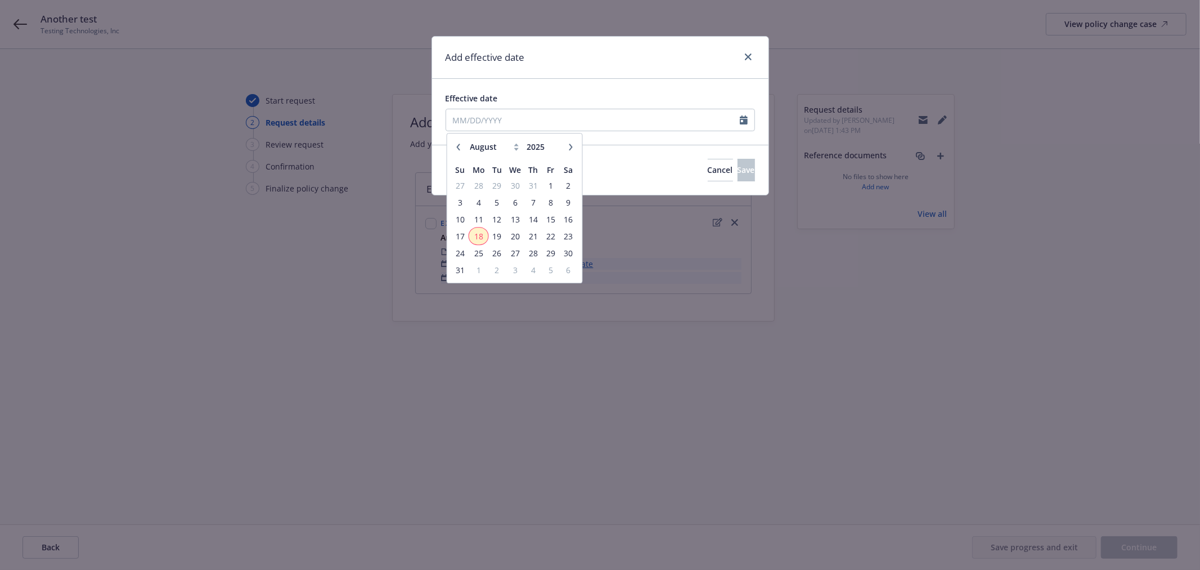
click at [481, 236] on span "18" at bounding box center [478, 236] width 17 height 14
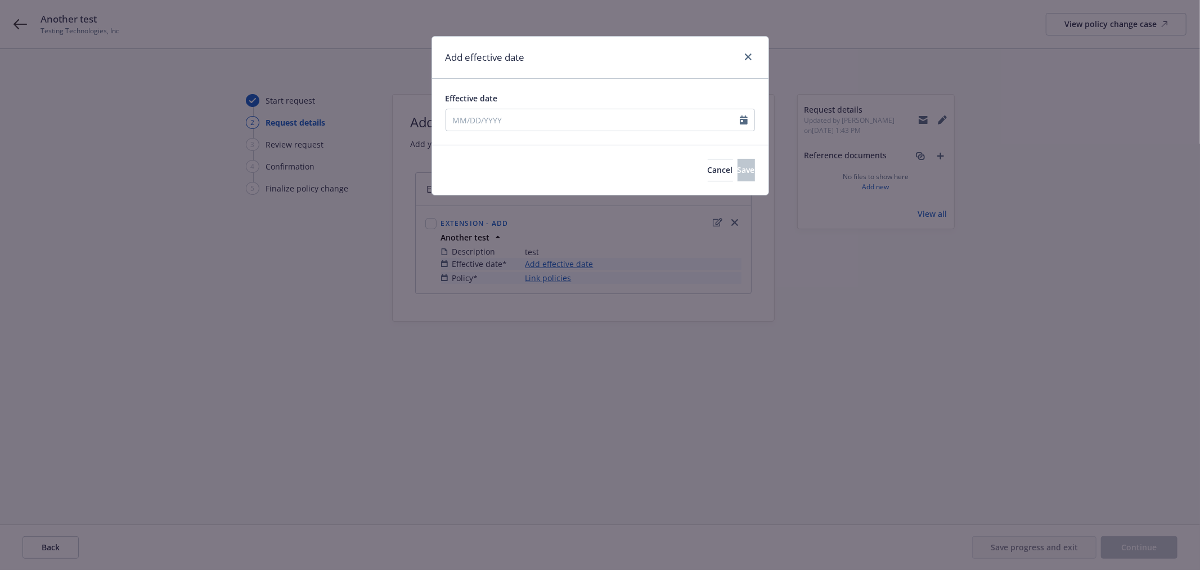
type input "[DATE]"
drag, startPoint x: 730, startPoint y: 164, endPoint x: 660, endPoint y: 210, distance: 84.3
click at [738, 166] on span "Save" at bounding box center [746, 169] width 17 height 11
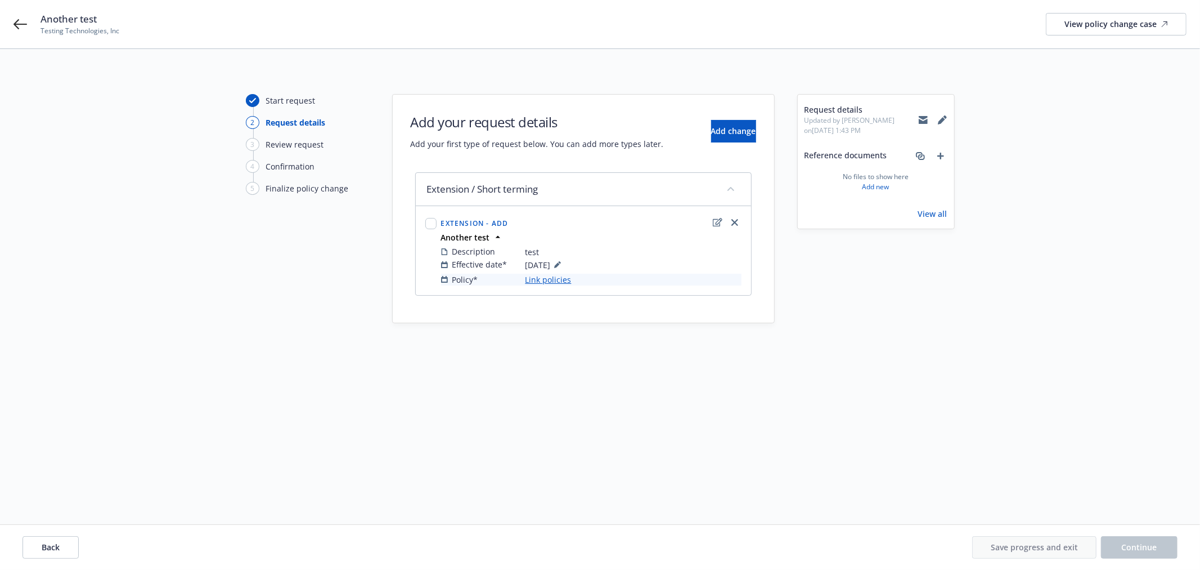
click at [546, 278] on link "Link policies" at bounding box center [549, 280] width 46 height 12
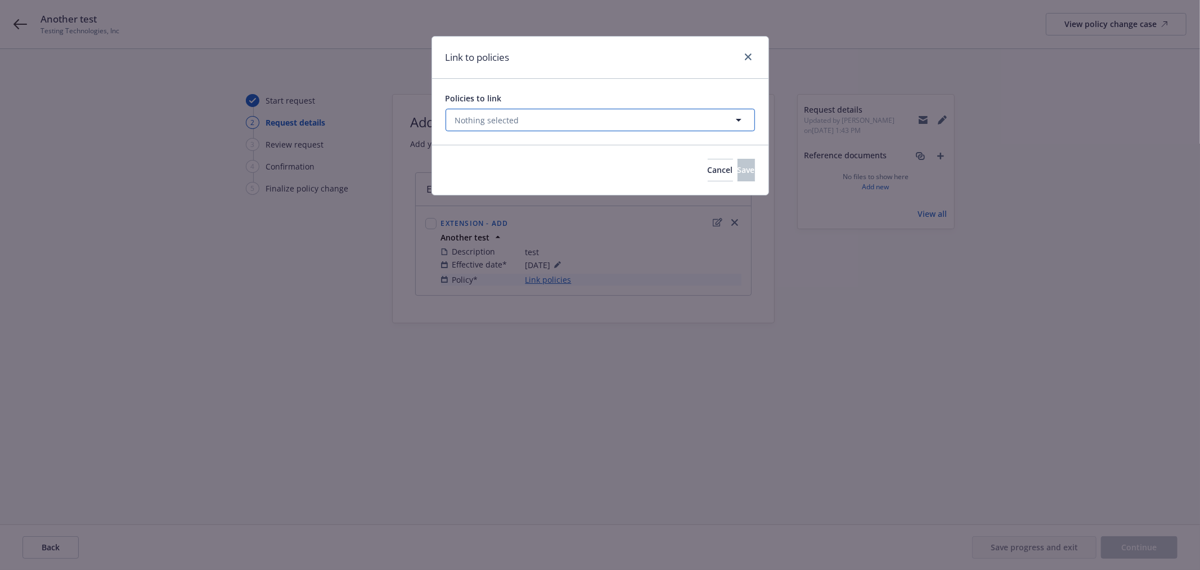
click at [651, 119] on button "Nothing selected" at bounding box center [601, 120] width 310 height 23
select select "ACTIVE"
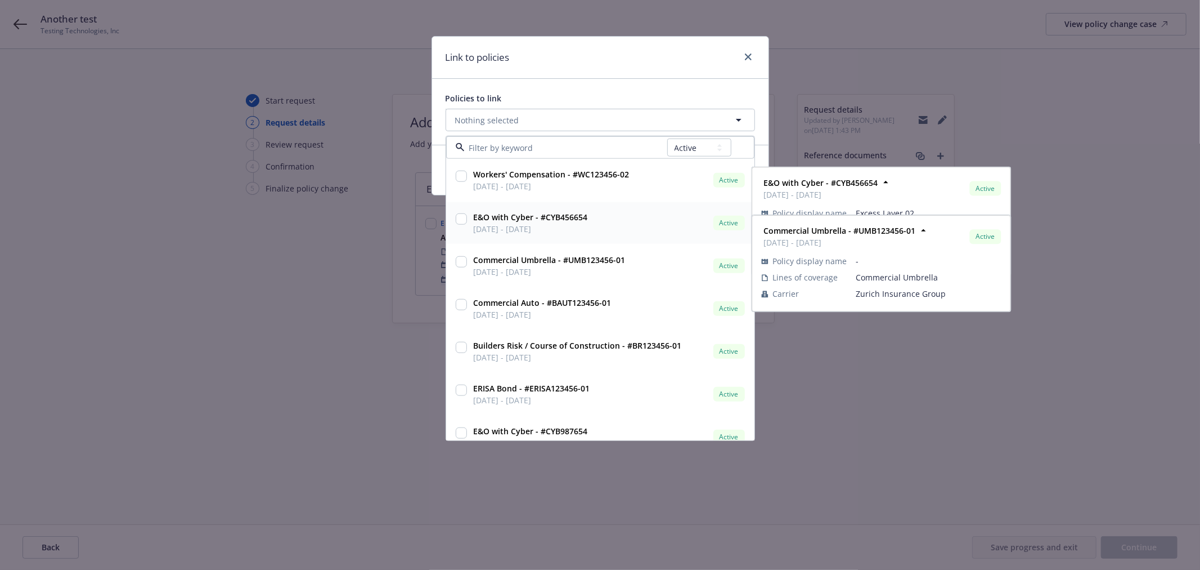
click at [510, 223] on span "[DATE] - [DATE]" at bounding box center [531, 229] width 114 height 12
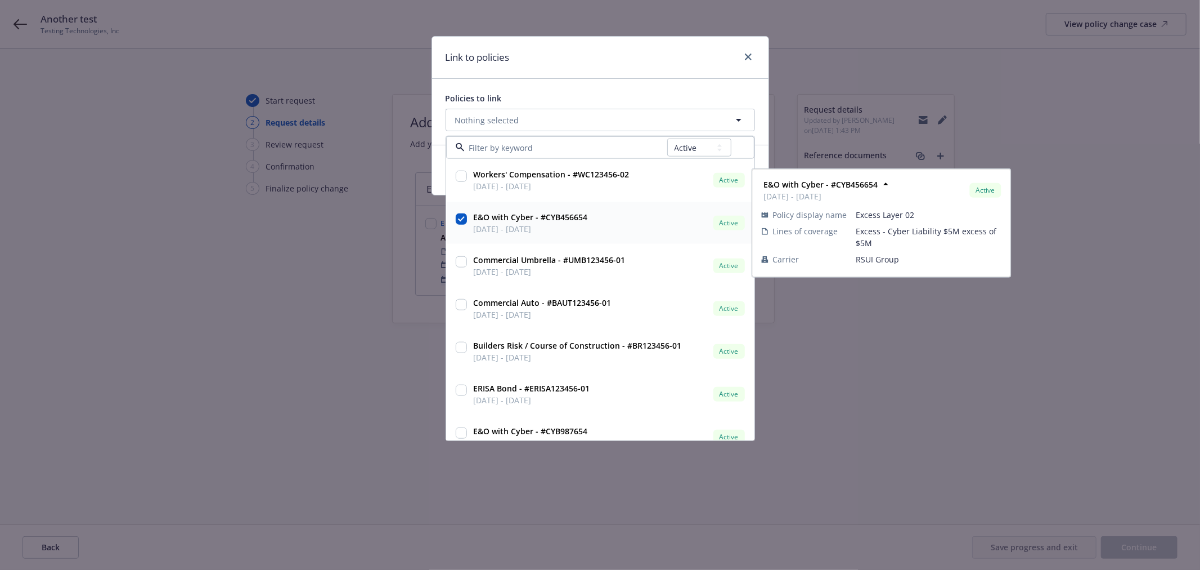
checkbox input "true"
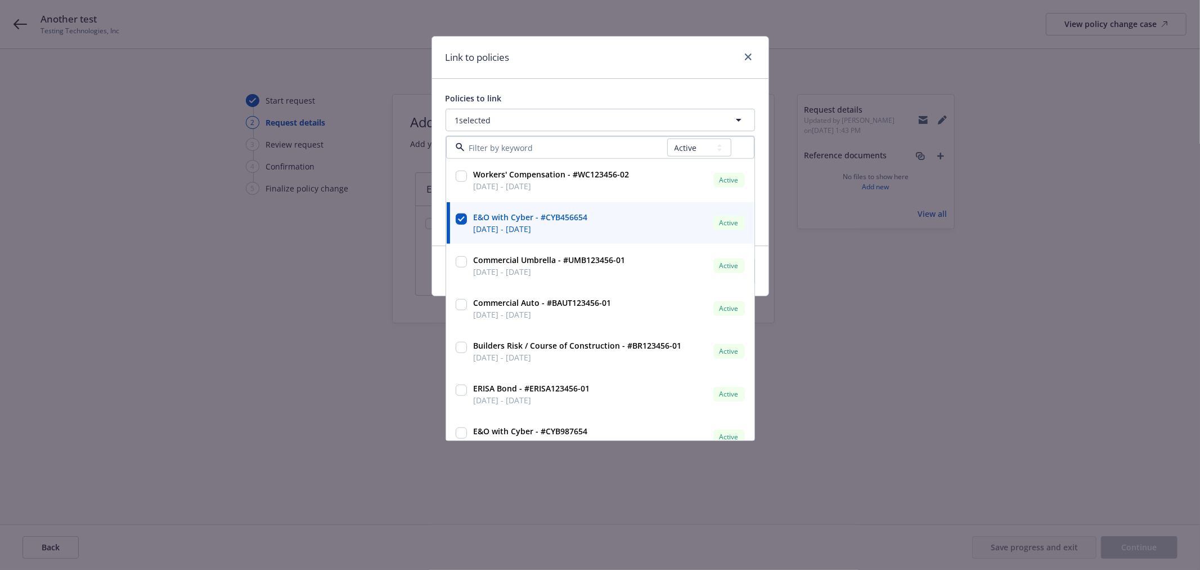
click at [672, 68] on div "Link to policies" at bounding box center [600, 58] width 337 height 42
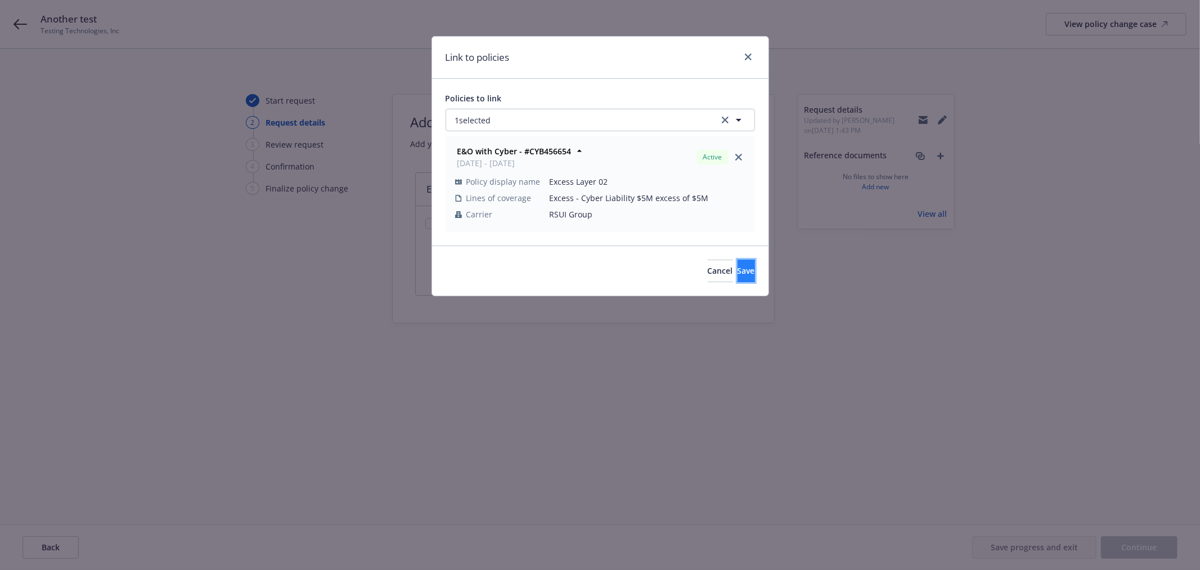
click at [738, 269] on span "Save" at bounding box center [746, 270] width 17 height 11
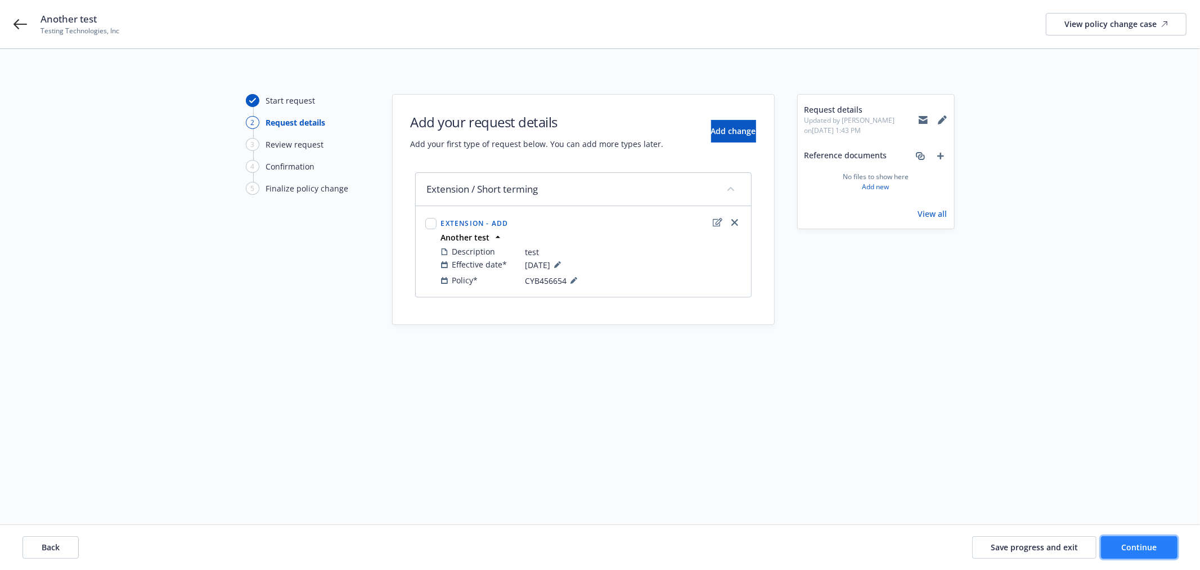
click at [1154, 544] on span "Continue" at bounding box center [1139, 546] width 35 height 11
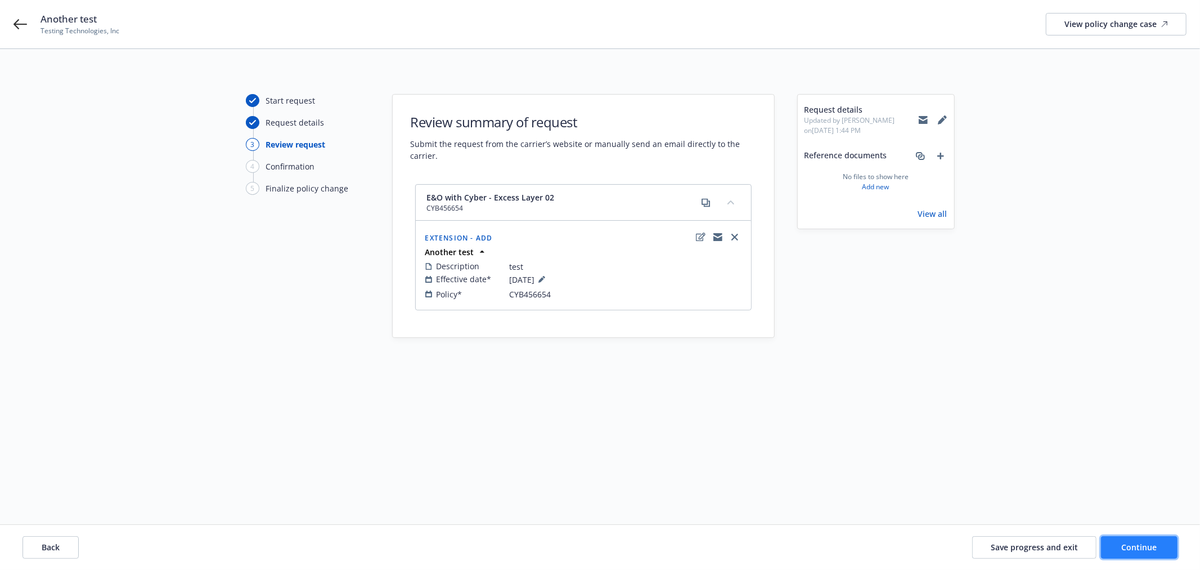
click at [1154, 546] on span "Continue" at bounding box center [1139, 546] width 35 height 11
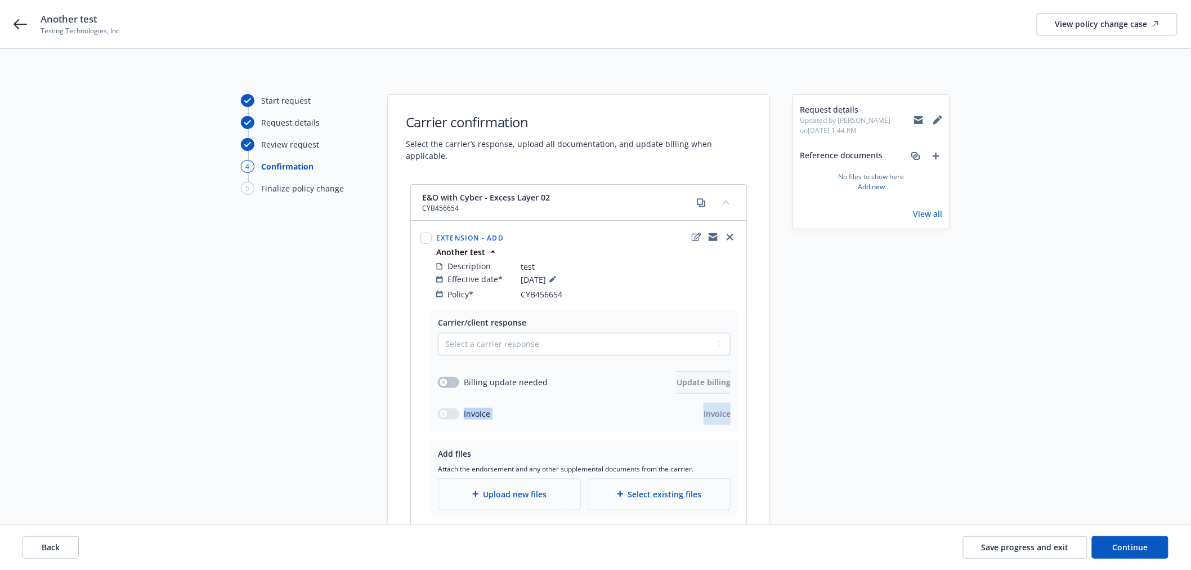
drag, startPoint x: 737, startPoint y: 411, endPoint x: 426, endPoint y: 409, distance: 311.2
click at [426, 409] on div "Carrier/client response Select a carrier response Accepted Accepted with revisi…" at bounding box center [578, 434] width 335 height 248
click at [1034, 544] on span "Save progress and exit" at bounding box center [1024, 546] width 87 height 11
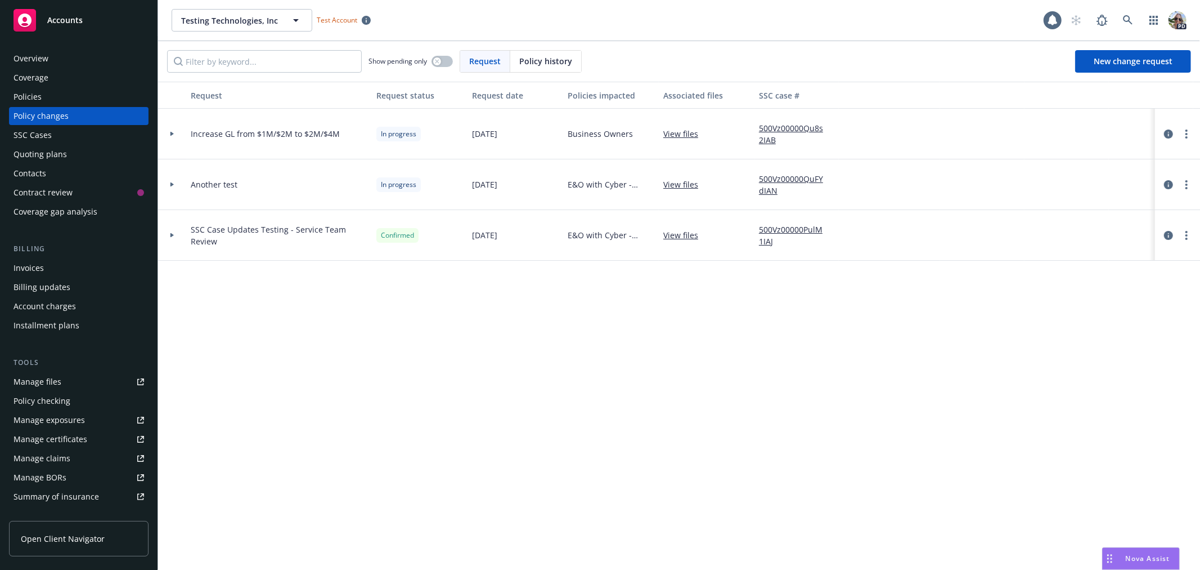
click at [32, 268] on div "Invoices" at bounding box center [29, 268] width 30 height 18
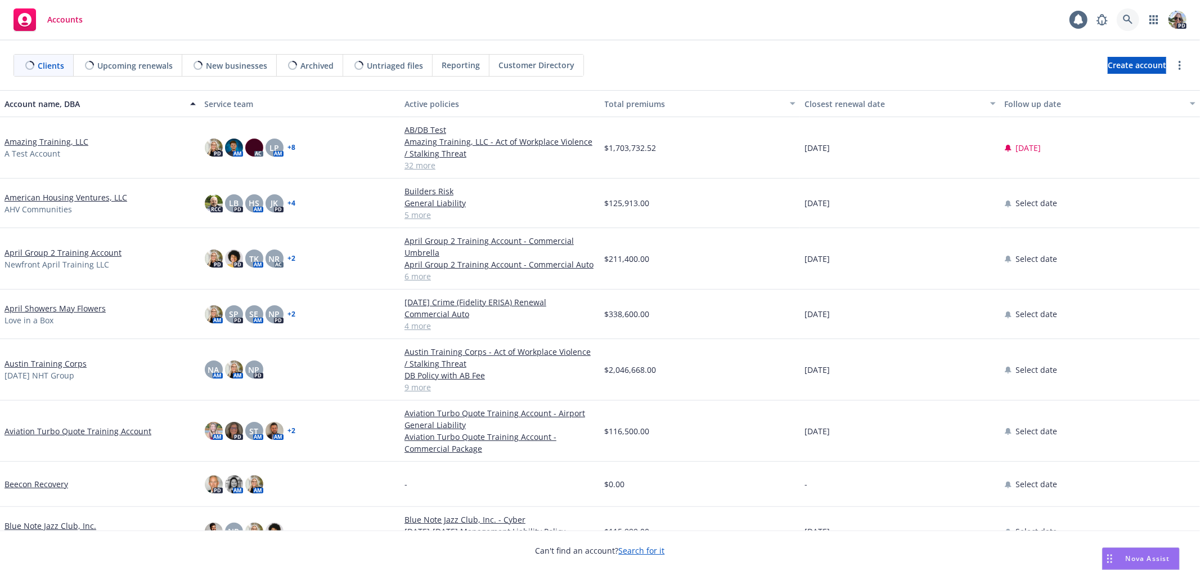
click at [1123, 17] on icon at bounding box center [1128, 20] width 10 height 10
